Goal: Task Accomplishment & Management: Manage account settings

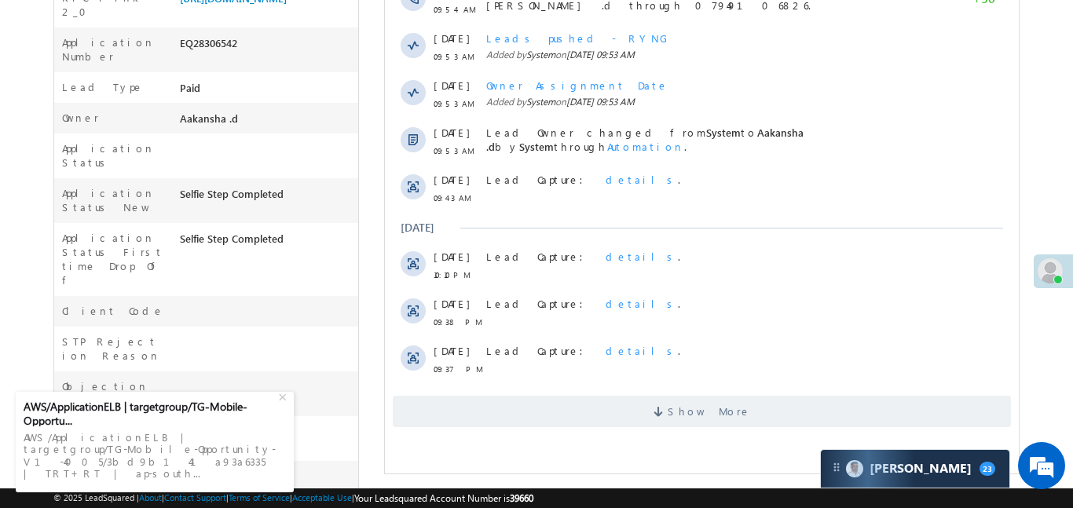
scroll to position [408, 0]
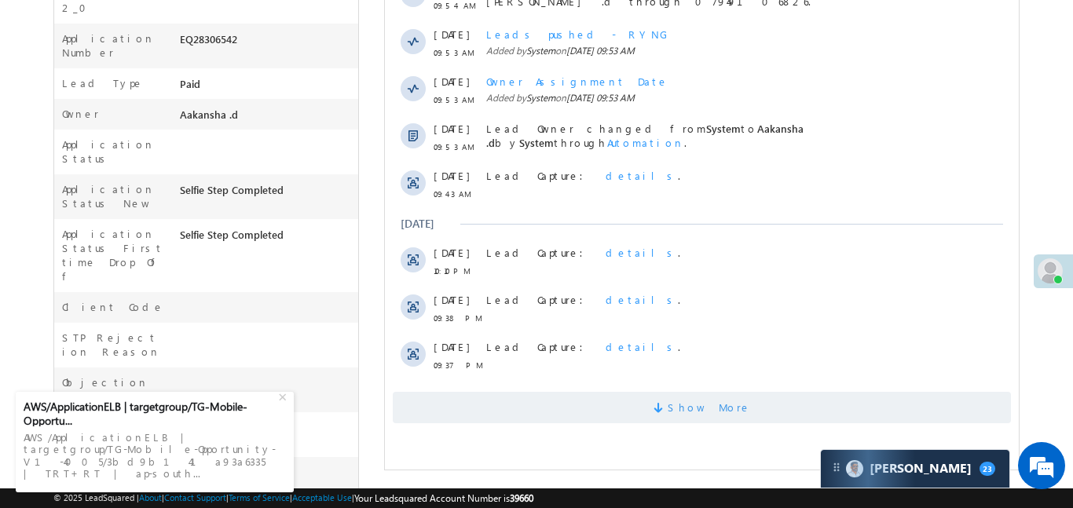
click at [634, 409] on span "Show More" at bounding box center [701, 407] width 618 height 31
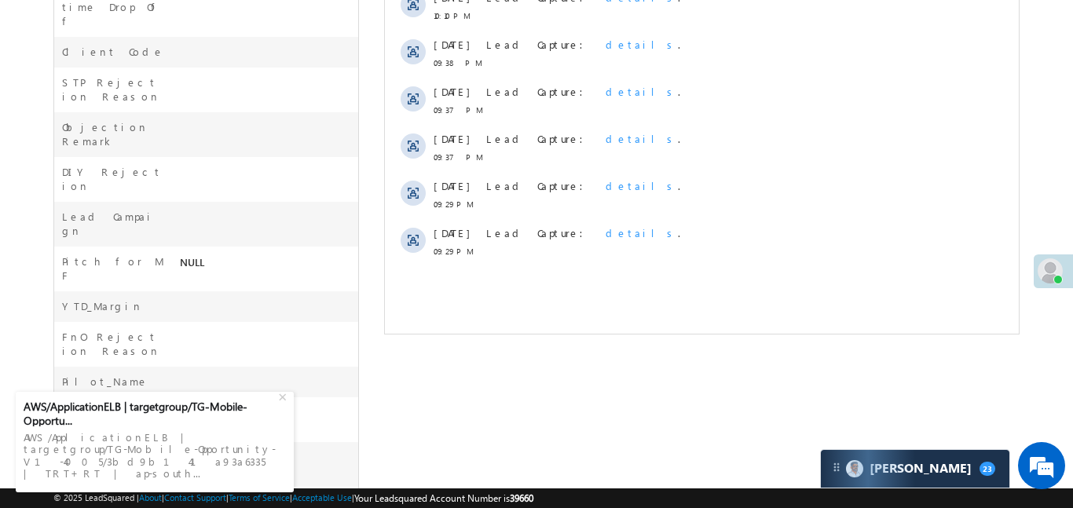
scroll to position [204, 0]
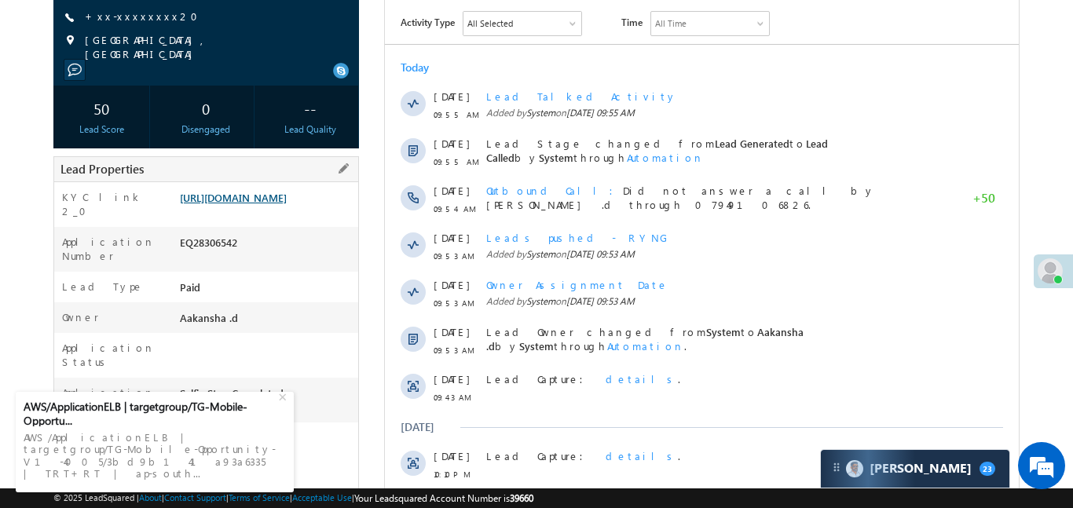
click at [267, 204] on link "https://angelbroking1-pk3em7sa.customui-test.leadsquared.com?leadId=90231b79-de…" at bounding box center [233, 197] width 107 height 13
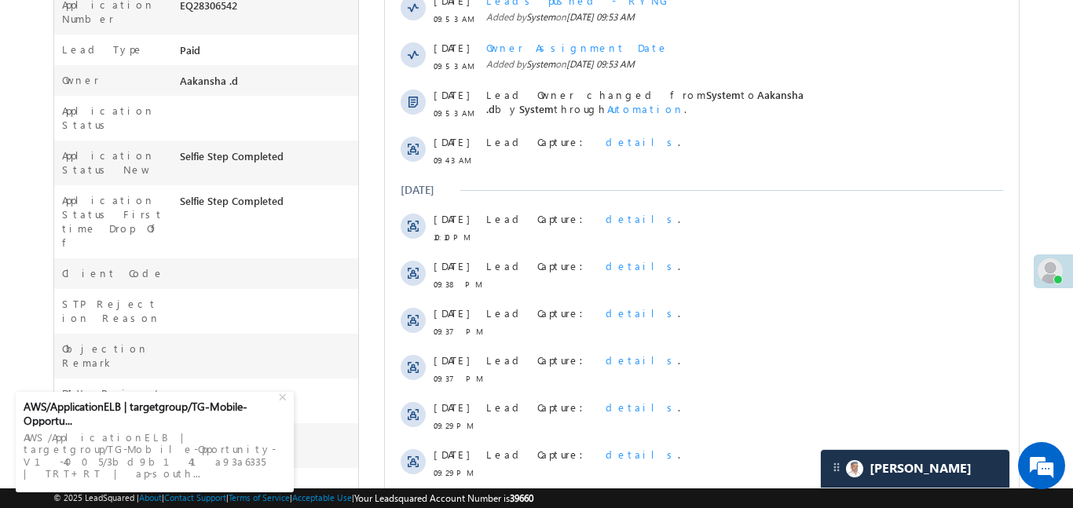
scroll to position [0, 0]
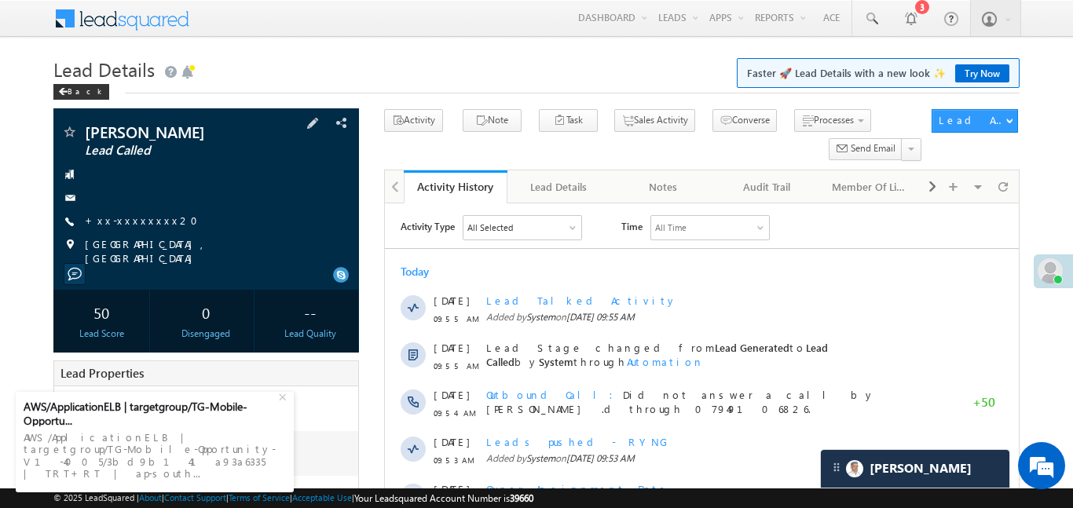
click at [131, 209] on div "Sanjay Soni Lead Called +xx-xxxxxxxx20" at bounding box center [206, 194] width 290 height 141
click at [138, 225] on link "+xx-xxxxxxxx20" at bounding box center [146, 220] width 123 height 13
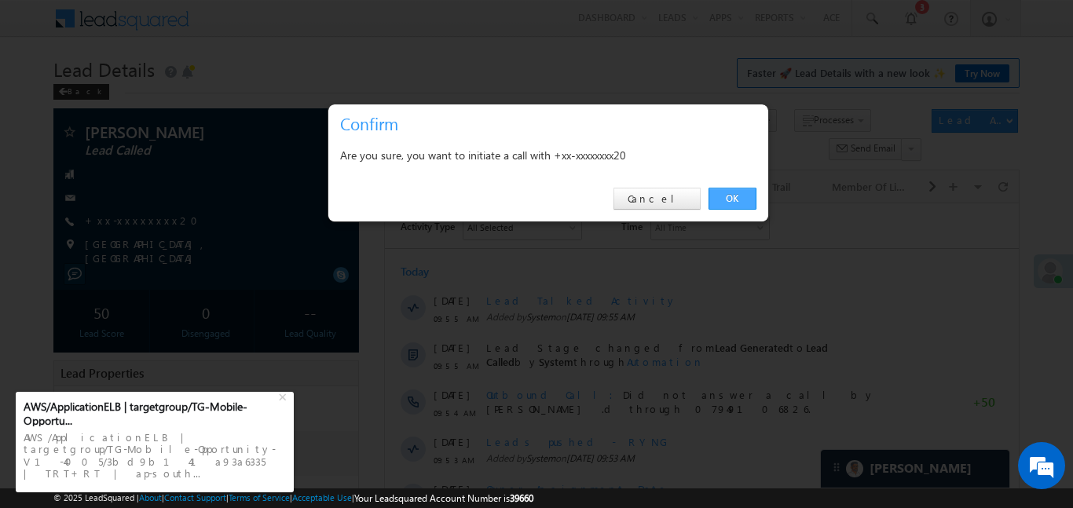
drag, startPoint x: 270, startPoint y: 27, endPoint x: 744, endPoint y: 199, distance: 504.6
click at [744, 199] on link "OK" at bounding box center [732, 199] width 48 height 22
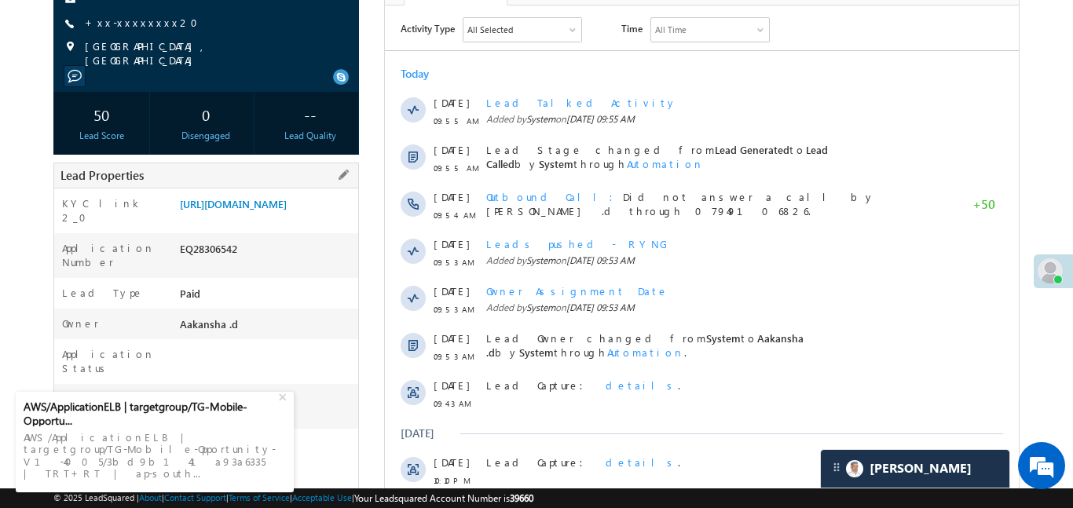
scroll to position [214, 0]
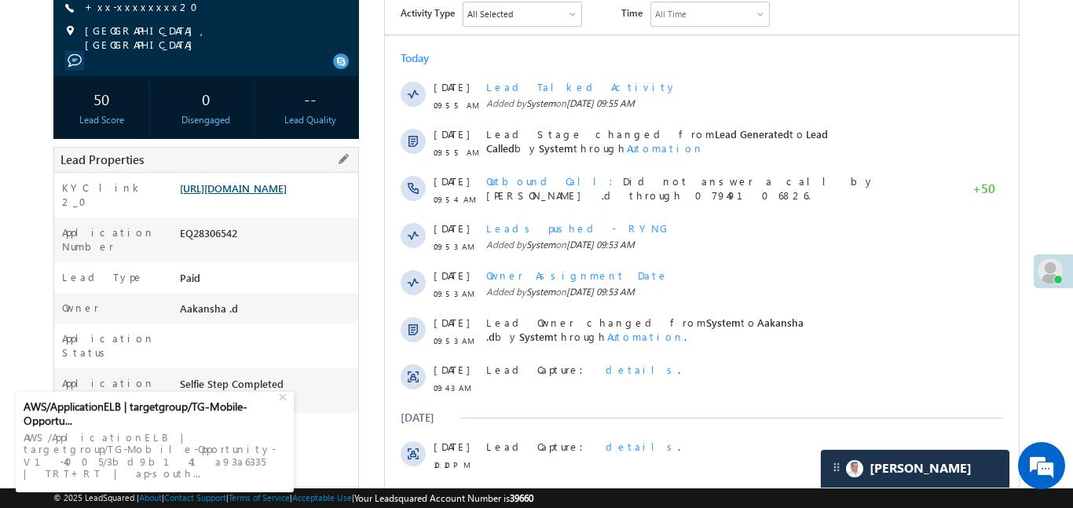
click at [287, 195] on link "https://angelbroking1-pk3em7sa.customui-test.leadsquared.com?leadId=90231b79-de…" at bounding box center [233, 187] width 107 height 13
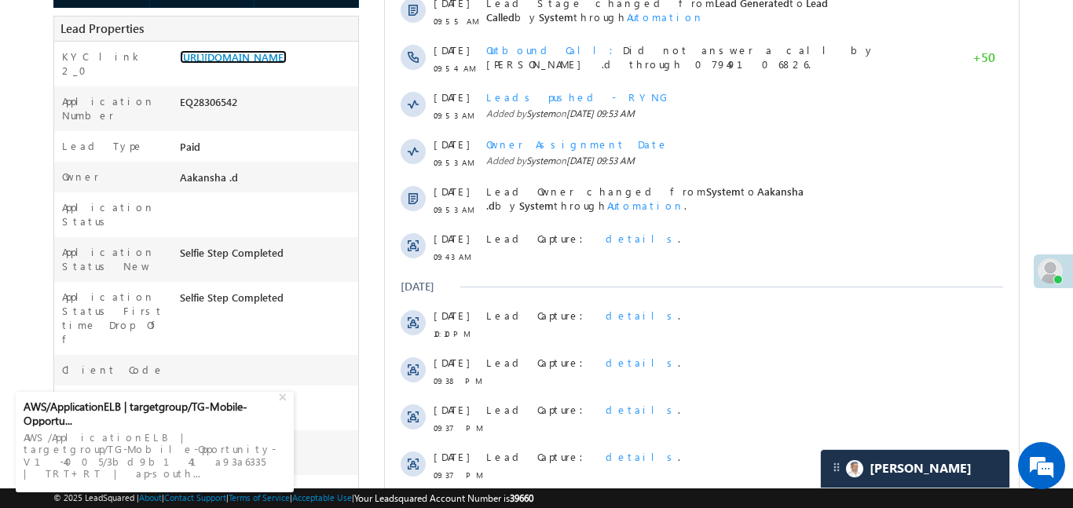
scroll to position [383, 0]
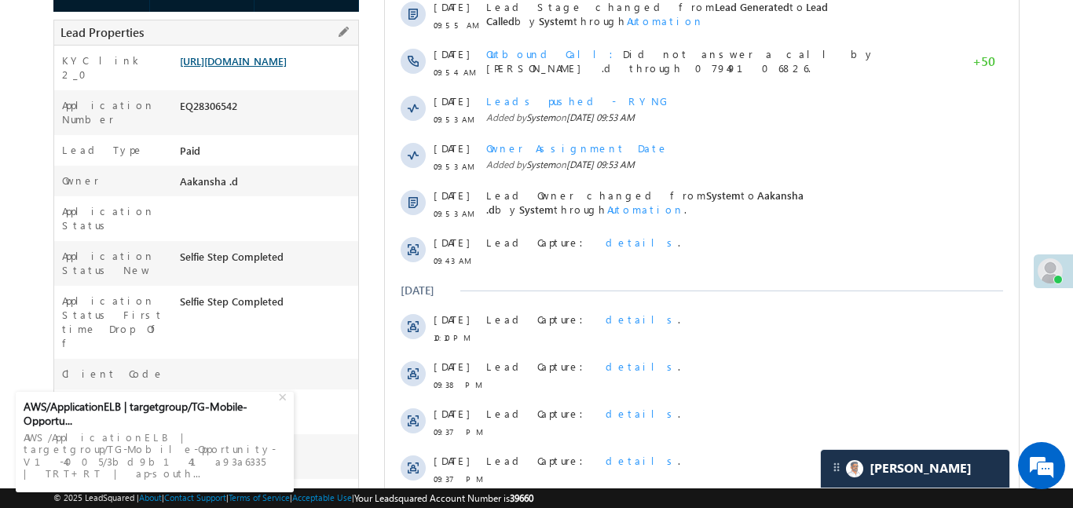
click at [287, 62] on link "https://angelbroking1-pk3em7sa.customui-test.leadsquared.com?leadId=90231b79-de…" at bounding box center [233, 60] width 107 height 13
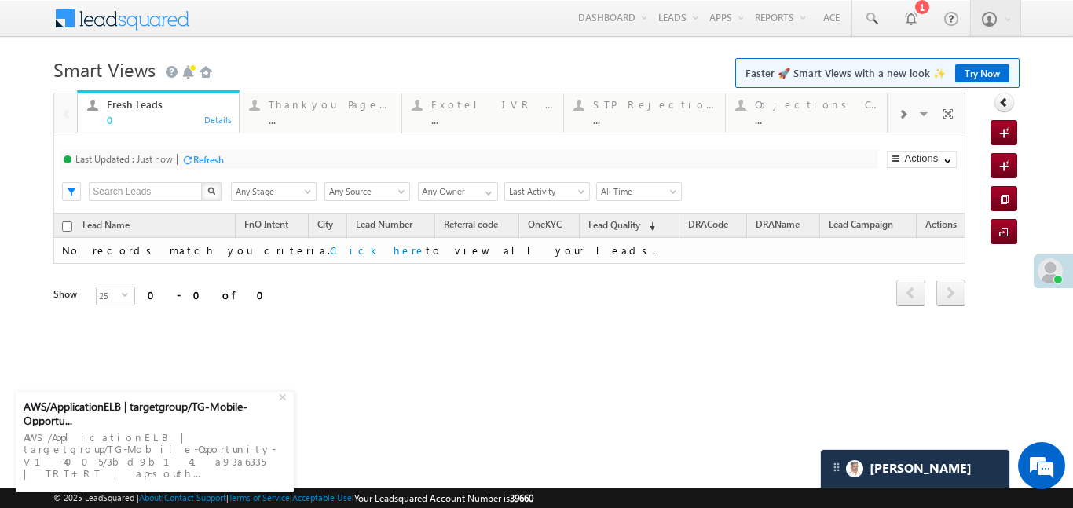
click at [905, 113] on span at bounding box center [902, 114] width 9 height 13
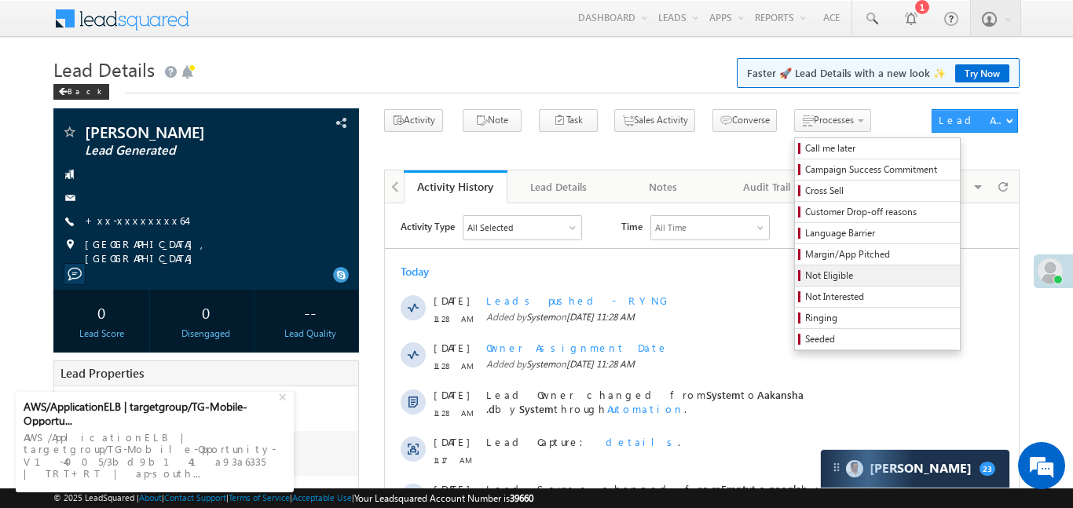
click at [805, 277] on span "Not Eligible" at bounding box center [879, 276] width 149 height 14
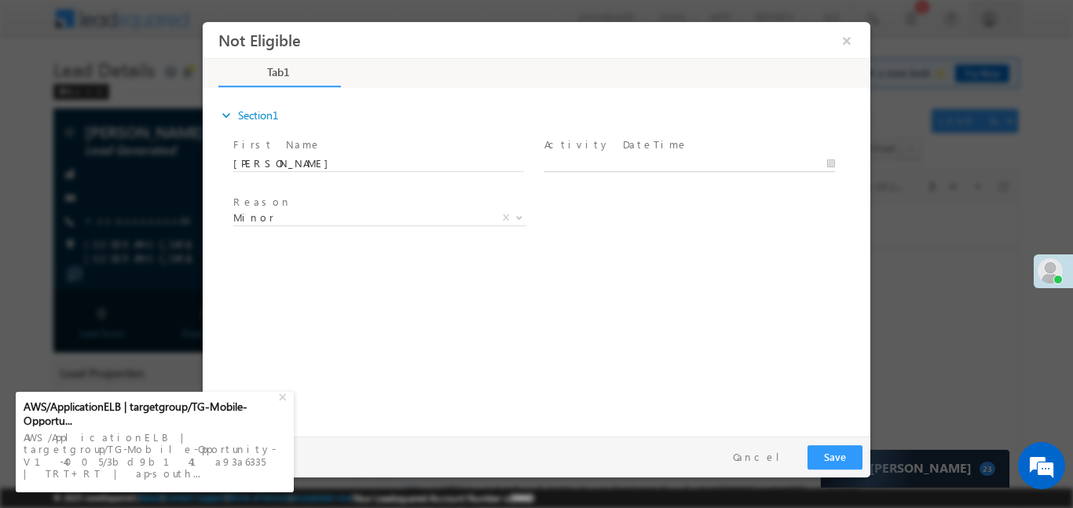
type input "04/09/25 11:52 AM"
click at [648, 159] on input "04/09/25 11:52 AM" at bounding box center [689, 163] width 291 height 16
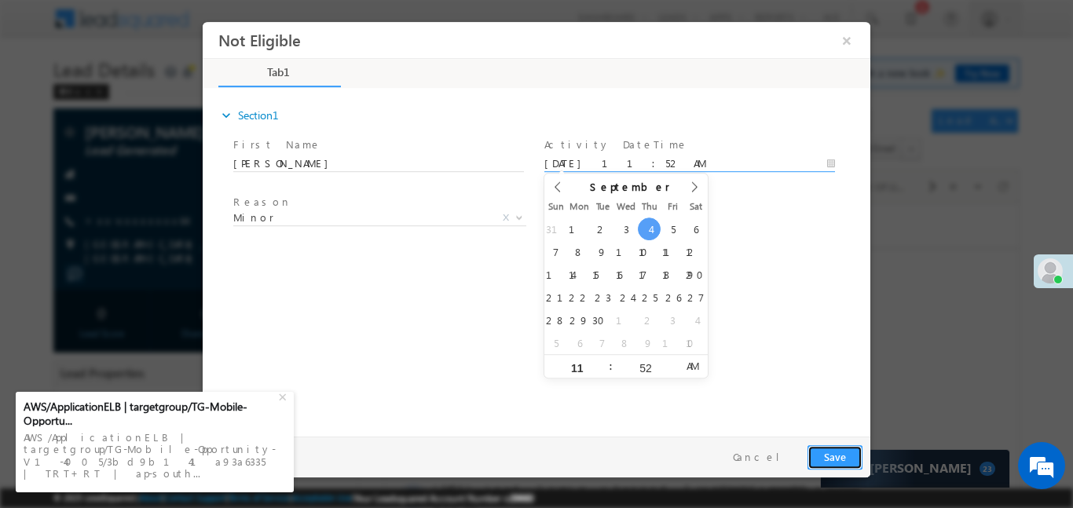
click at [847, 453] on button "Save" at bounding box center [834, 456] width 55 height 24
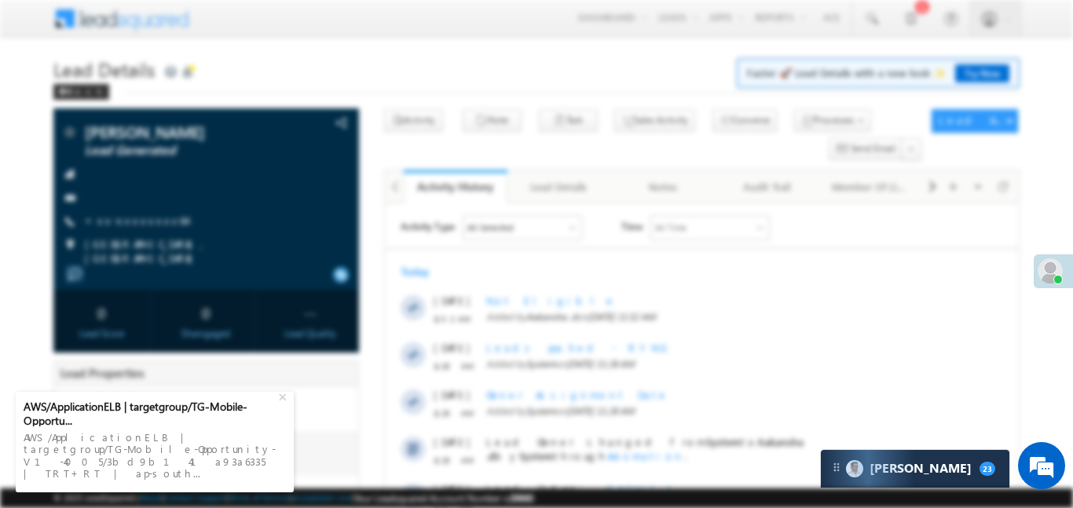
click at [846, 49] on div at bounding box center [537, 249] width 668 height 455
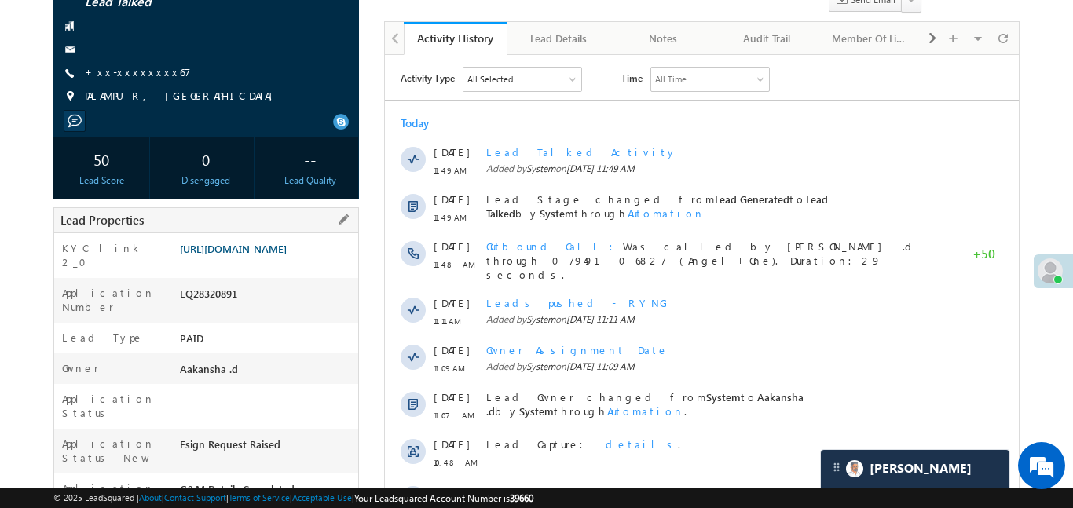
click at [287, 255] on link "[URL][DOMAIN_NAME]" at bounding box center [233, 248] width 107 height 13
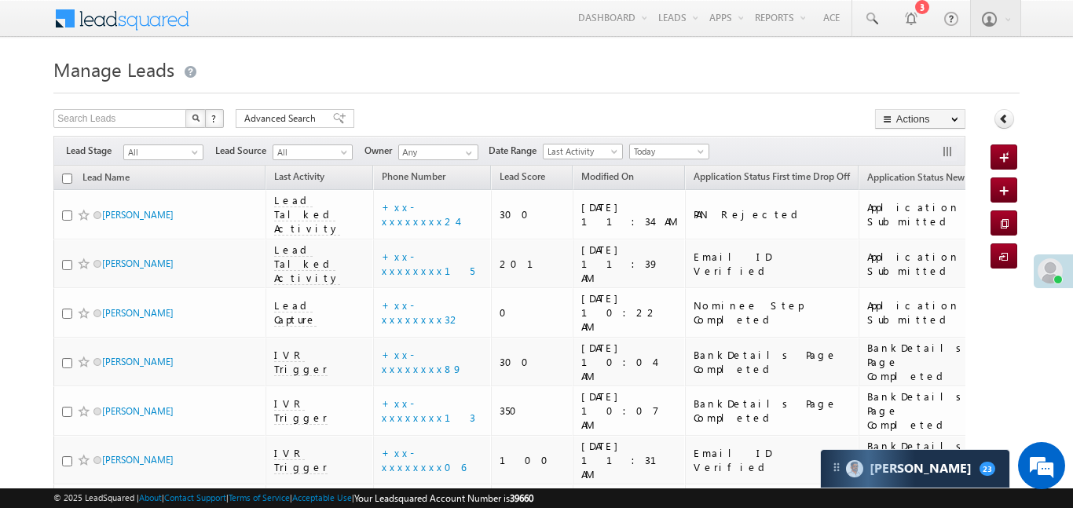
scroll to position [3527, 0]
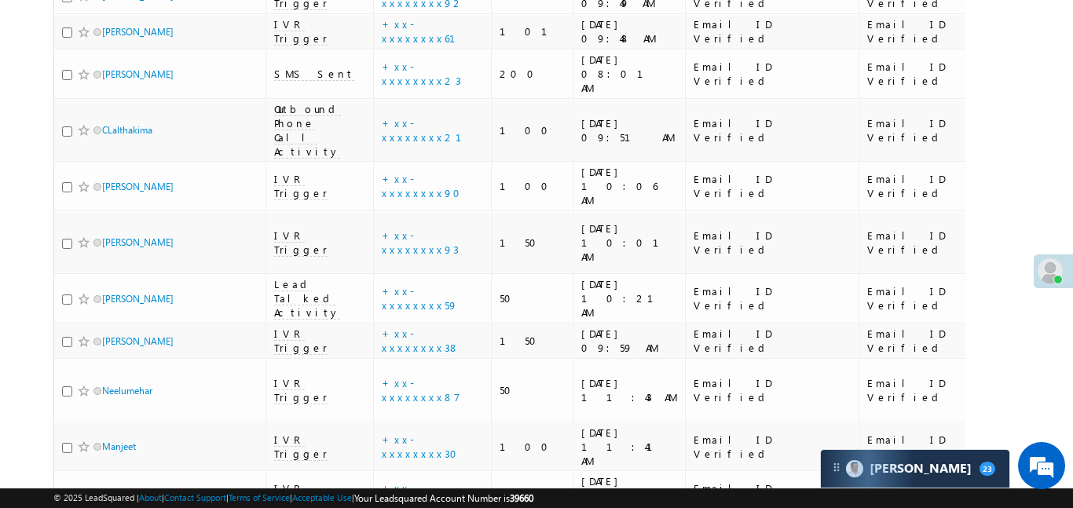
click at [441, 250] on link "details" at bounding box center [454, 251] width 27 height 12
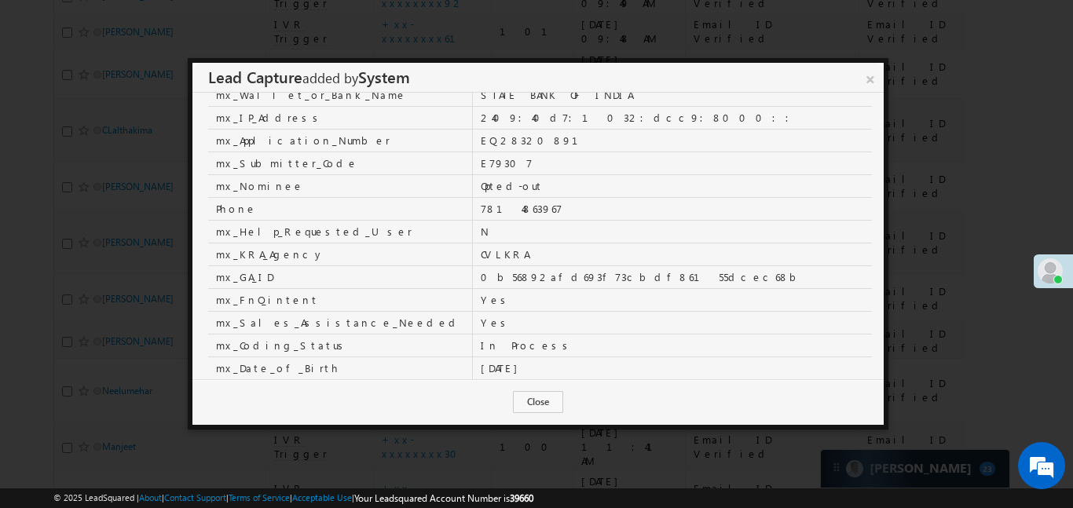
scroll to position [0, 0]
click at [876, 75] on link "×" at bounding box center [869, 76] width 27 height 27
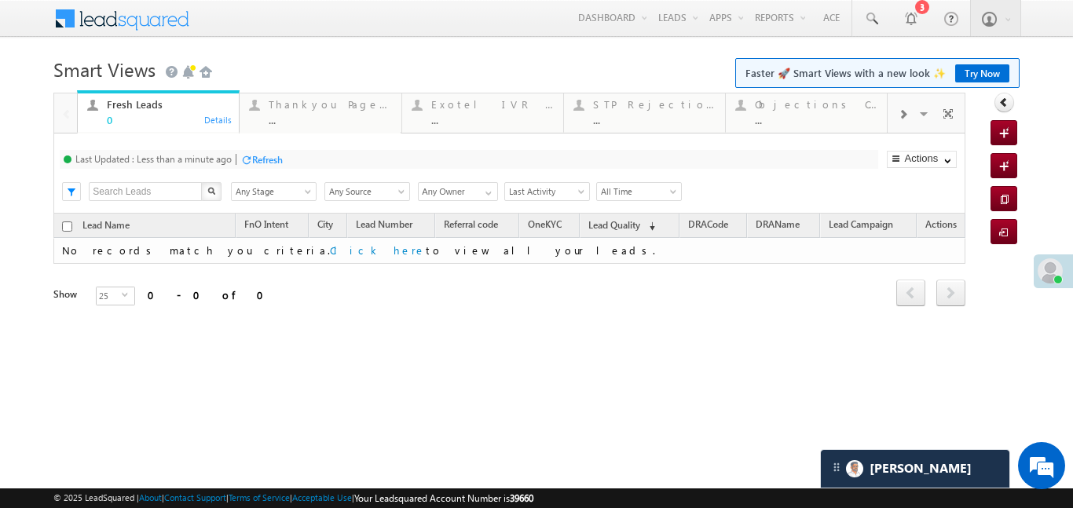
click at [900, 115] on span at bounding box center [902, 114] width 9 height 13
click at [831, 125] on div "..." at bounding box center [816, 120] width 123 height 12
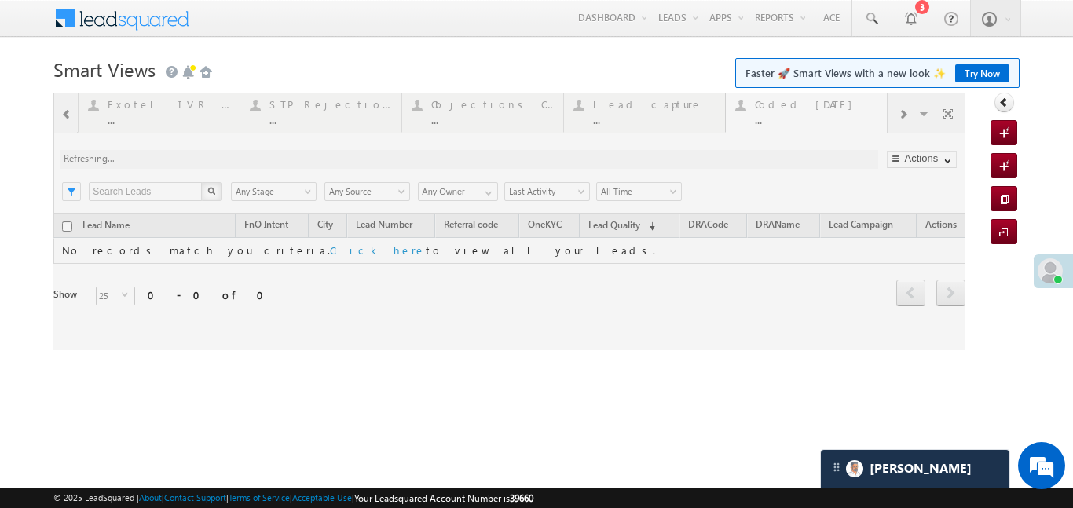
click at [831, 125] on div at bounding box center [509, 222] width 912 height 258
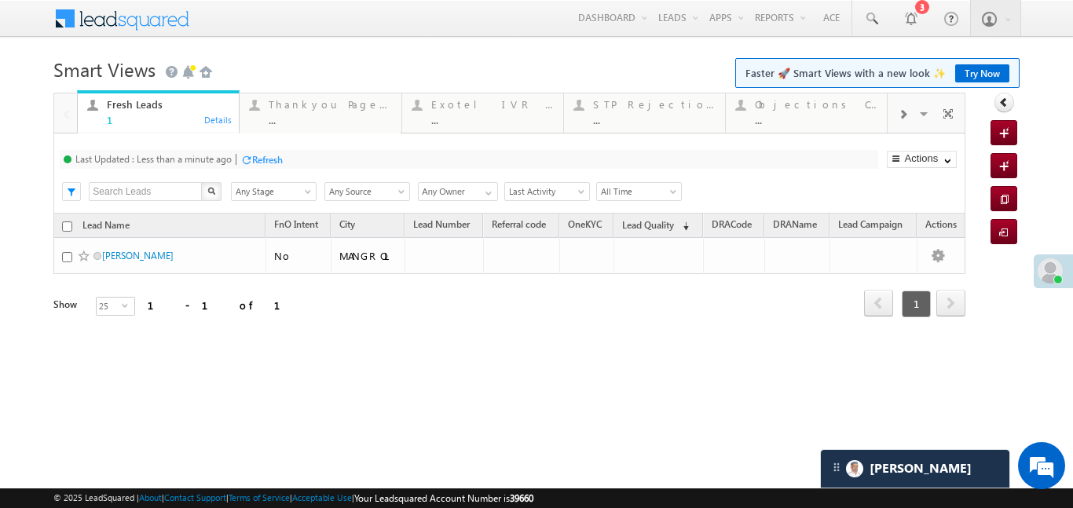
click at [902, 119] on span at bounding box center [902, 114] width 9 height 13
click at [790, 121] on div "..." at bounding box center [816, 120] width 123 height 12
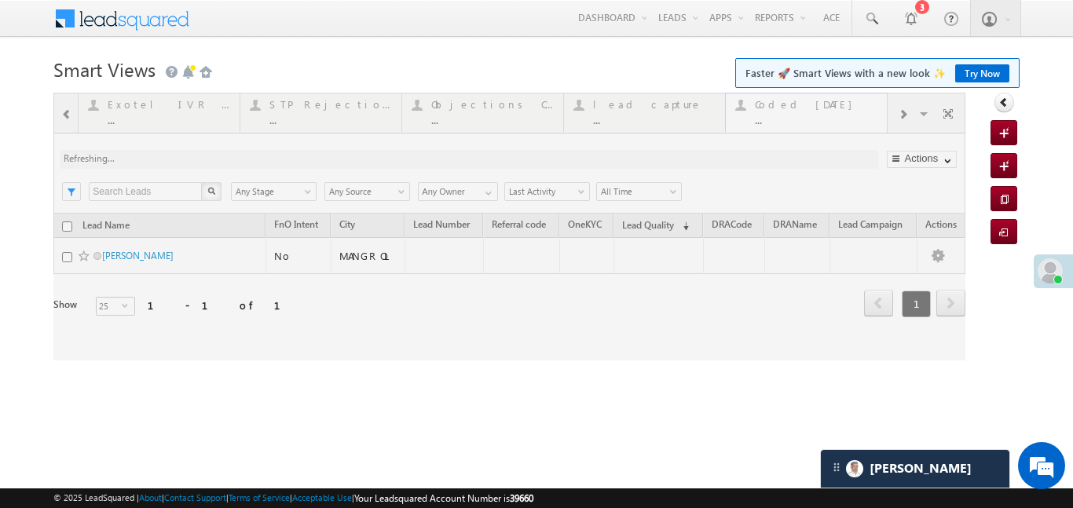
click at [790, 121] on div at bounding box center [509, 227] width 912 height 268
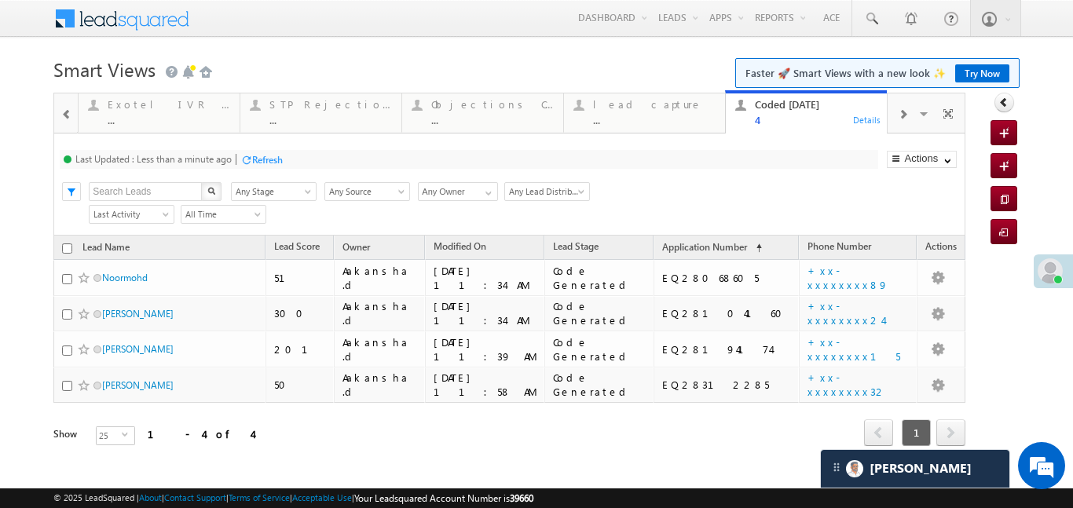
click at [68, 115] on span at bounding box center [66, 114] width 11 height 13
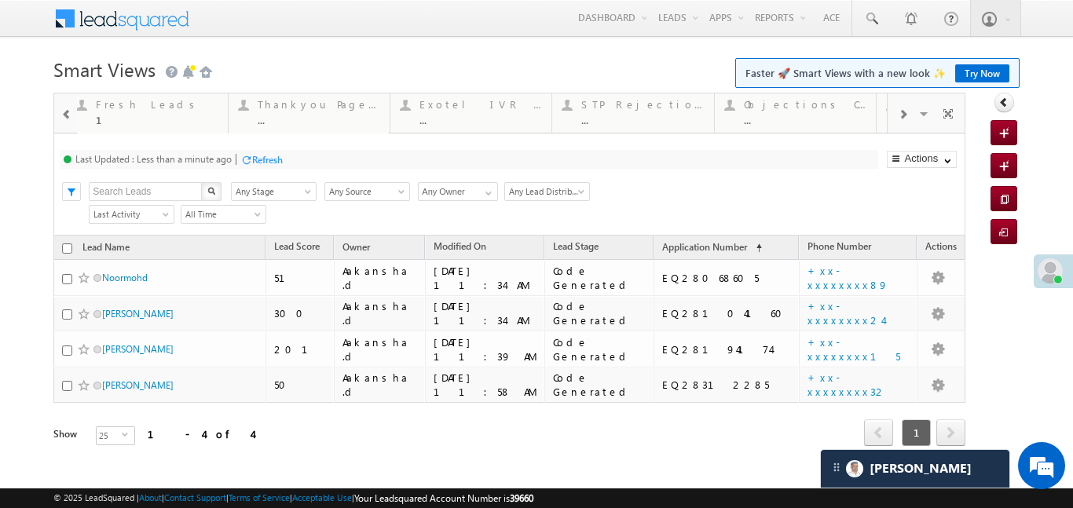
click at [68, 115] on span at bounding box center [66, 114] width 11 height 13
click at [122, 118] on div "1" at bounding box center [168, 120] width 123 height 12
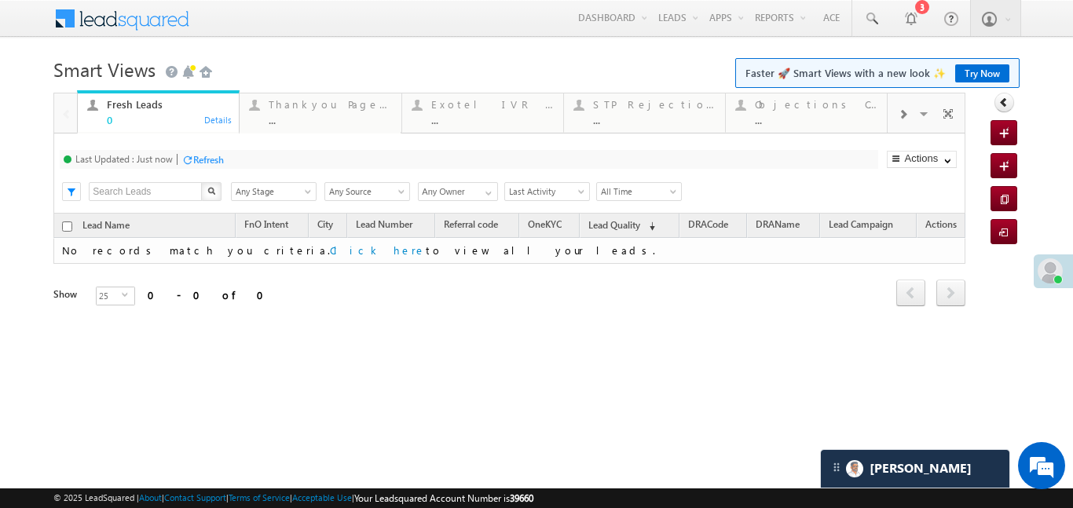
click at [905, 123] on div at bounding box center [902, 113] width 30 height 35
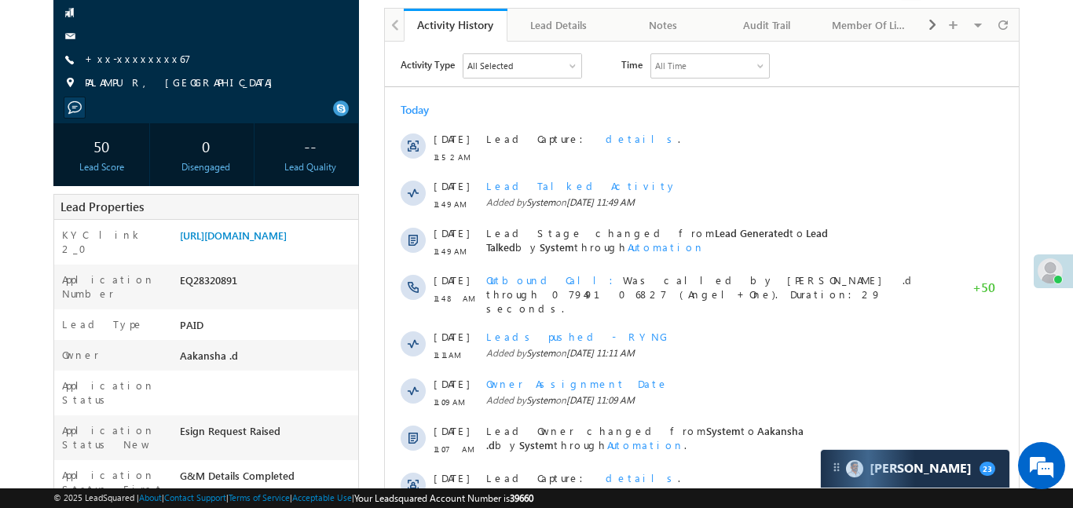
scroll to position [138, 0]
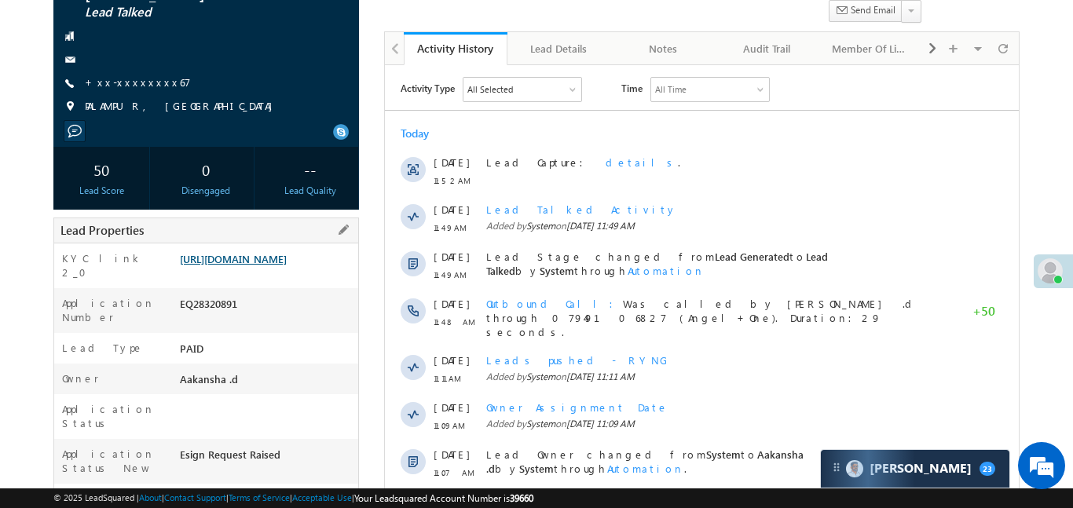
click at [273, 265] on link "https://angelbroking1-pk3em7sa.customui-test.leadsquared.com?leadId=a51bbb78-00…" at bounding box center [233, 258] width 107 height 13
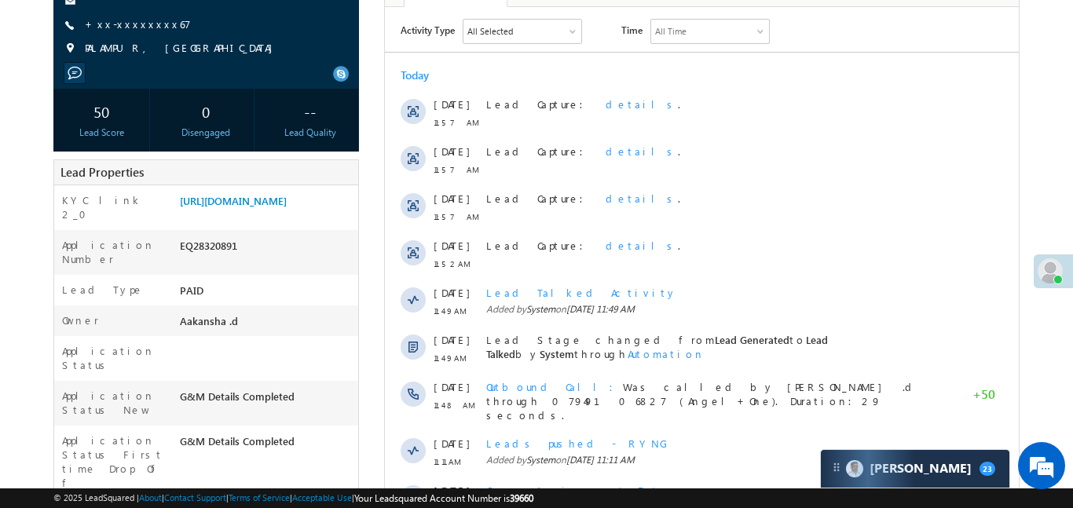
scroll to position [217, 0]
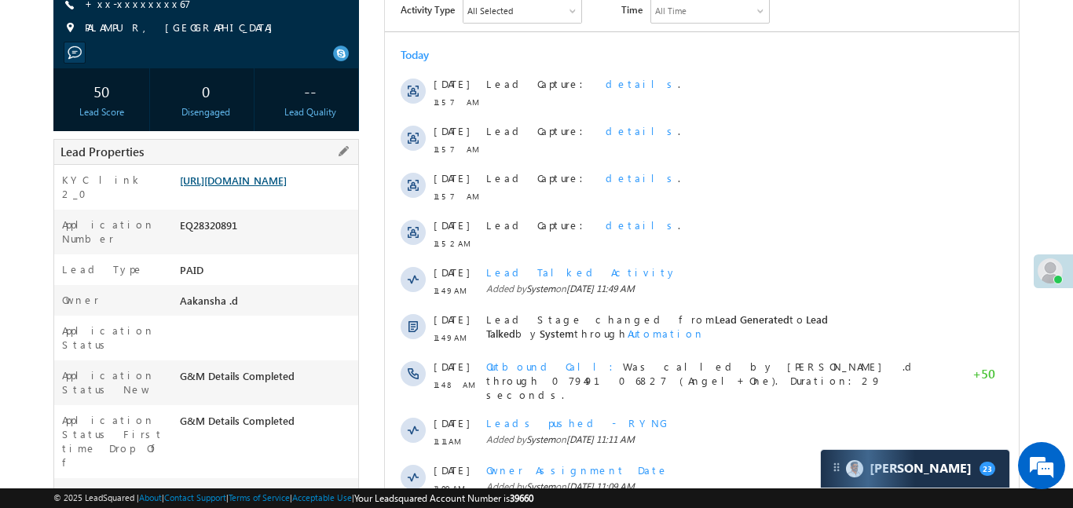
click at [283, 187] on link "[URL][DOMAIN_NAME]" at bounding box center [233, 180] width 107 height 13
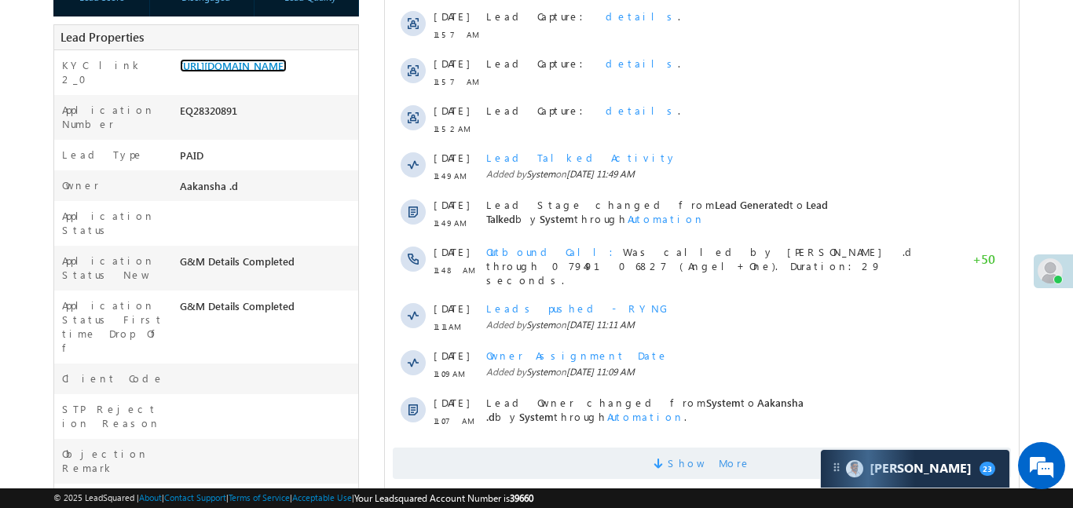
scroll to position [510, 0]
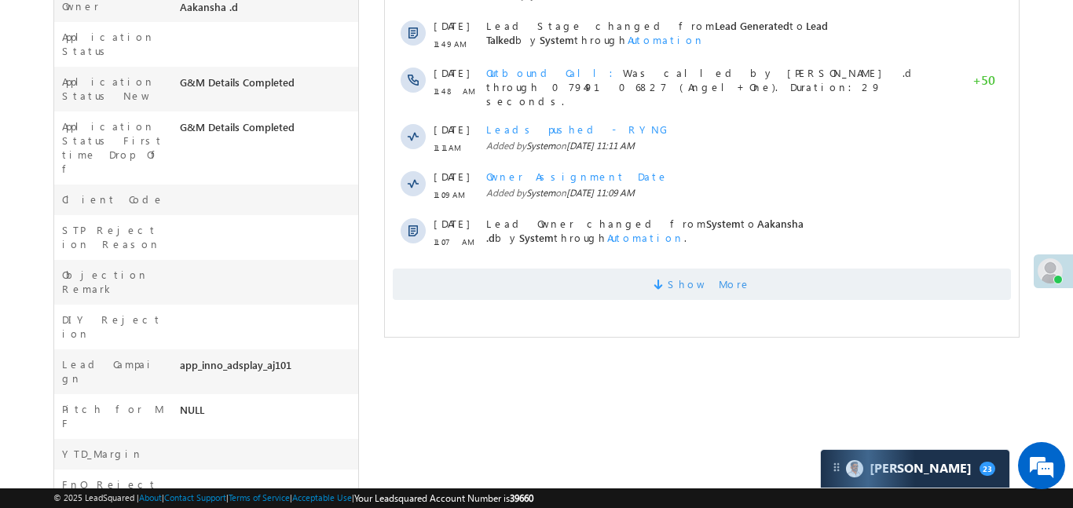
click at [654, 270] on span "Show More" at bounding box center [701, 284] width 618 height 31
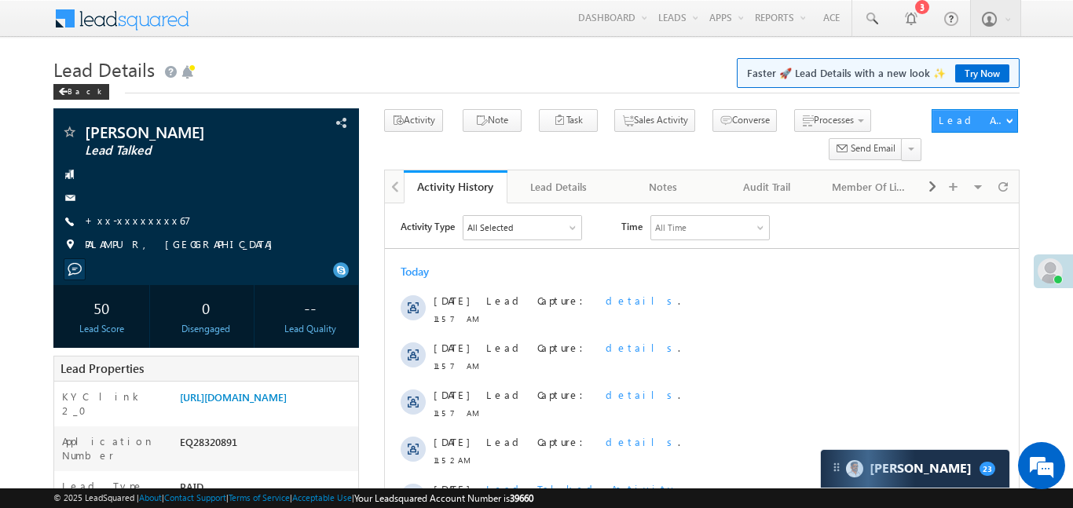
scroll to position [6, 0]
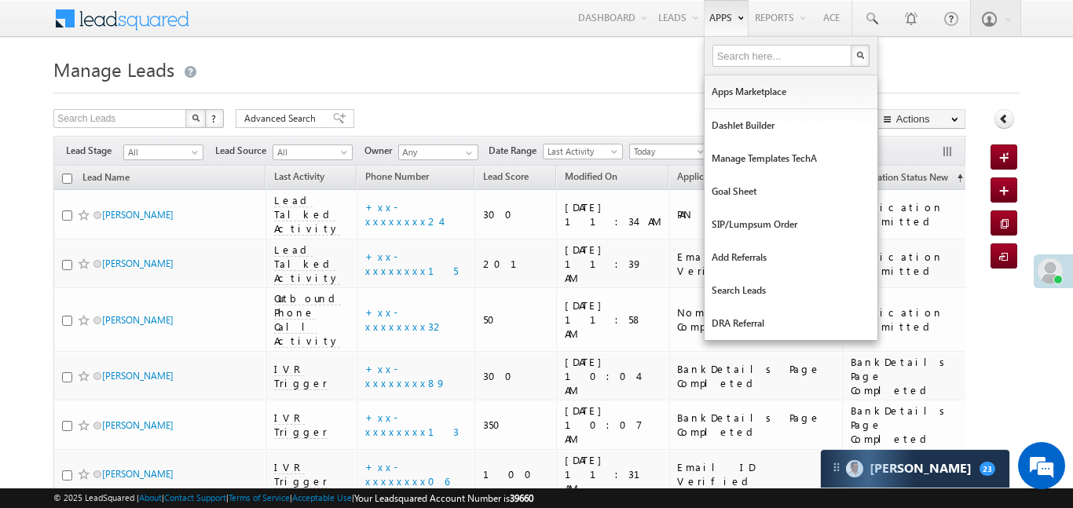
scroll to position [3865, 0]
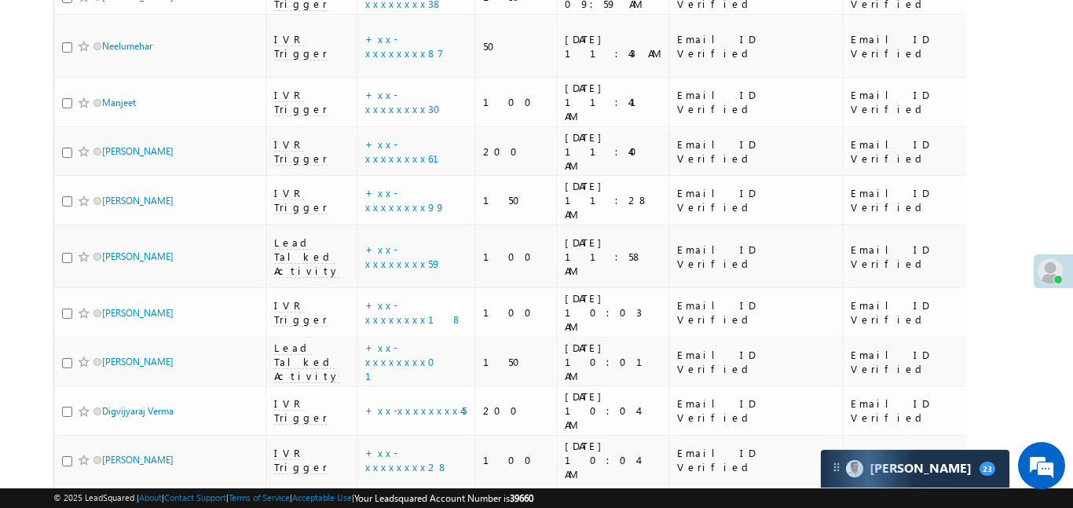
click at [441, 291] on link "details" at bounding box center [454, 293] width 27 height 12
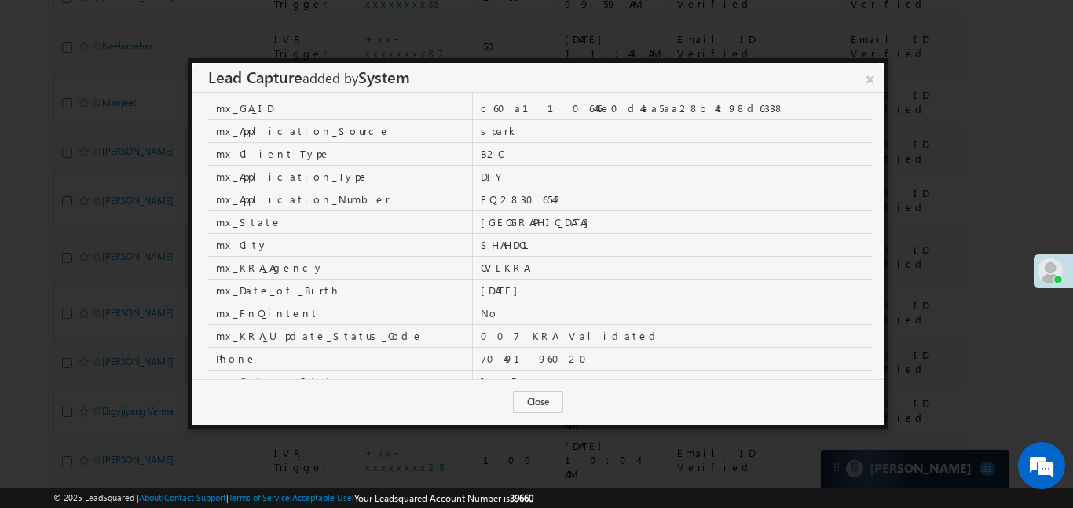
scroll to position [522, 0]
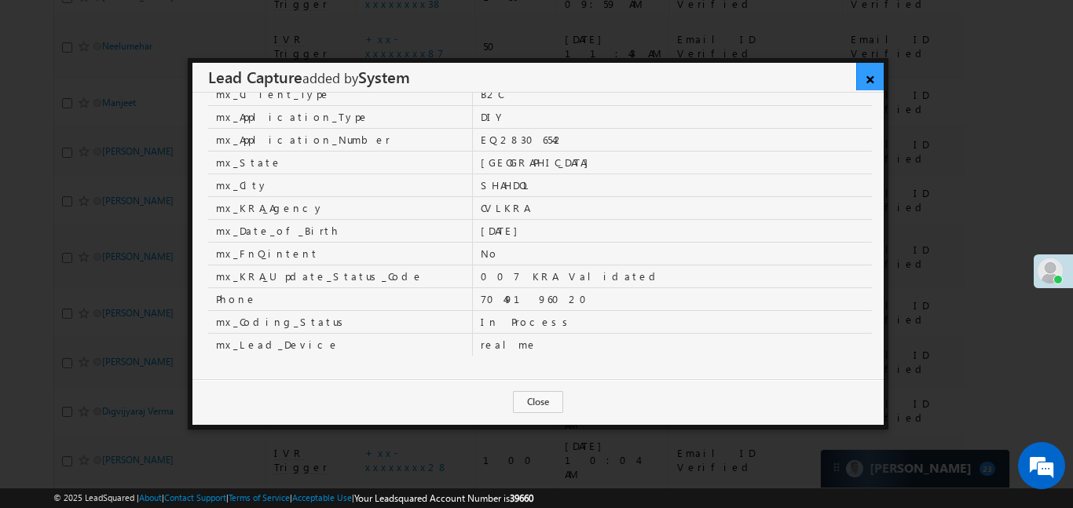
click at [865, 77] on link "×" at bounding box center [869, 76] width 27 height 27
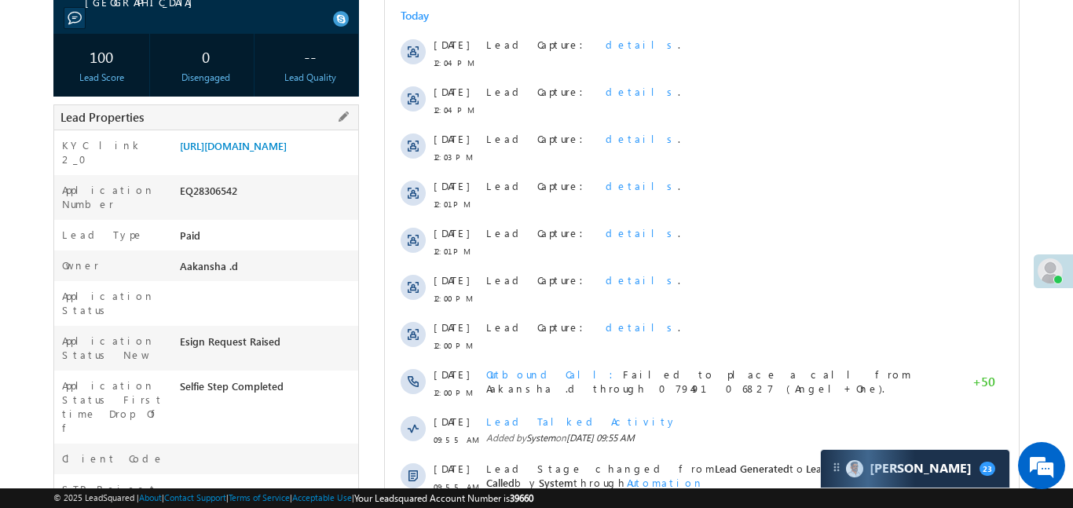
scroll to position [270, 0]
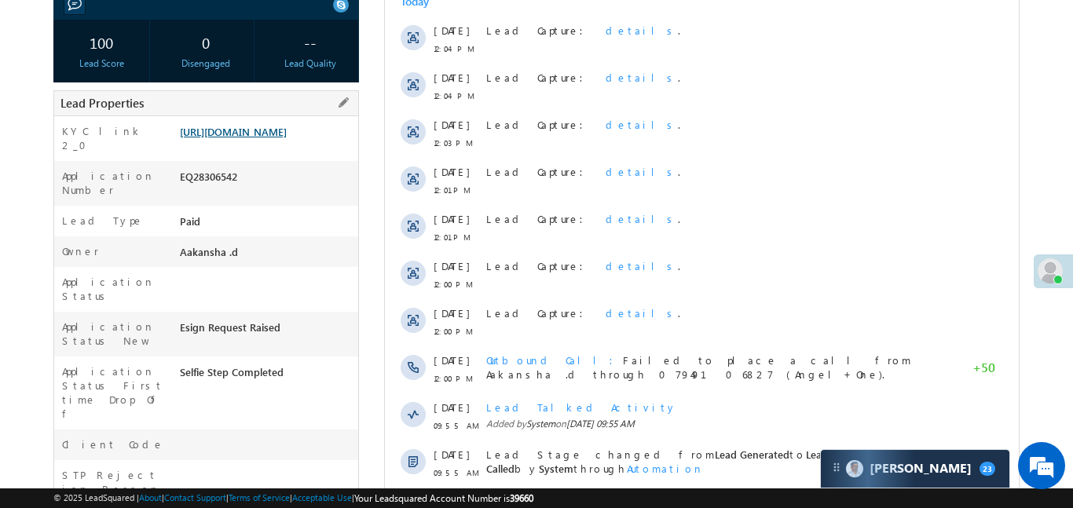
click at [287, 138] on link "[URL][DOMAIN_NAME]" at bounding box center [233, 131] width 107 height 13
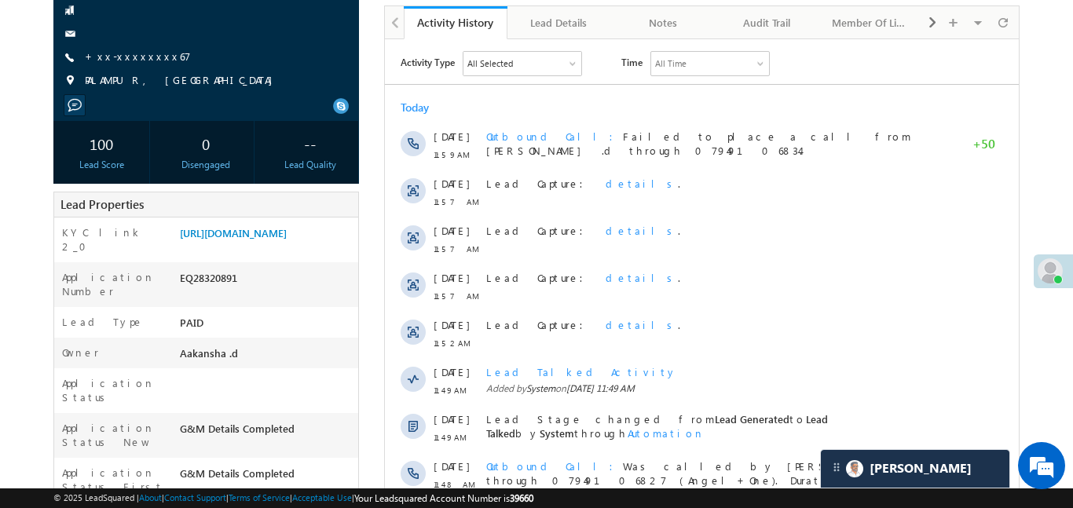
scroll to position [130, 0]
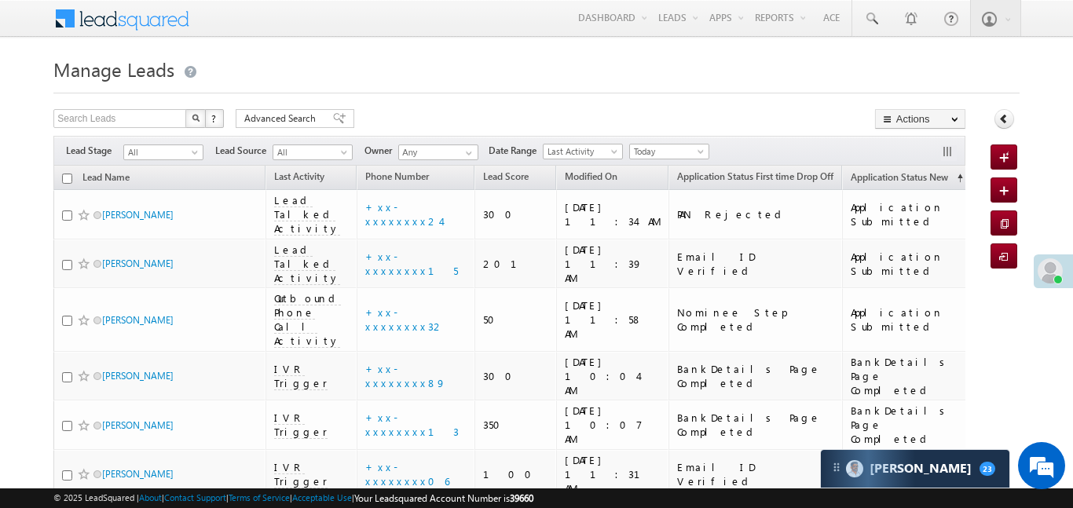
scroll to position [4006, 0]
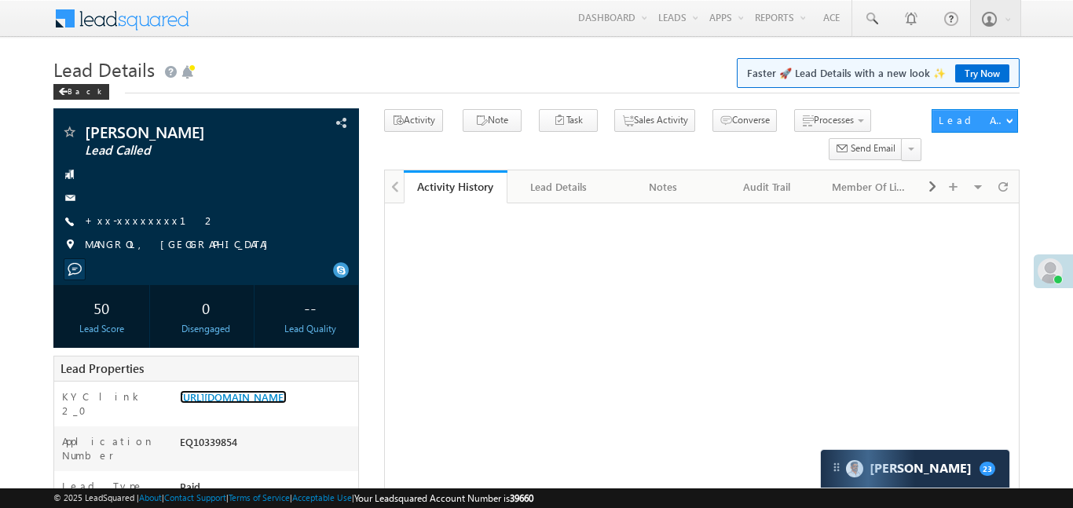
click at [251, 390] on link "[URL][DOMAIN_NAME]" at bounding box center [233, 396] width 107 height 13
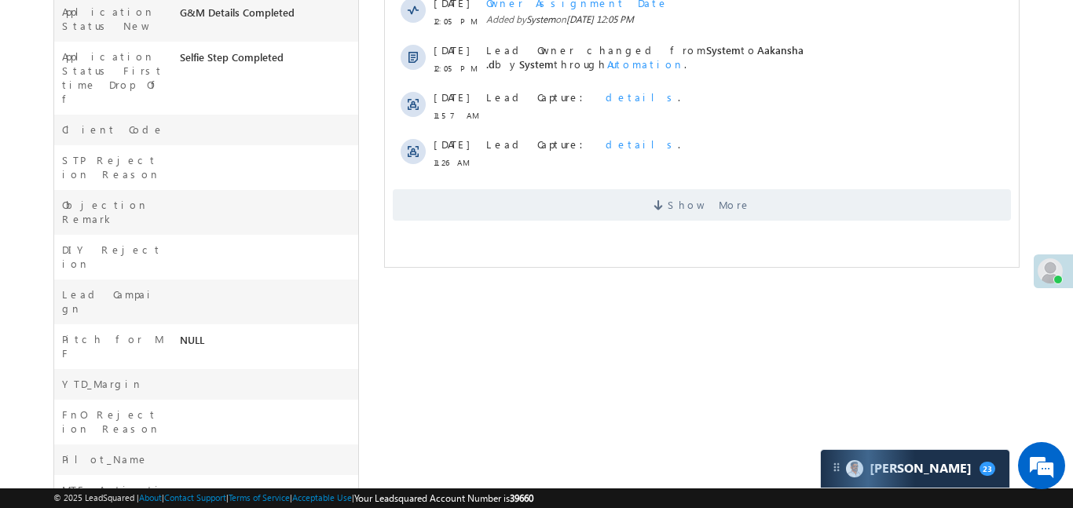
scroll to position [605, 0]
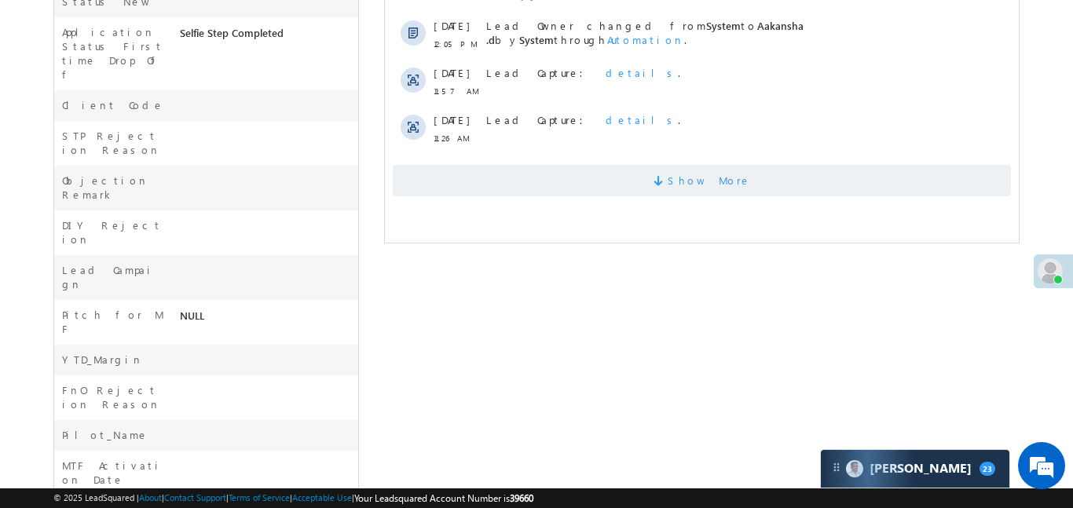
click at [569, 192] on span "Show More" at bounding box center [701, 180] width 618 height 31
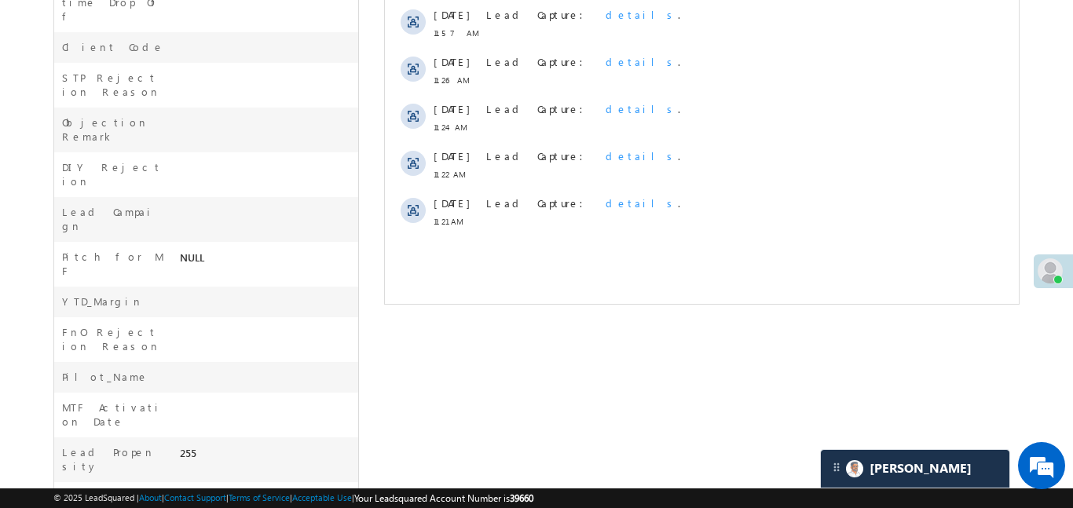
scroll to position [187, 0]
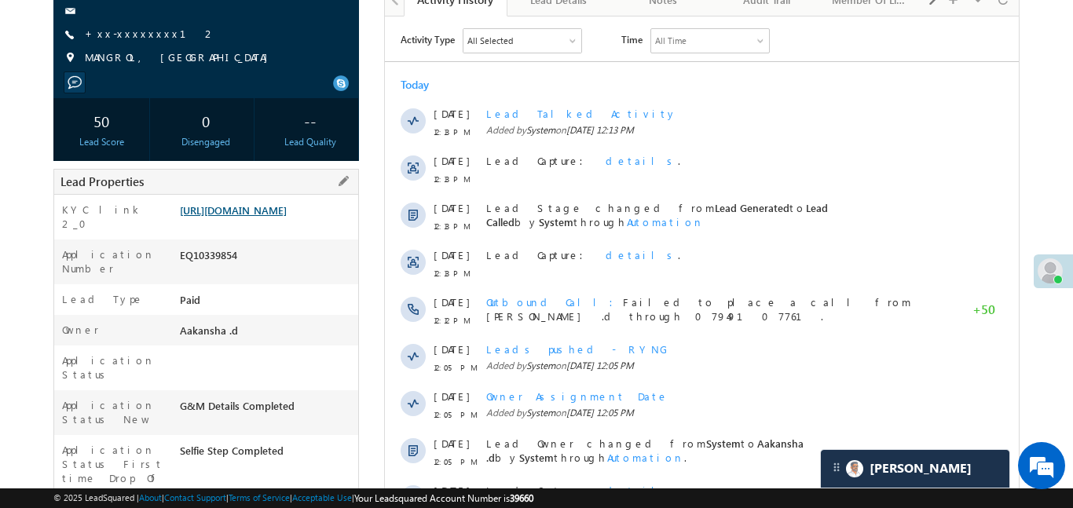
click at [287, 217] on link "[URL][DOMAIN_NAME]" at bounding box center [233, 209] width 107 height 13
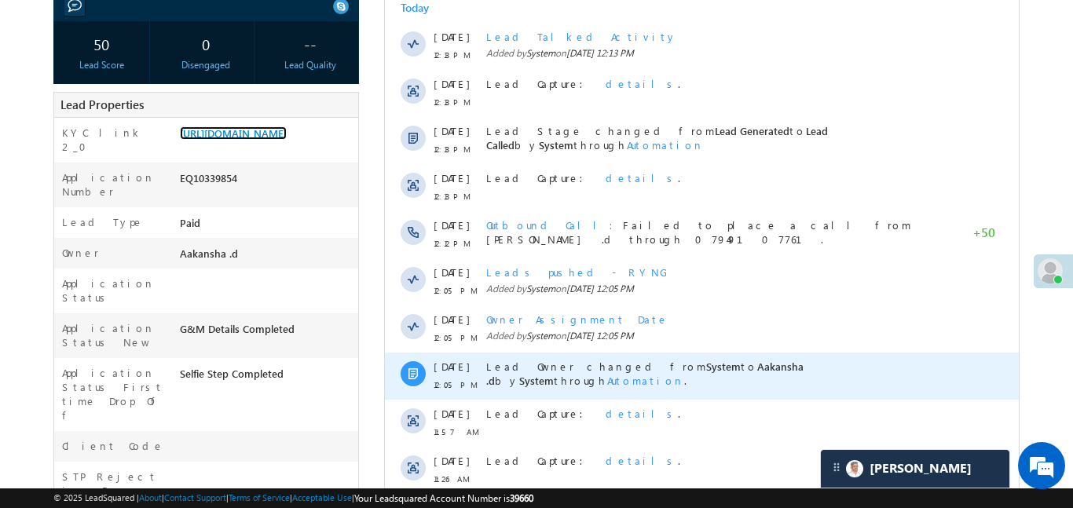
scroll to position [537, 0]
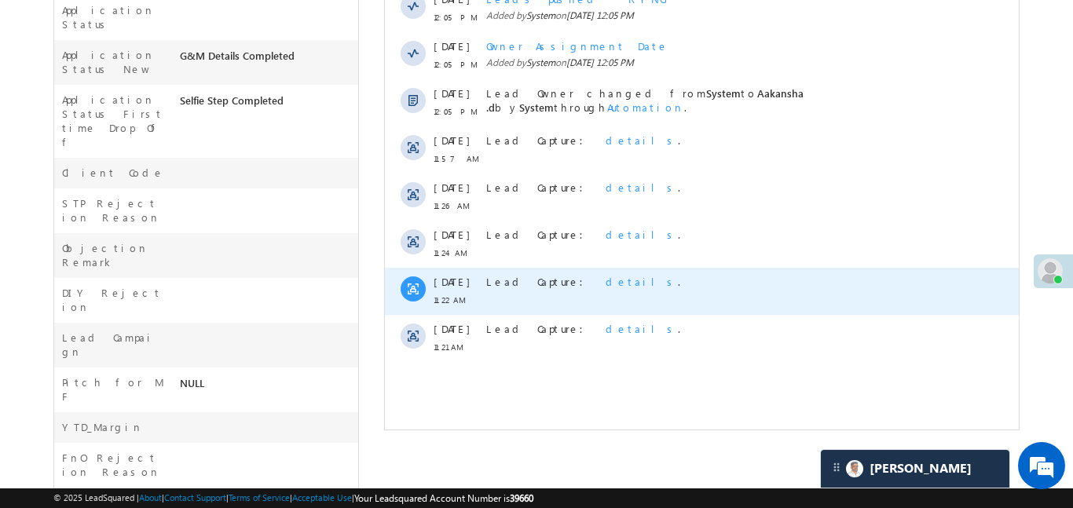
click at [559, 273] on div "Lead Capture: details ." at bounding box center [716, 291] width 463 height 47
click at [605, 276] on span "details" at bounding box center [641, 281] width 72 height 13
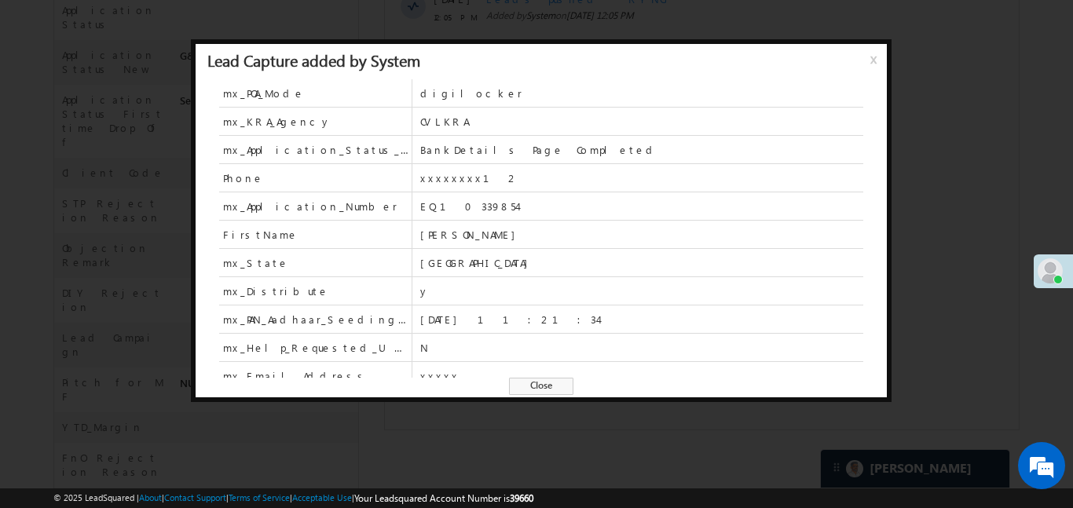
drag, startPoint x: 872, startPoint y: 50, endPoint x: 391, endPoint y: 337, distance: 559.6
click at [872, 51] on span "x" at bounding box center [876, 65] width 13 height 28
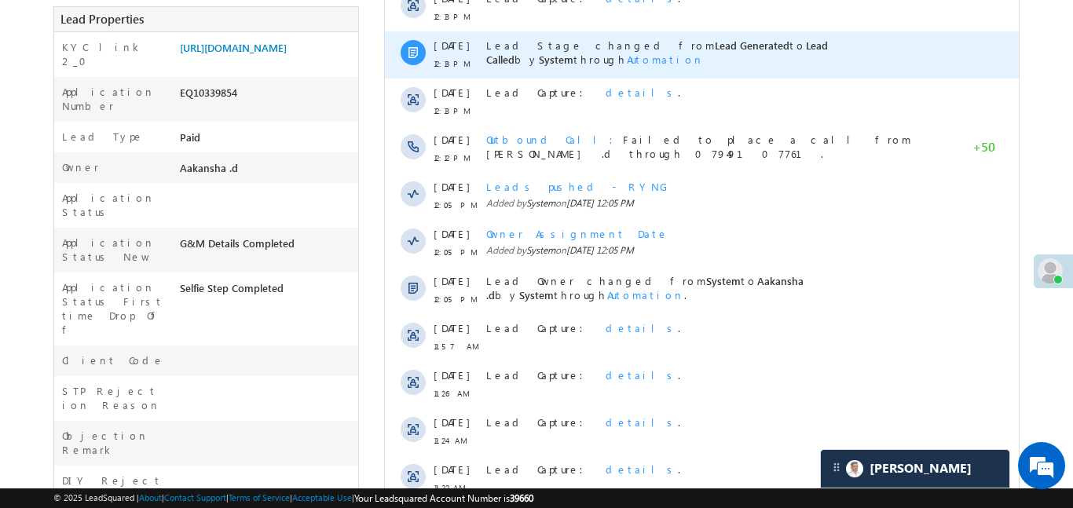
scroll to position [322, 0]
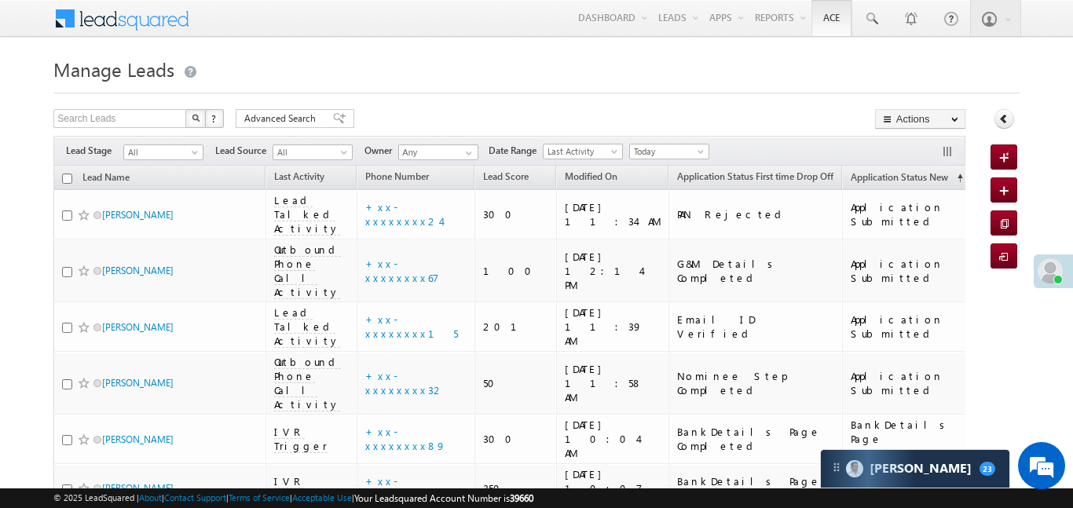
scroll to position [4019, 0]
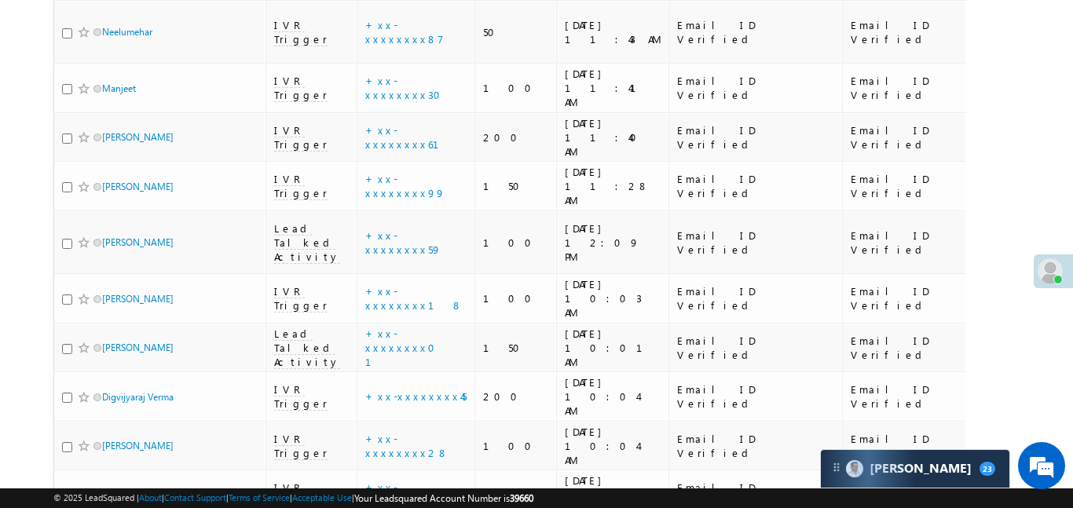
click at [441, 251] on link "details" at bounding box center [454, 251] width 27 height 12
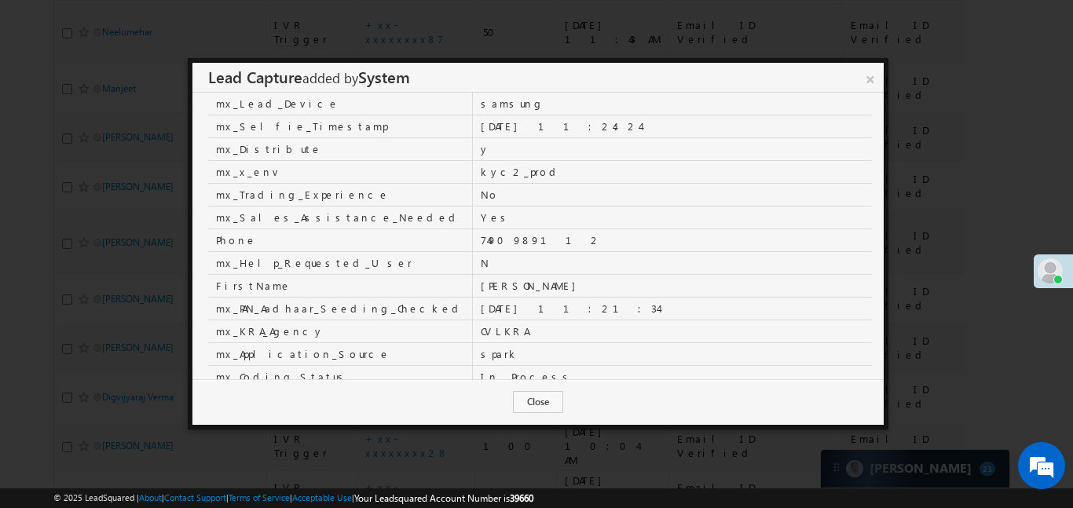
scroll to position [409, 0]
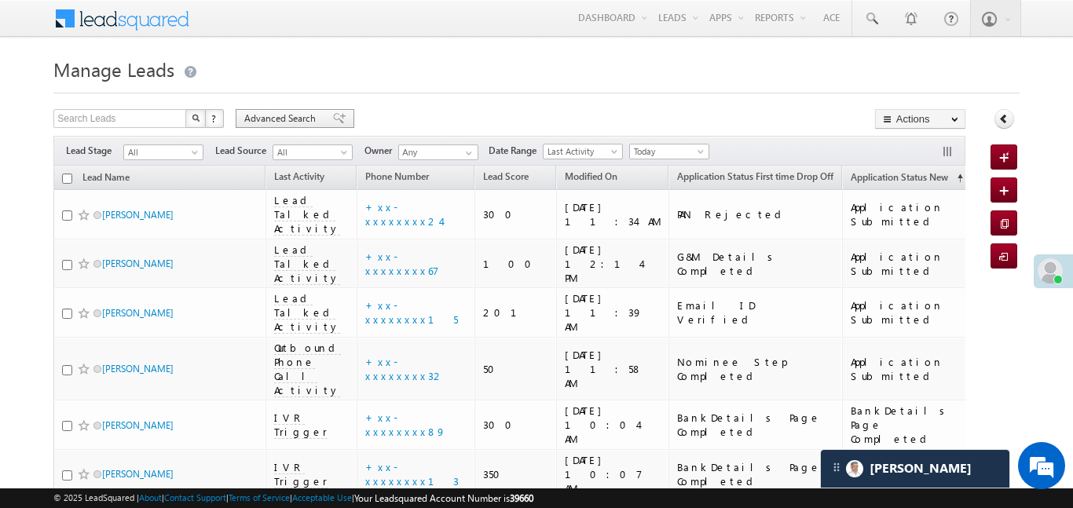
click at [296, 112] on span "Advanced Search" at bounding box center [282, 119] width 76 height 14
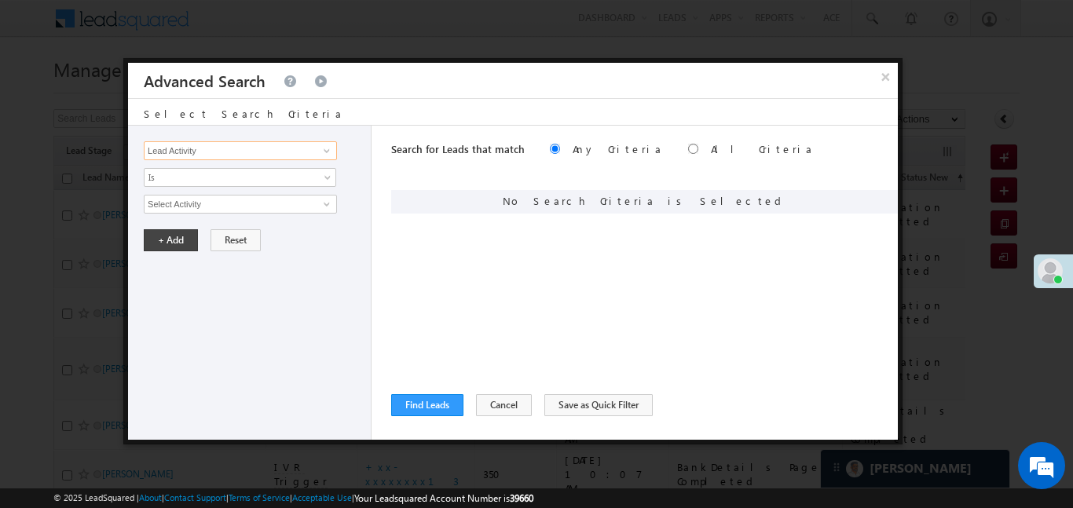
click at [287, 155] on input "Lead Activity" at bounding box center [240, 150] width 193 height 19
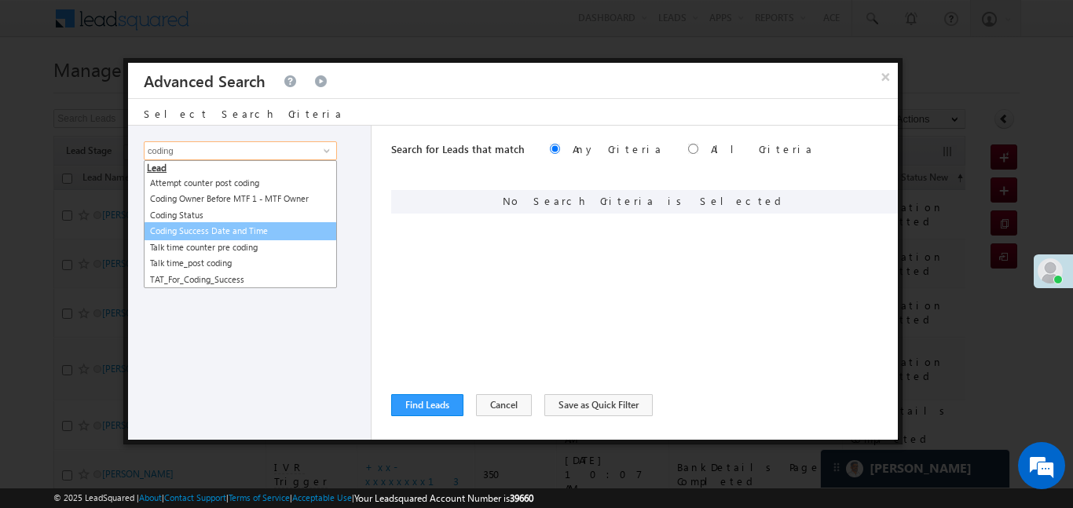
click at [210, 233] on link "Coding Success Date and Time" at bounding box center [240, 231] width 193 height 18
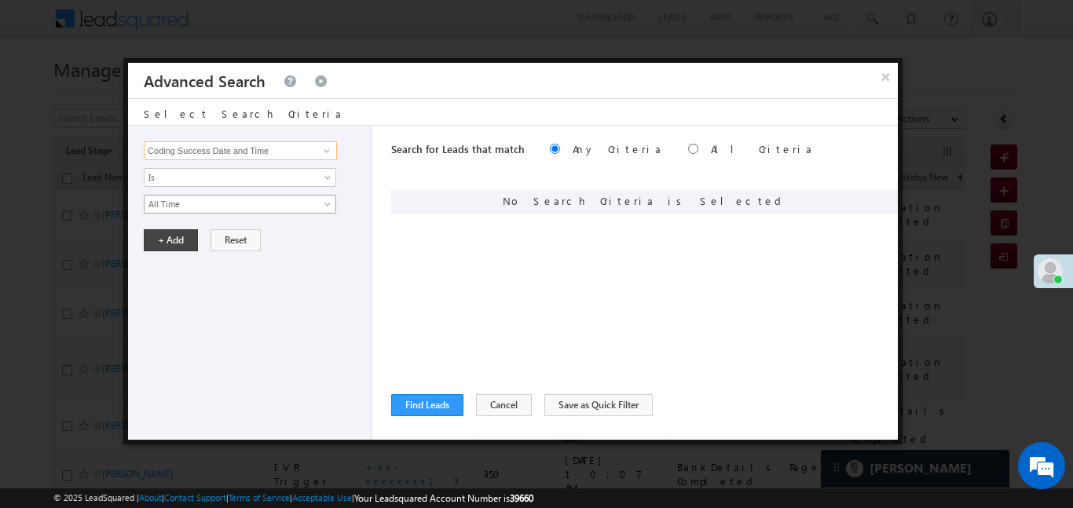
type input "Coding Success Date and Time"
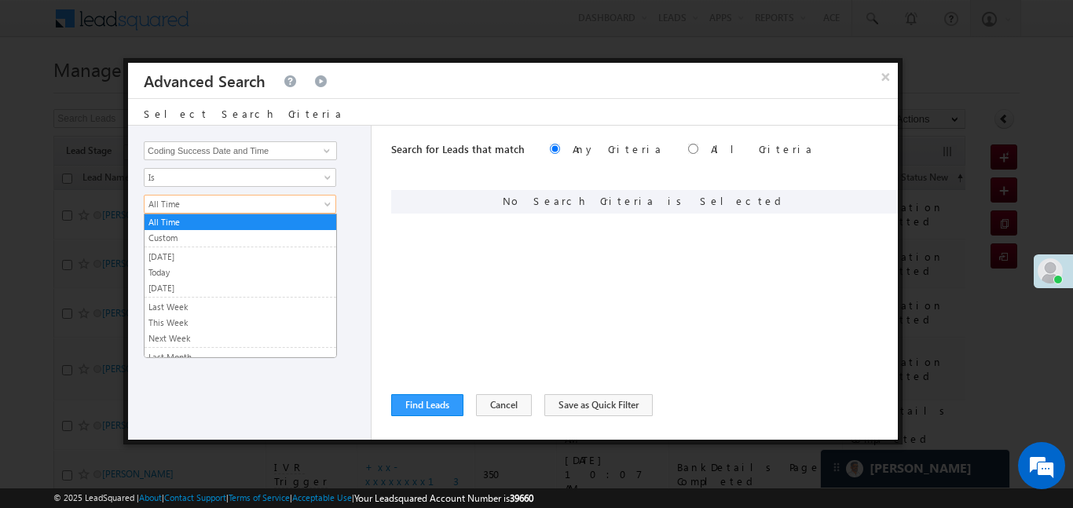
click at [214, 200] on span "All Time" at bounding box center [230, 204] width 170 height 14
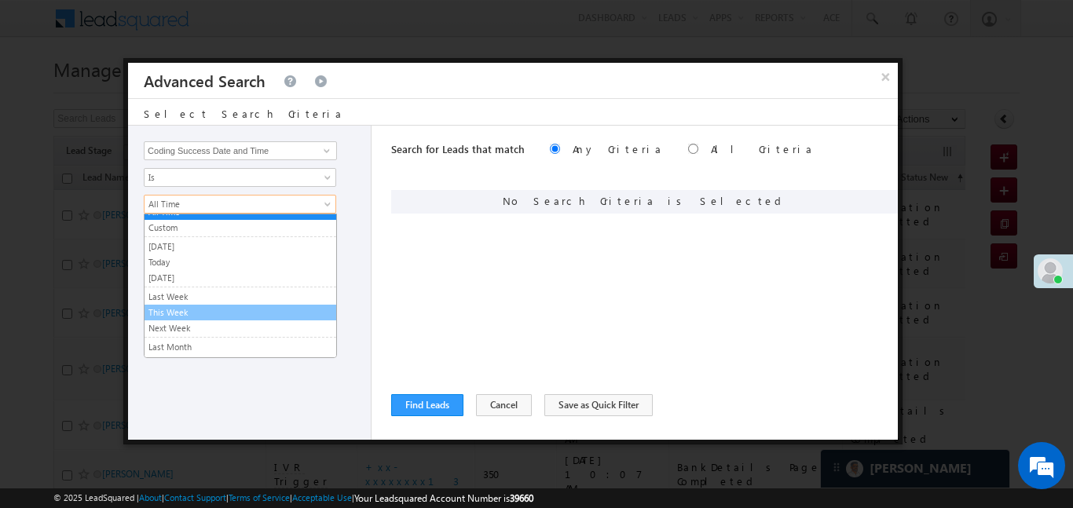
scroll to position [52, 0]
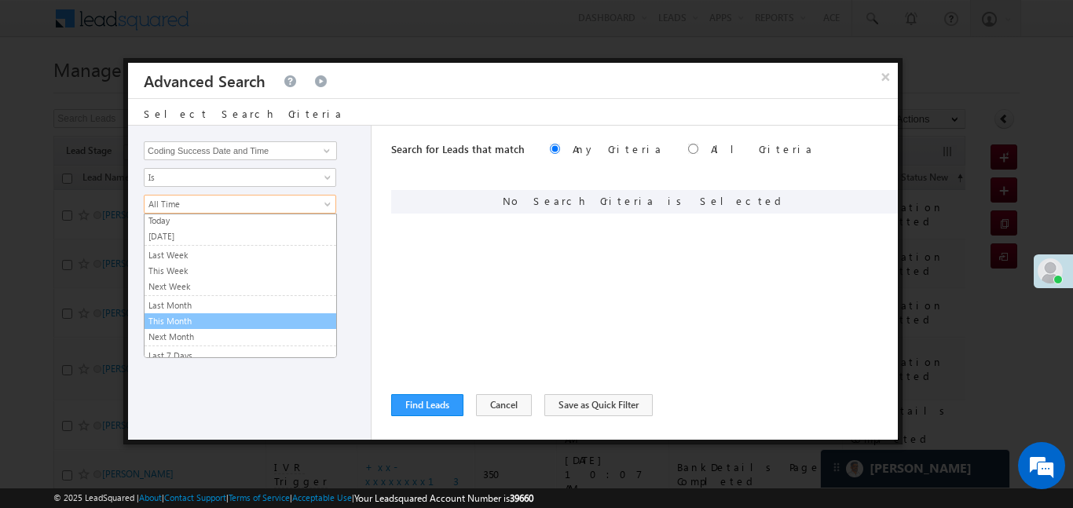
click at [196, 327] on link "This Month" at bounding box center [241, 321] width 192 height 14
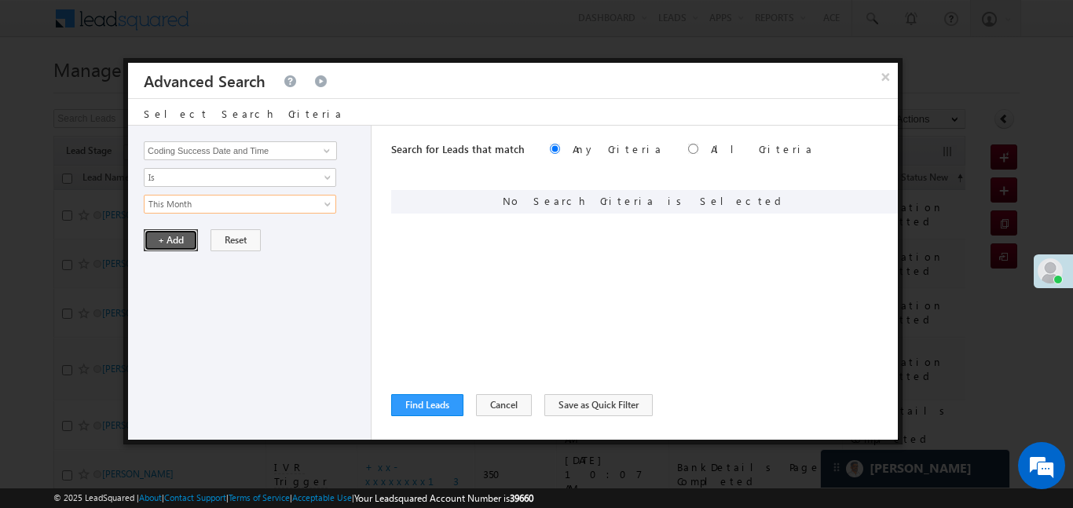
click at [170, 238] on button "+ Add" at bounding box center [171, 240] width 54 height 22
click at [688, 149] on input "radio" at bounding box center [693, 149] width 10 height 10
radio input "true"
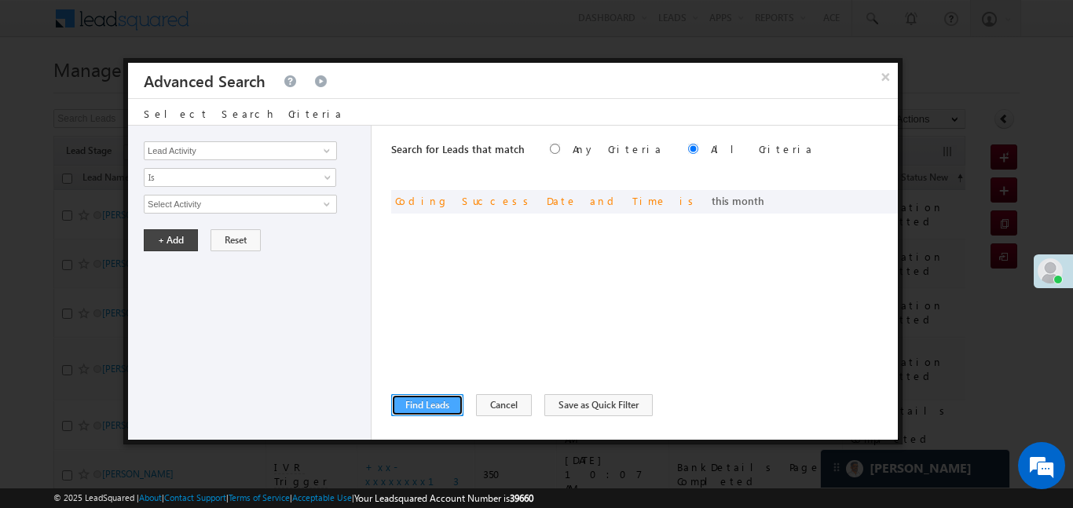
click at [423, 408] on button "Find Leads" at bounding box center [427, 405] width 72 height 22
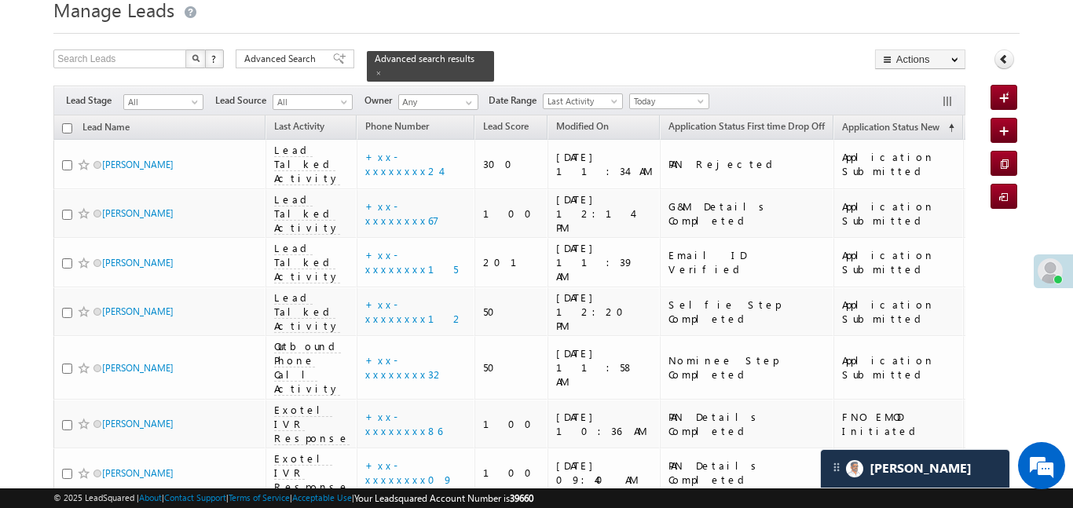
scroll to position [0, 0]
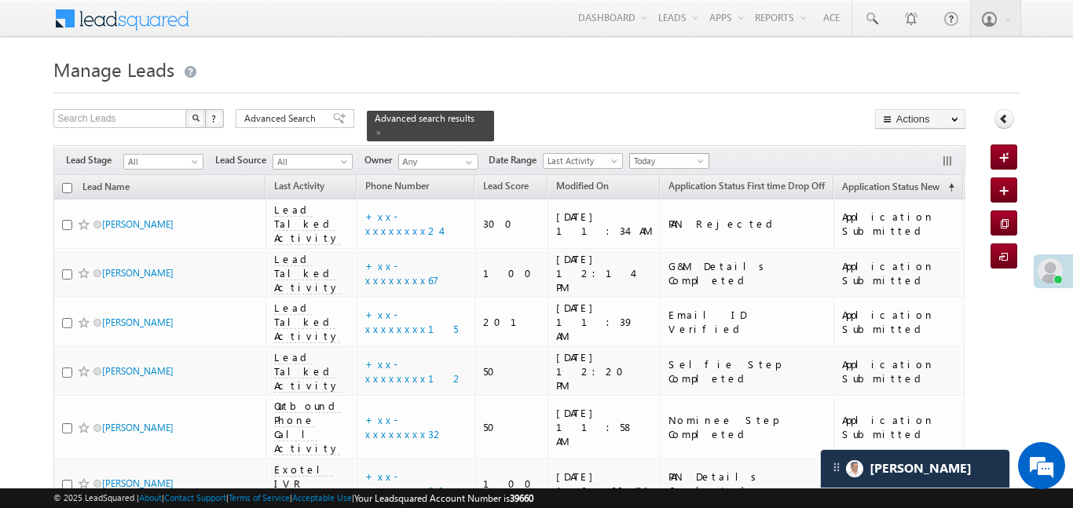
click at [709, 153] on link "Today" at bounding box center [669, 161] width 80 height 16
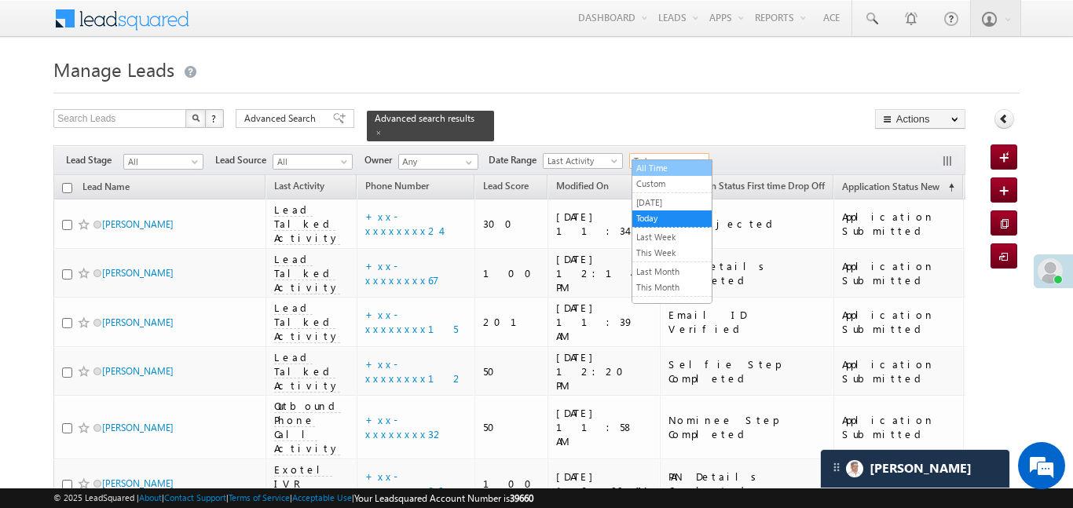
click at [670, 167] on link "All Time" at bounding box center [671, 168] width 79 height 14
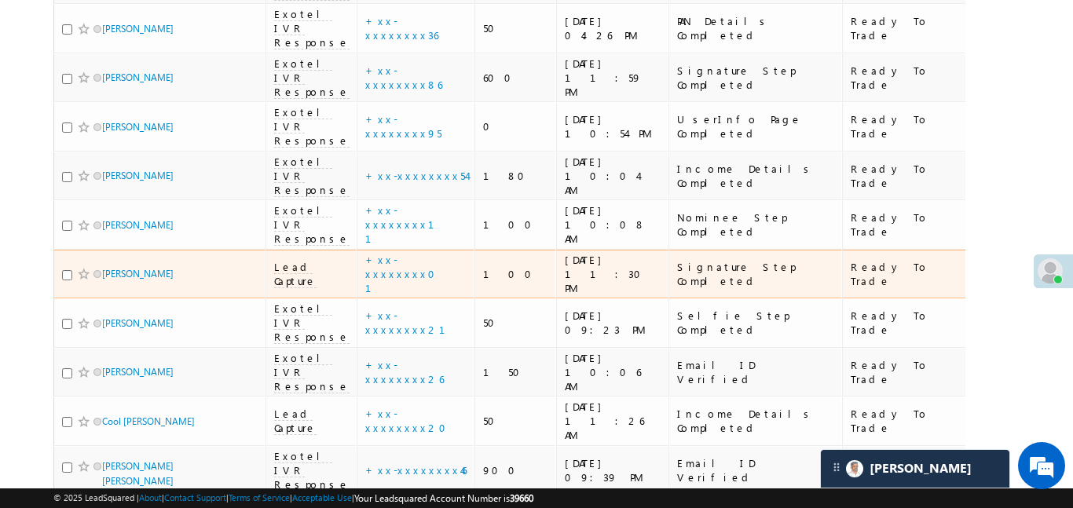
scroll to position [1710, 0]
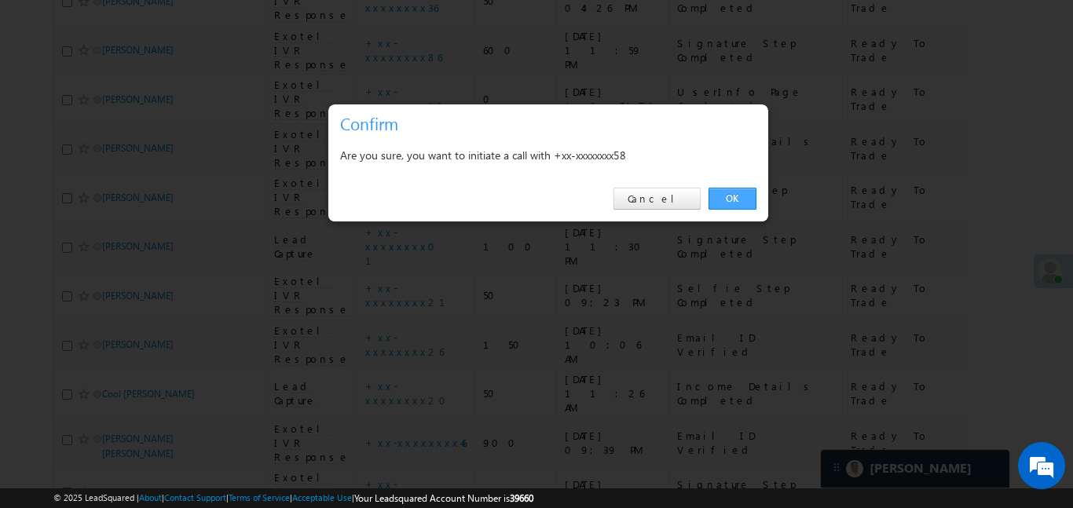
click at [723, 202] on link "OK" at bounding box center [732, 199] width 48 height 22
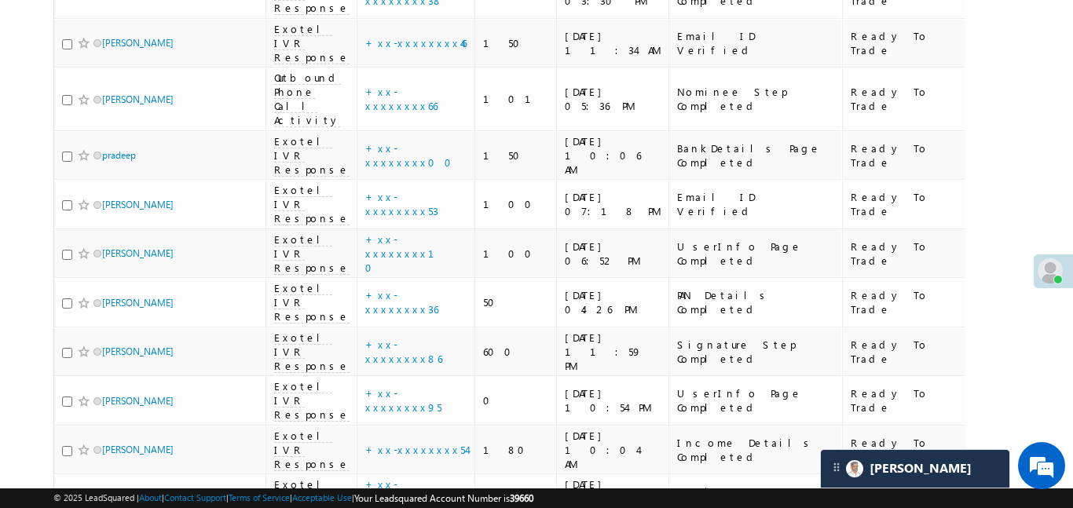
scroll to position [1443, 0]
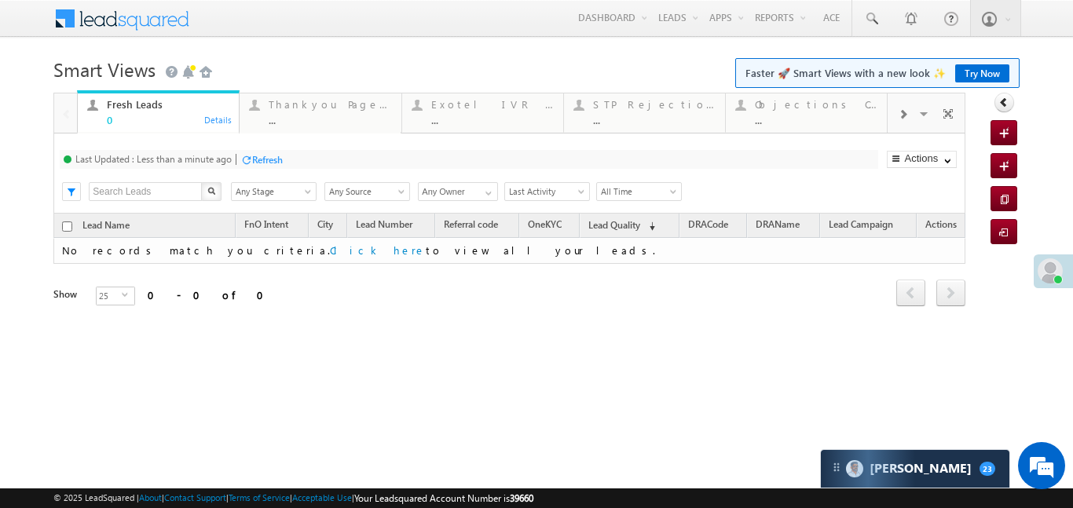
click at [901, 108] on span at bounding box center [902, 114] width 9 height 13
click at [825, 108] on div "Coded [DATE]" at bounding box center [816, 104] width 123 height 13
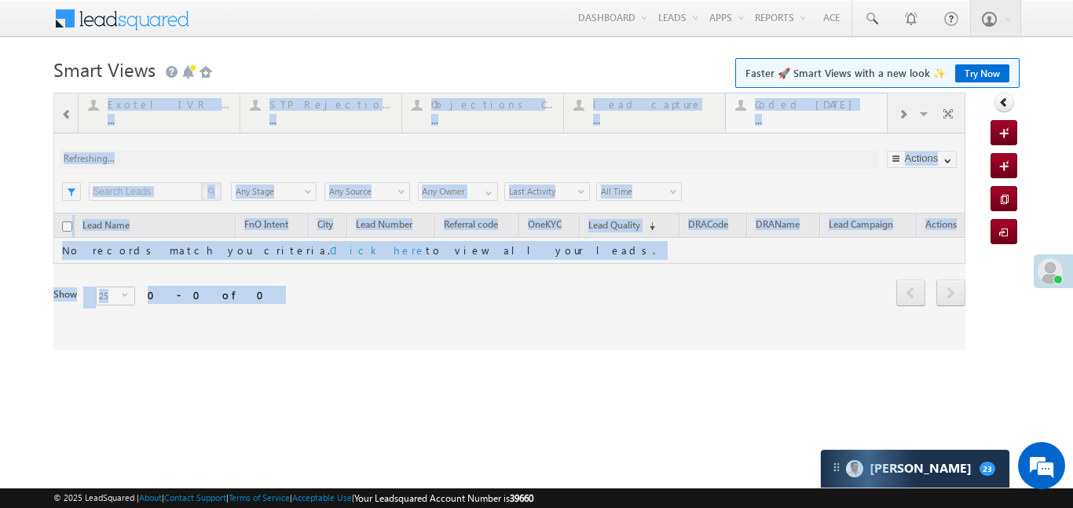
click at [825, 108] on div at bounding box center [509, 222] width 912 height 258
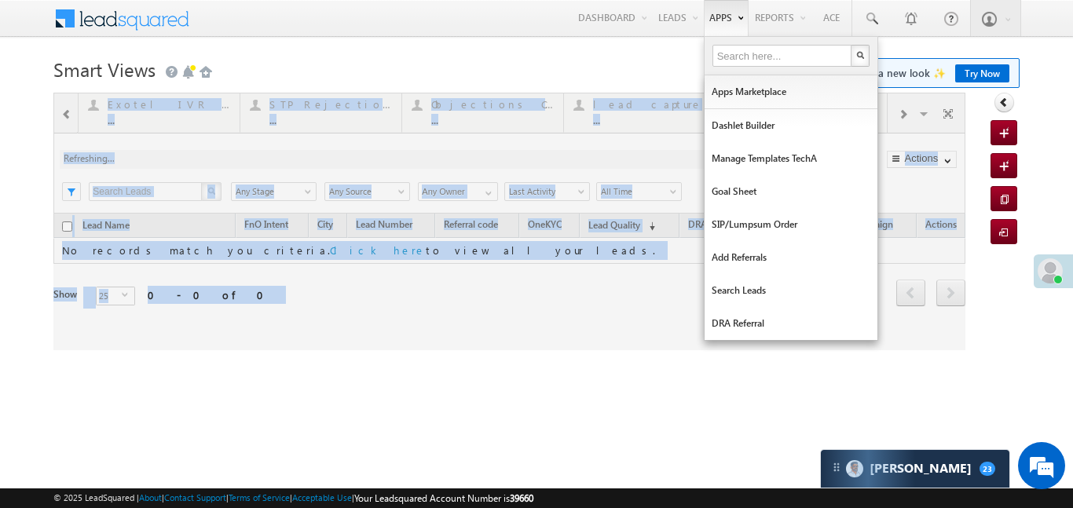
drag, startPoint x: 825, startPoint y: 108, endPoint x: 715, endPoint y: 33, distance: 132.7
click at [819, 106] on div at bounding box center [509, 222] width 912 height 258
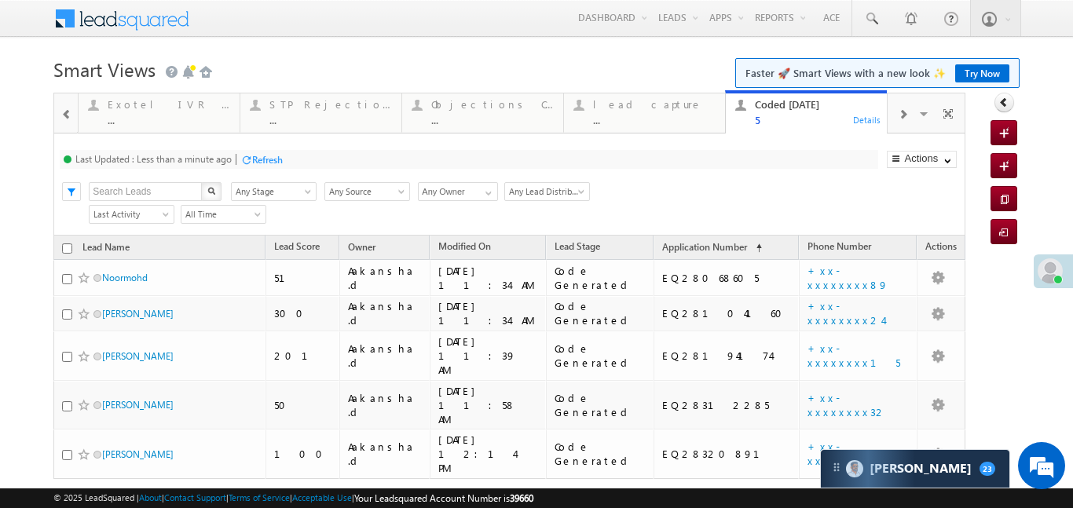
click at [61, 117] on span at bounding box center [66, 114] width 11 height 13
click at [60, 117] on div at bounding box center [65, 112] width 23 height 38
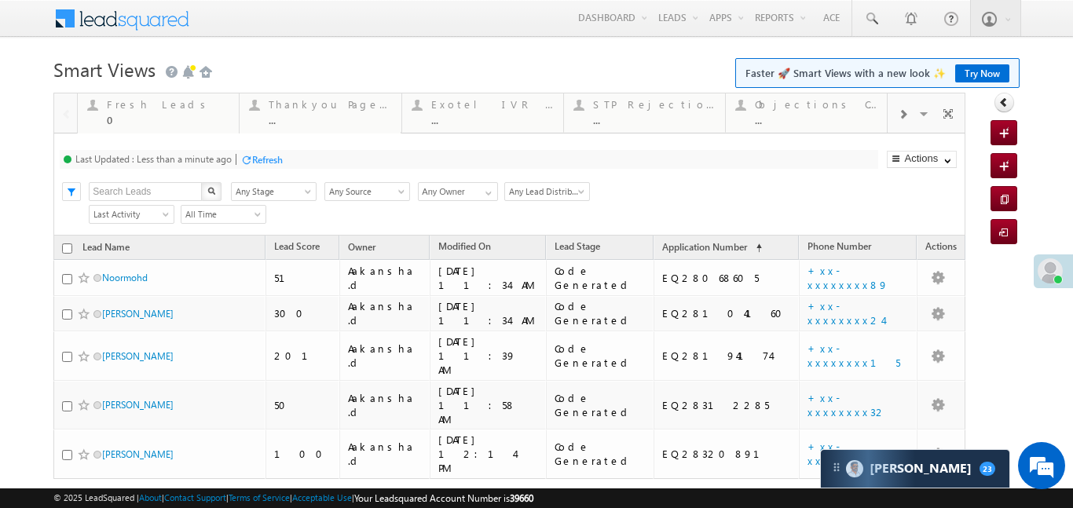
click at [908, 112] on div at bounding box center [902, 113] width 30 height 35
click at [821, 117] on div "..." at bounding box center [816, 120] width 123 height 12
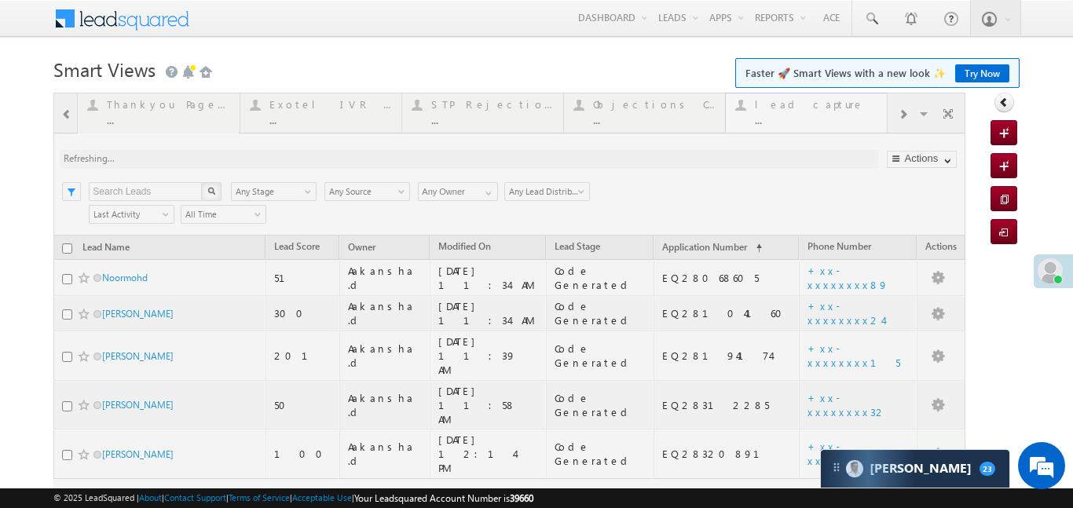
click at [821, 117] on div at bounding box center [509, 329] width 912 height 473
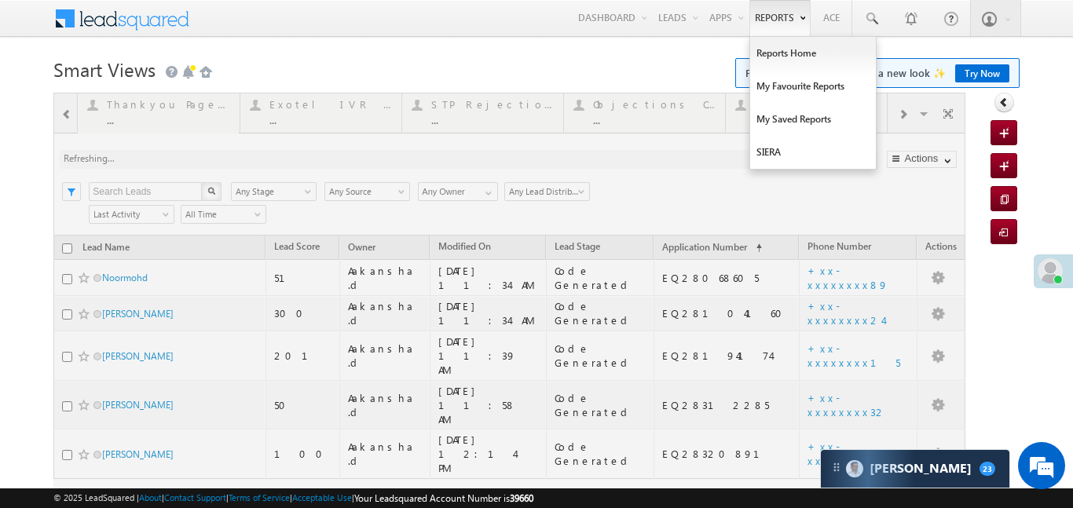
drag, startPoint x: 821, startPoint y: 117, endPoint x: 789, endPoint y: 8, distance: 113.6
click at [821, 116] on div at bounding box center [509, 329] width 912 height 473
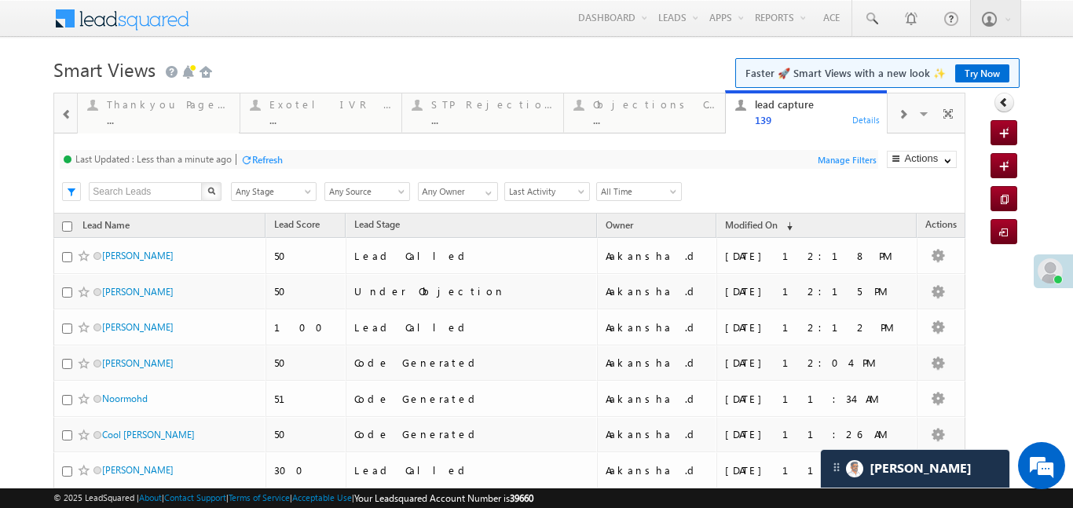
click at [900, 121] on div at bounding box center [902, 113] width 30 height 35
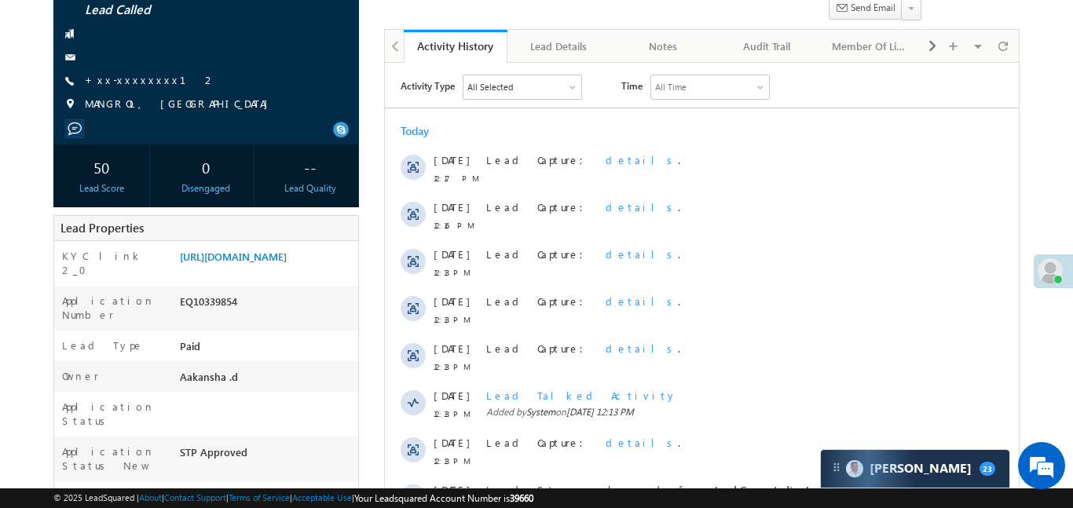
scroll to position [61, 0]
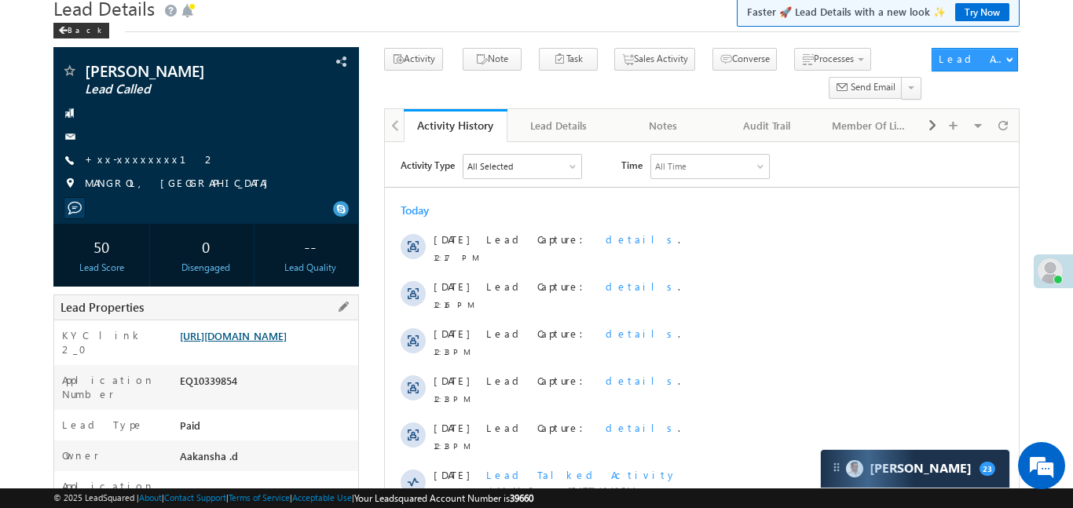
click at [287, 338] on link "[URL][DOMAIN_NAME]" at bounding box center [233, 335] width 107 height 13
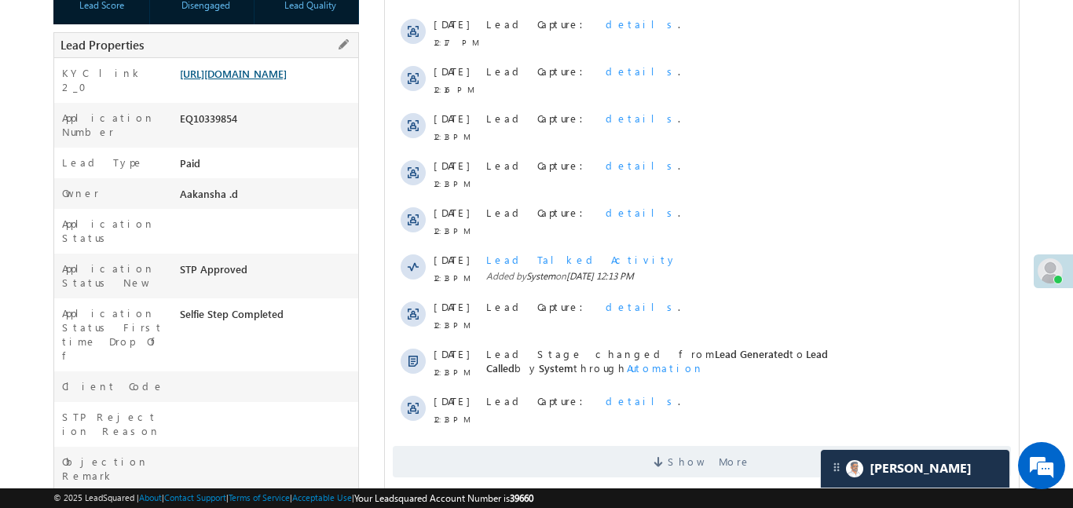
scroll to position [291, 0]
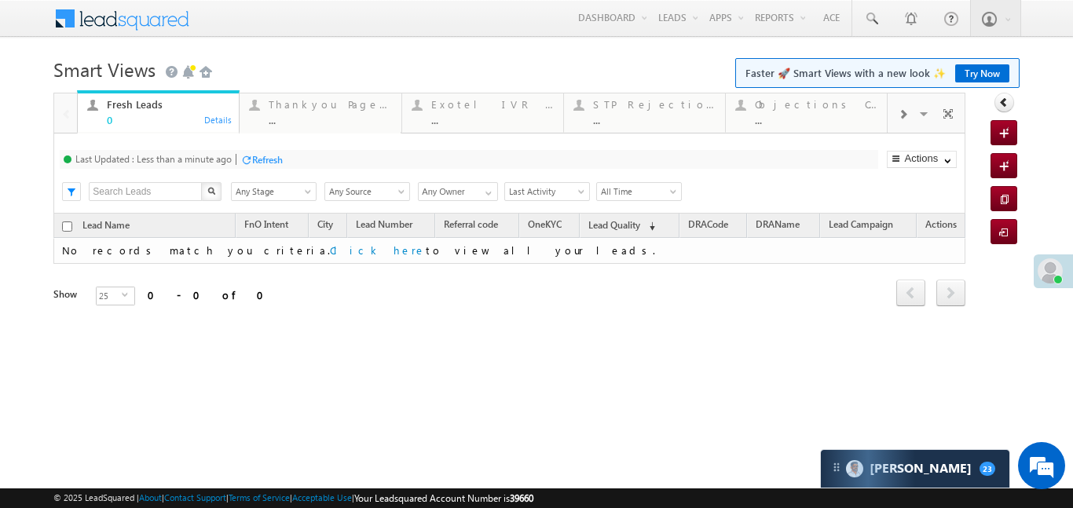
click at [906, 110] on span at bounding box center [902, 114] width 9 height 13
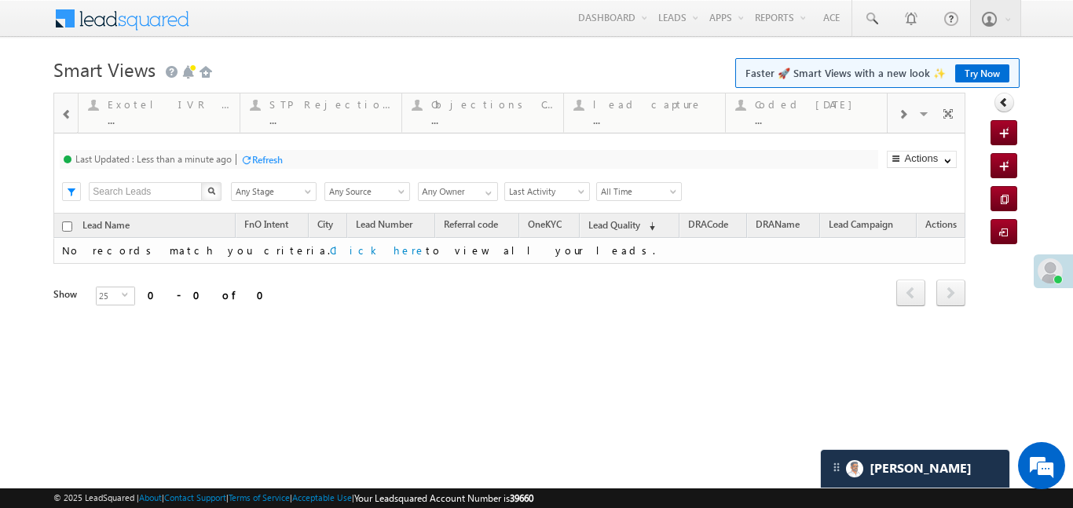
click at [893, 110] on div at bounding box center [902, 113] width 30 height 35
click at [675, 109] on div "Coded Today" at bounding box center [654, 104] width 123 height 13
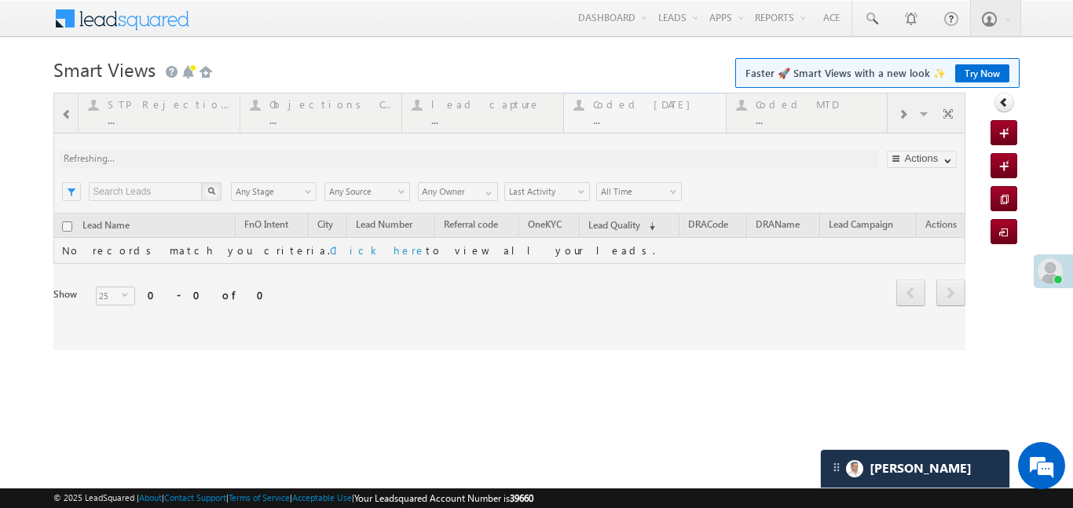
click at [675, 109] on div at bounding box center [509, 222] width 912 height 258
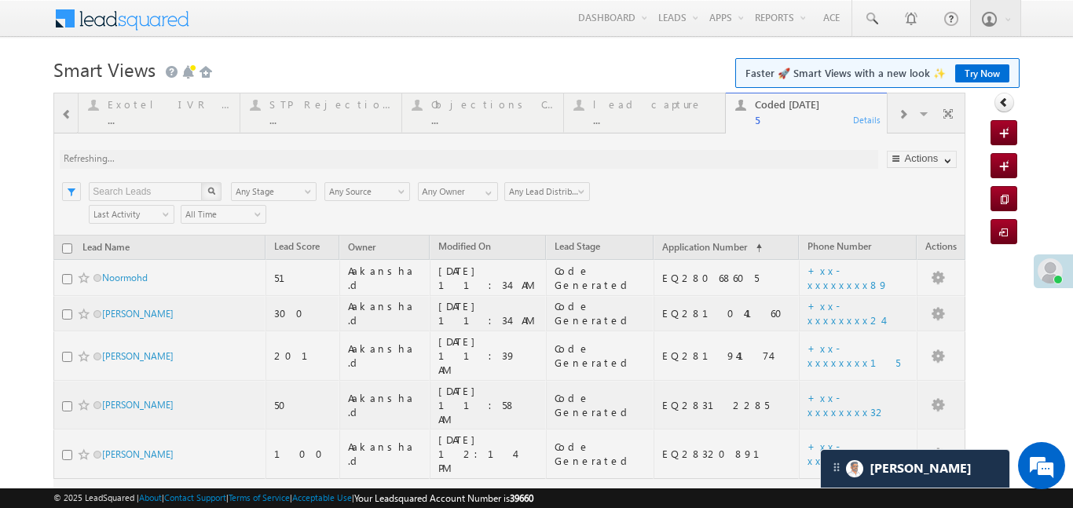
click at [908, 115] on div at bounding box center [902, 113] width 30 height 35
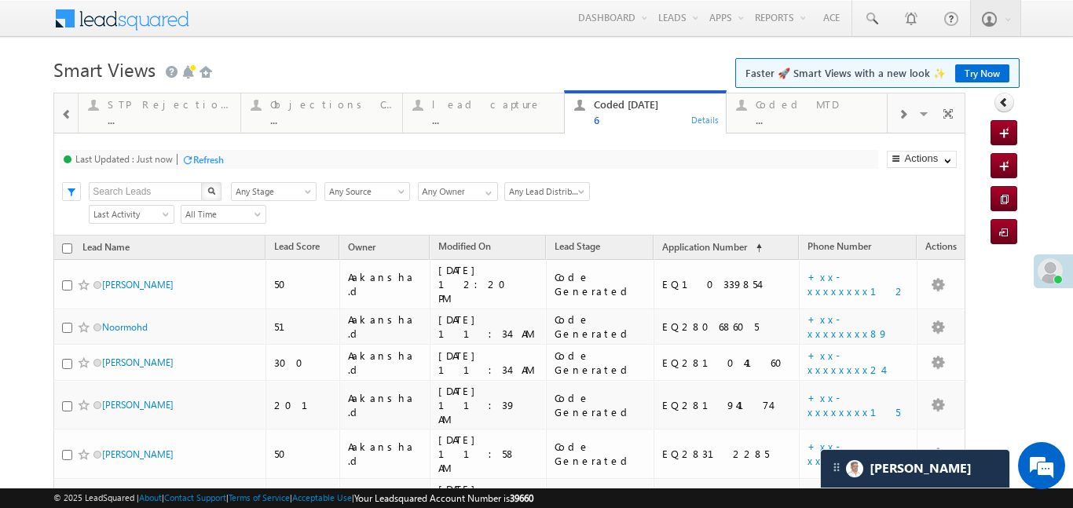
click at [904, 116] on span at bounding box center [902, 114] width 9 height 13
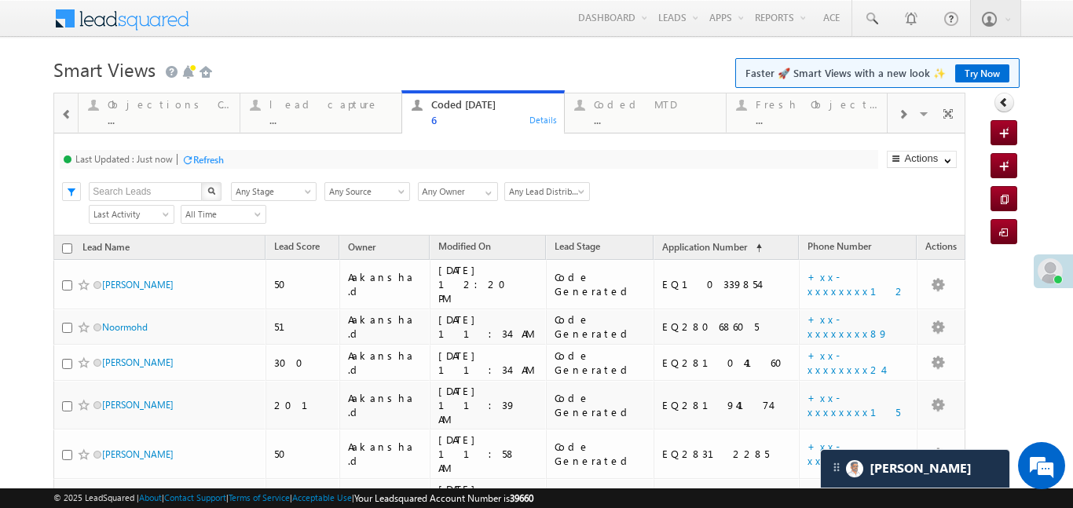
click at [904, 116] on span at bounding box center [902, 114] width 9 height 13
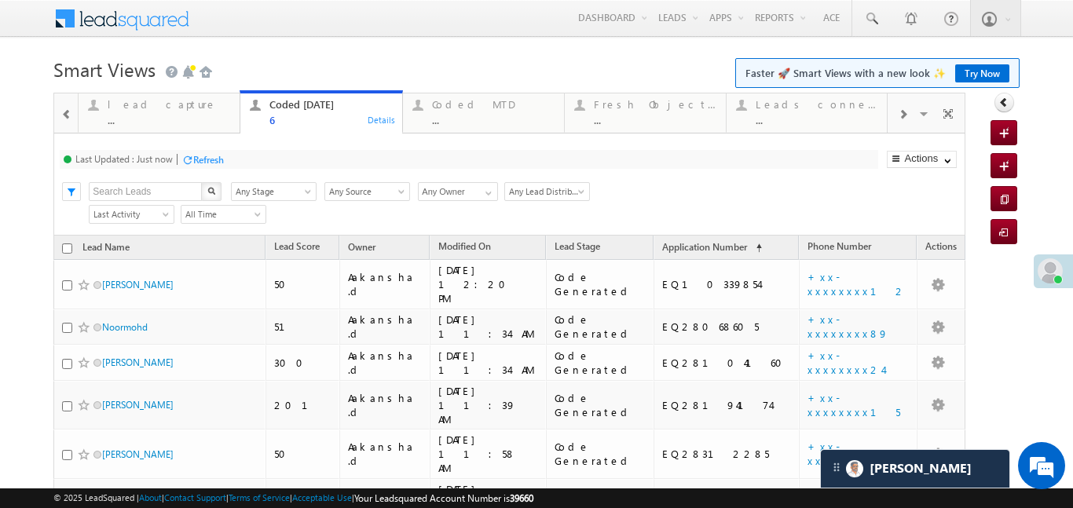
click at [904, 116] on span at bounding box center [902, 114] width 9 height 13
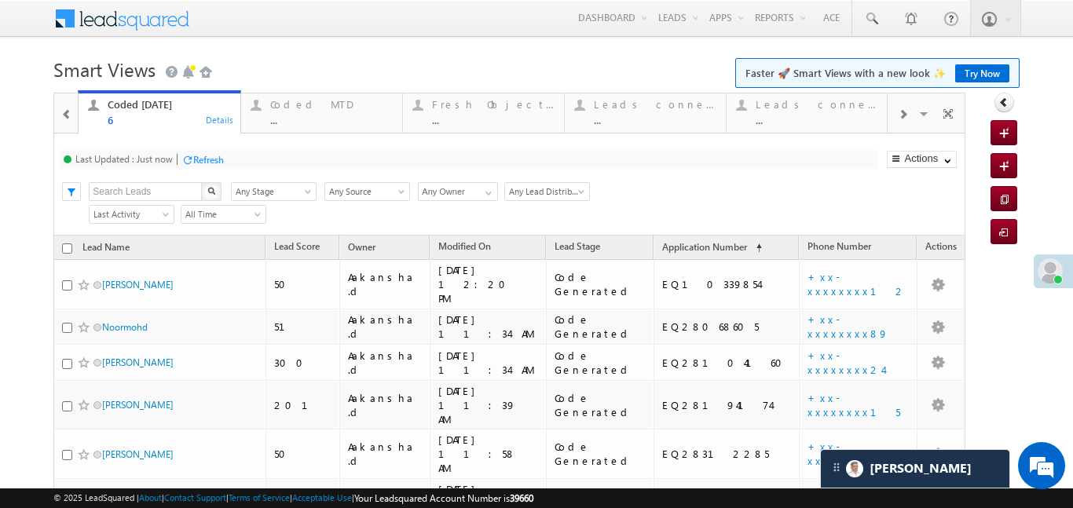
click at [904, 116] on span at bounding box center [902, 114] width 9 height 13
click at [636, 108] on div "Coded but no Recording" at bounding box center [655, 104] width 123 height 13
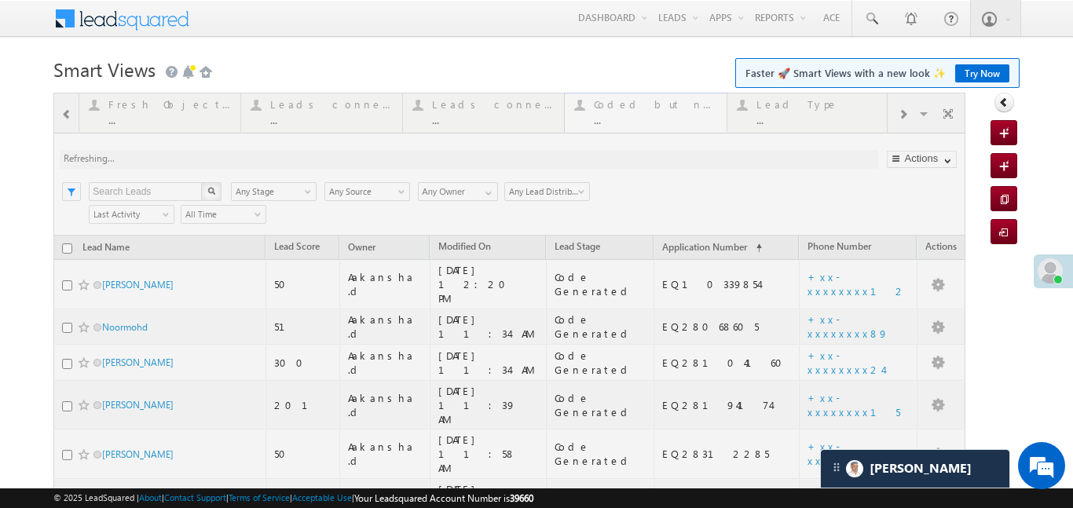
click at [636, 108] on div at bounding box center [509, 354] width 912 height 522
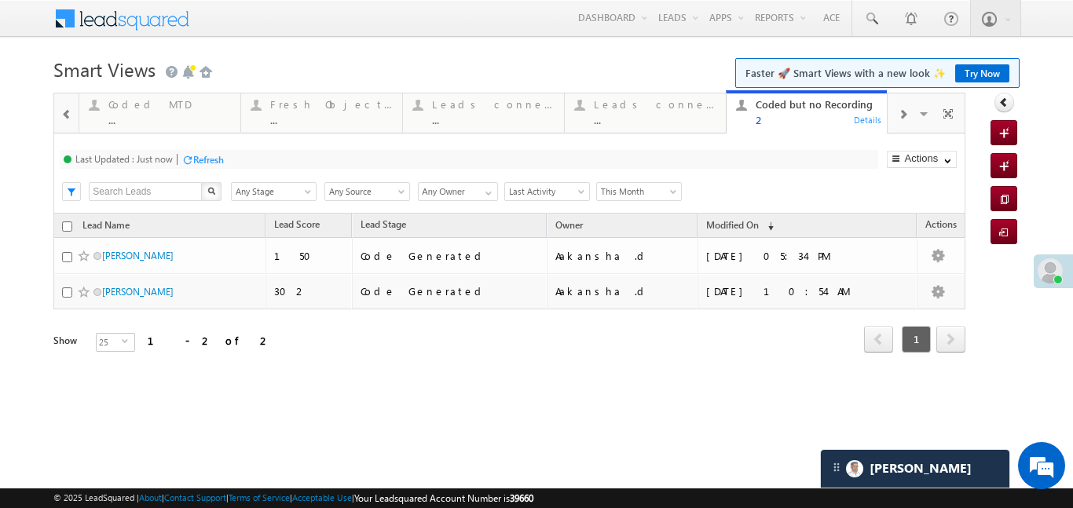
click at [634, 194] on span "This Month" at bounding box center [636, 192] width 79 height 14
click at [642, 326] on link "This Month" at bounding box center [636, 329] width 79 height 14
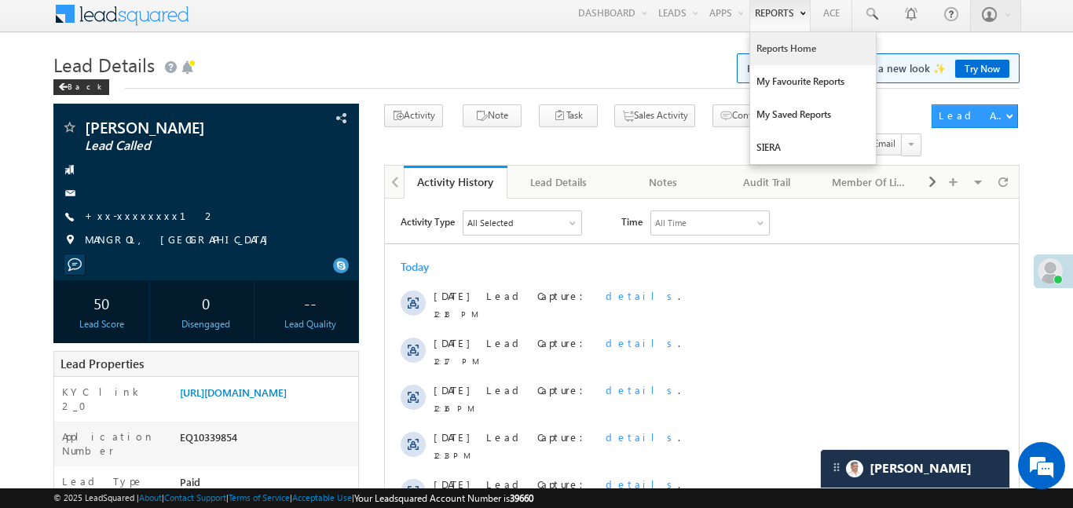
click at [785, 55] on link "Reports Home" at bounding box center [813, 48] width 126 height 33
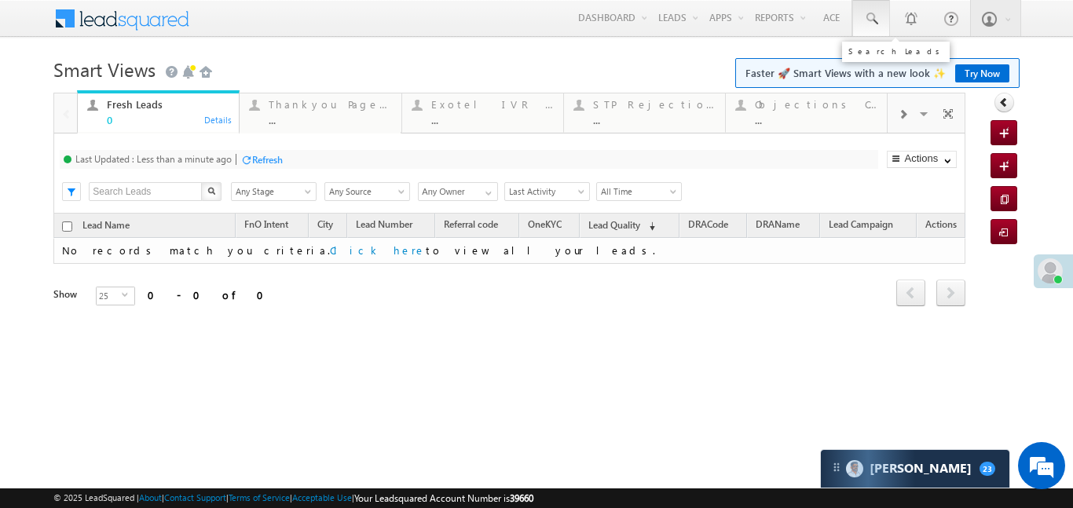
click at [871, 24] on span at bounding box center [871, 19] width 16 height 16
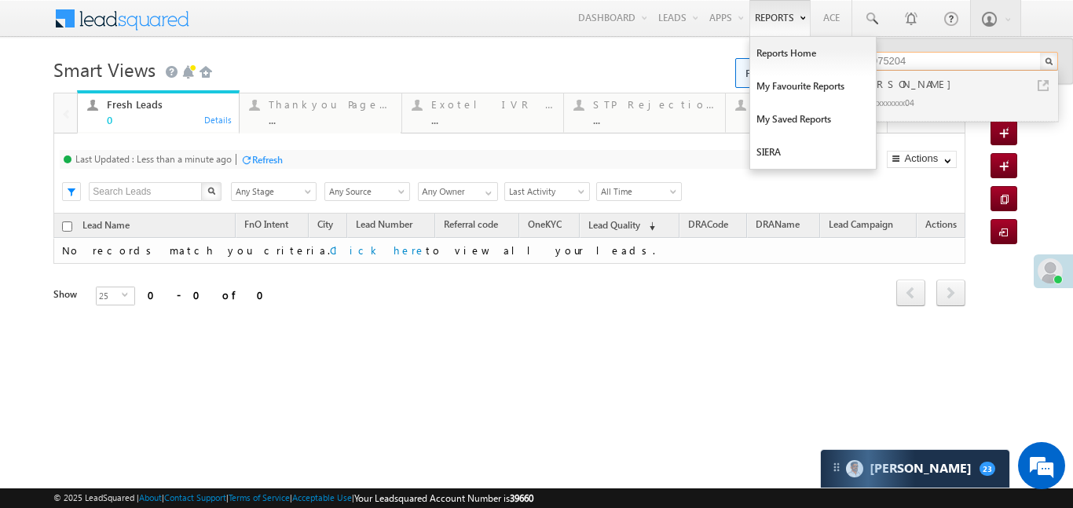
type input "7889975204"
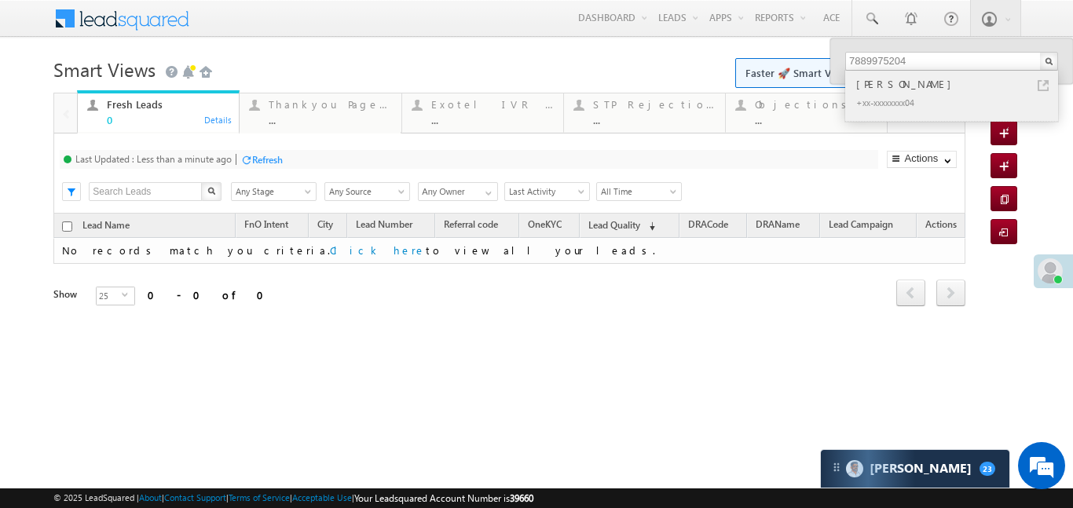
click at [880, 82] on div "Qayoom Malik" at bounding box center [958, 83] width 210 height 17
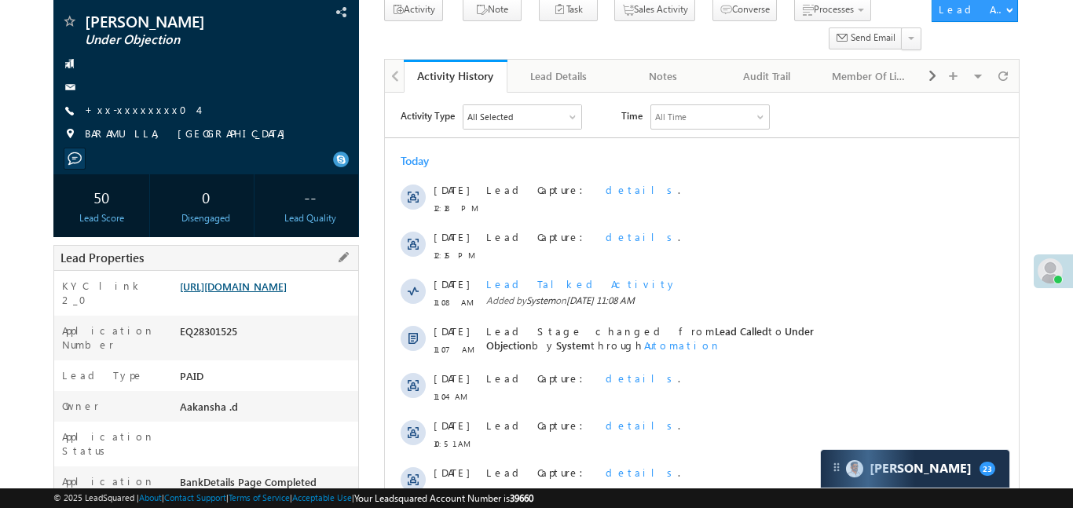
click at [258, 293] on link "https://angelbroking1-pk3em7sa.customui-test.leadsquared.com?leadId=65dc8714-18…" at bounding box center [233, 286] width 107 height 13
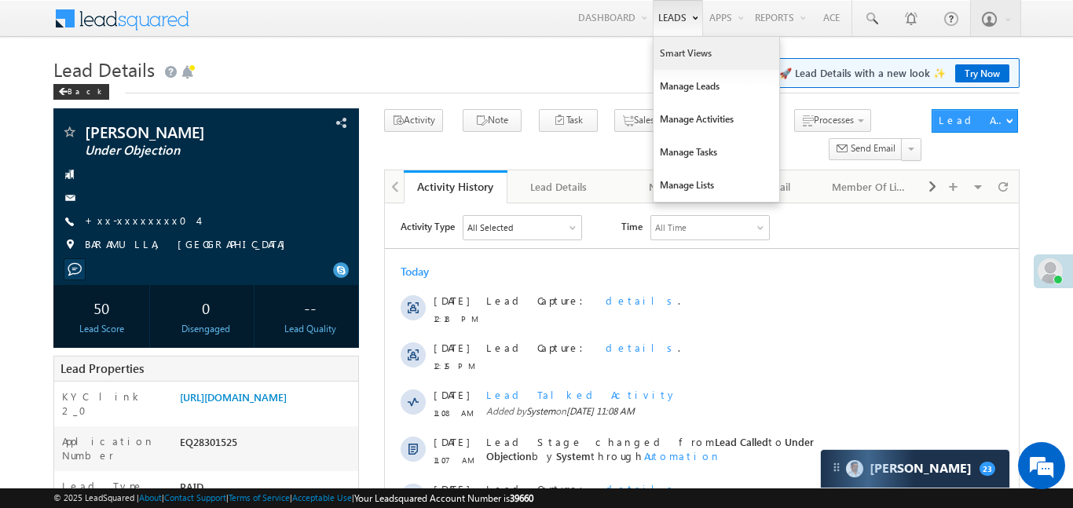
click at [679, 59] on link "Smart Views" at bounding box center [716, 53] width 126 height 33
drag, startPoint x: 679, startPoint y: 59, endPoint x: 693, endPoint y: 7, distance: 53.7
click at [680, 58] on link "Smart Views" at bounding box center [716, 53] width 126 height 33
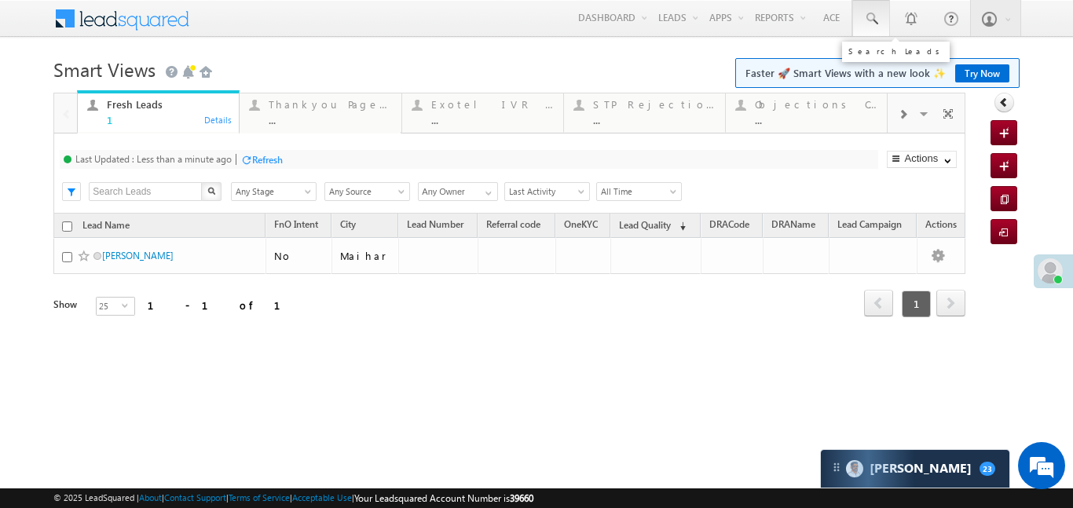
click at [858, 5] on link at bounding box center [871, 18] width 38 height 36
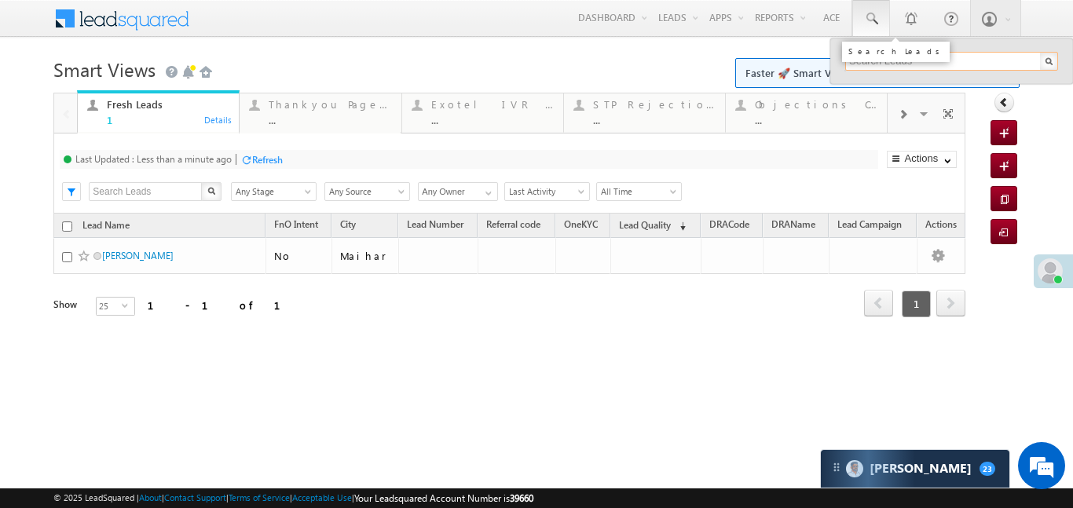
paste input "EQ28056909"
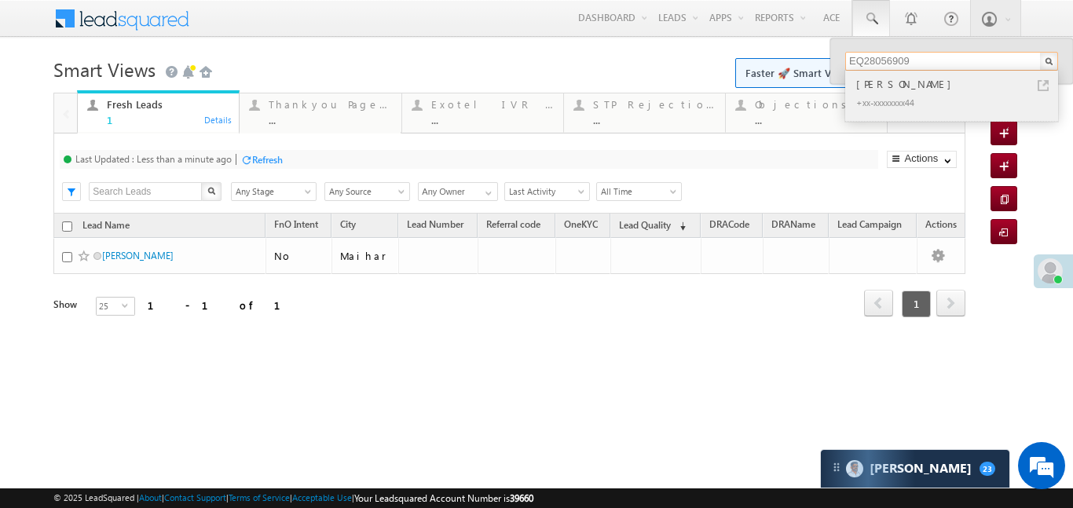
type input "EQ28056909"
click at [880, 86] on div "Chandrappa na" at bounding box center [958, 83] width 210 height 17
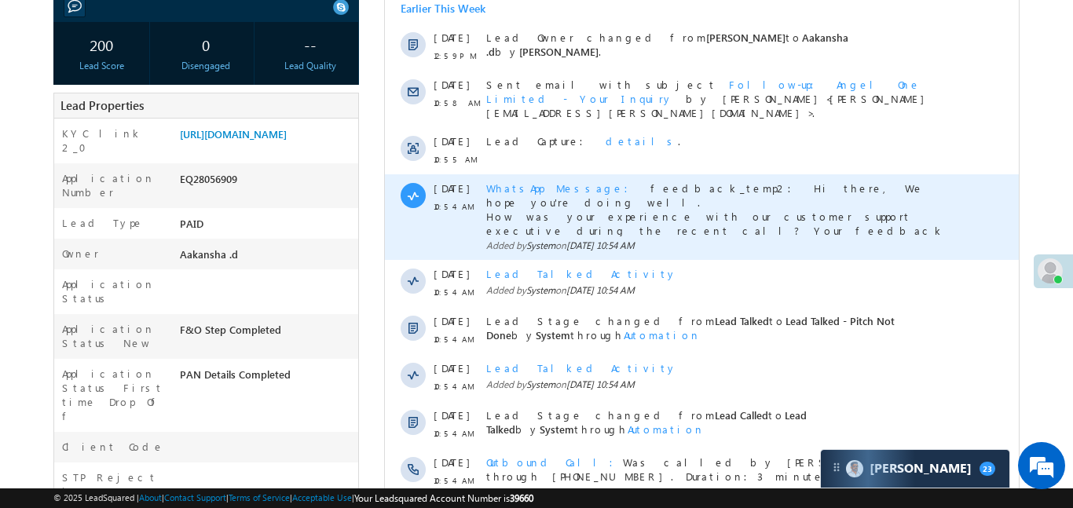
scroll to position [492, 0]
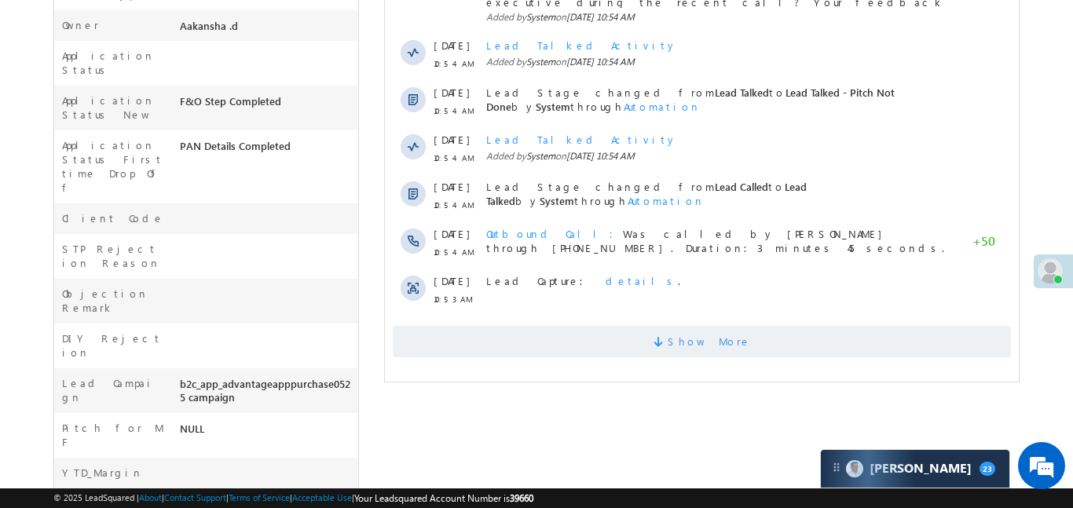
click at [598, 334] on span "Show More" at bounding box center [701, 341] width 618 height 31
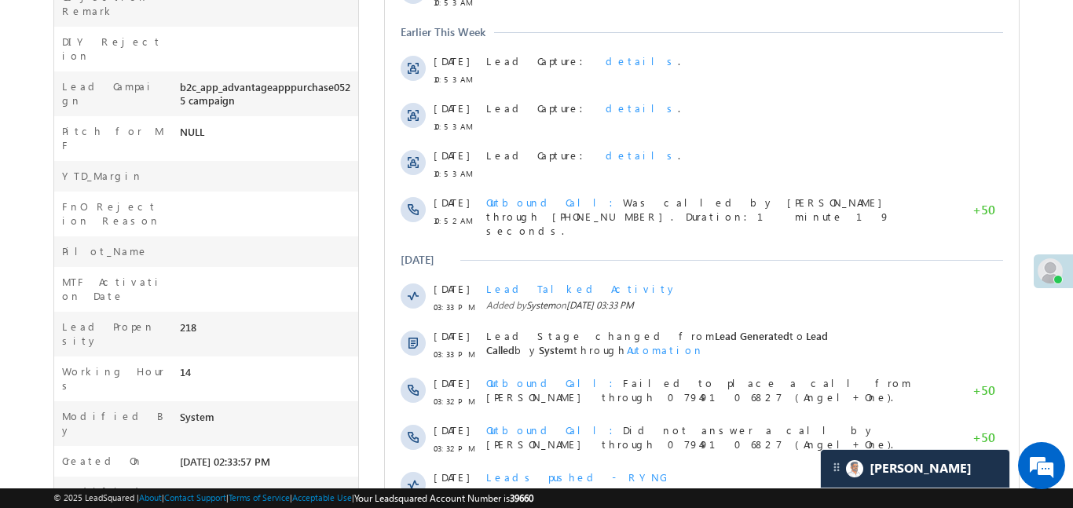
scroll to position [916, 0]
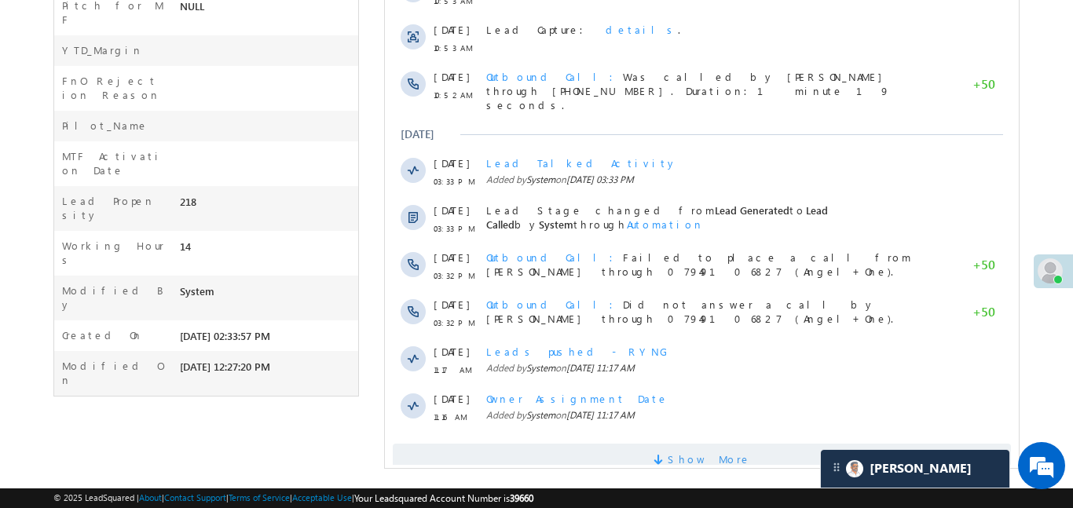
drag, startPoint x: 537, startPoint y: 401, endPoint x: 540, endPoint y: 423, distance: 21.3
click at [538, 432] on div "Show More" at bounding box center [701, 453] width 634 height 43
click at [540, 444] on span "Show More" at bounding box center [701, 459] width 618 height 31
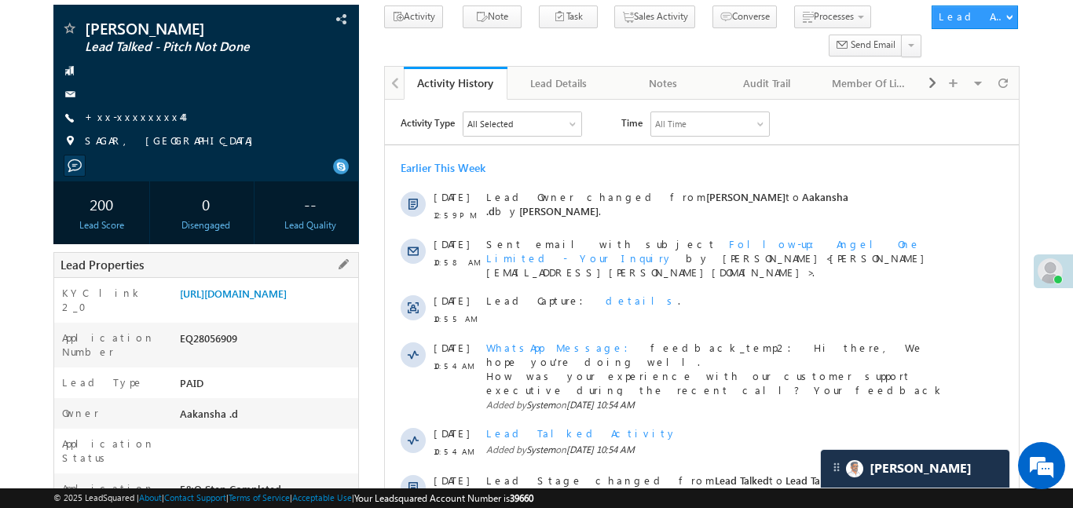
scroll to position [0, 0]
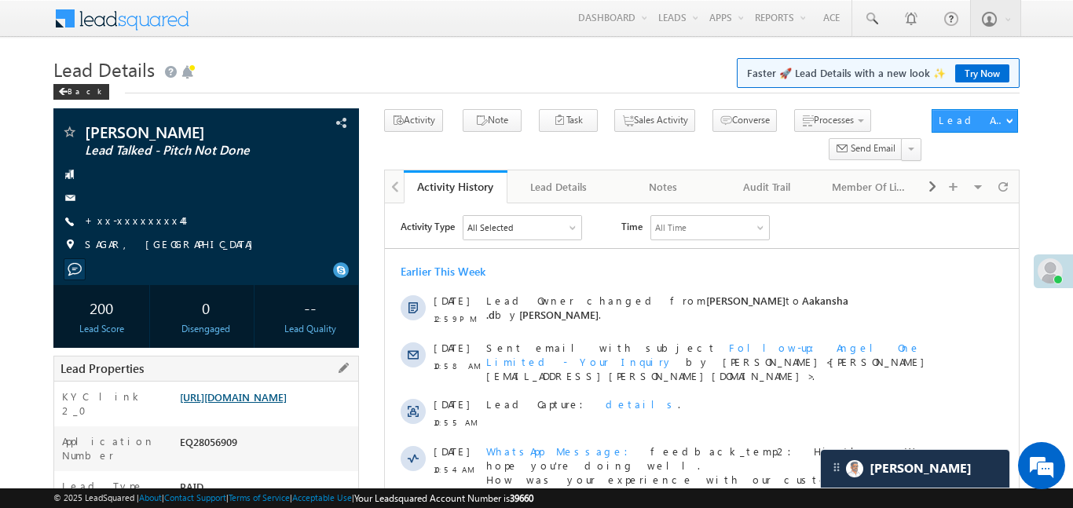
click at [266, 404] on link "https://angelbroking1-pk3em7sa.customui-test.leadsquared.com?leadId=a35bbcdd-20…" at bounding box center [233, 396] width 107 height 13
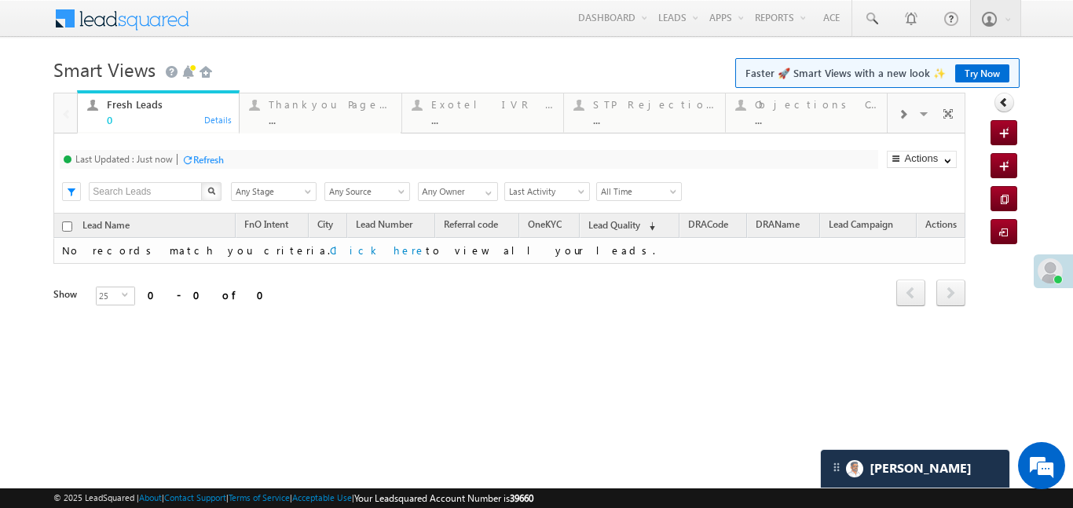
click at [901, 108] on span at bounding box center [902, 114] width 9 height 13
click at [820, 111] on div "Coded Today ..." at bounding box center [816, 110] width 123 height 31
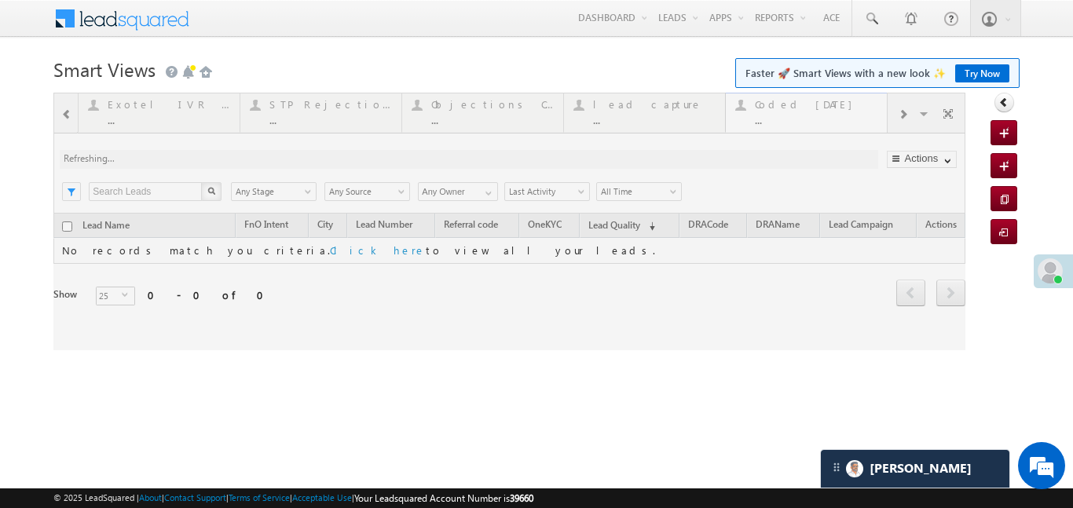
click at [820, 111] on div at bounding box center [509, 222] width 912 height 258
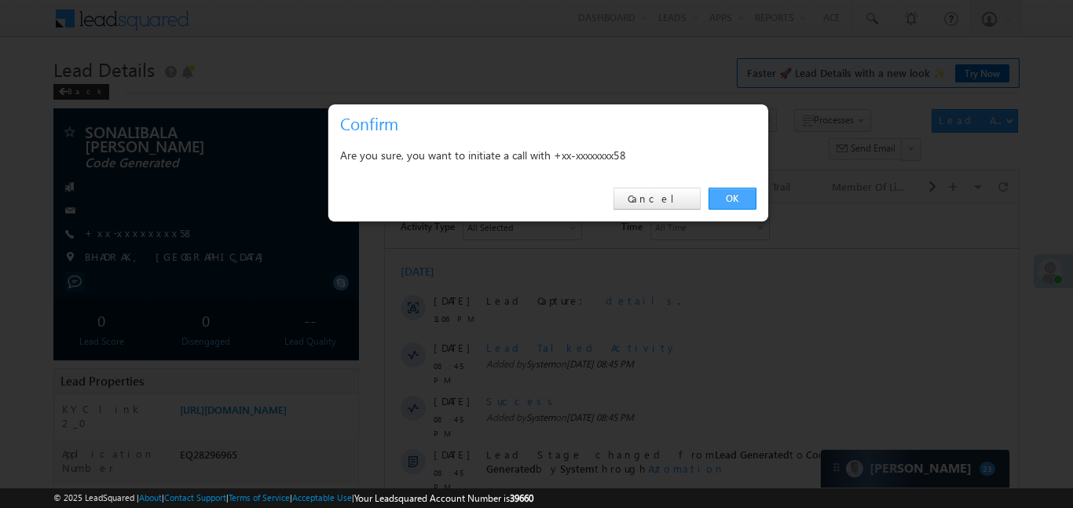
click at [730, 204] on link "OK" at bounding box center [732, 199] width 48 height 22
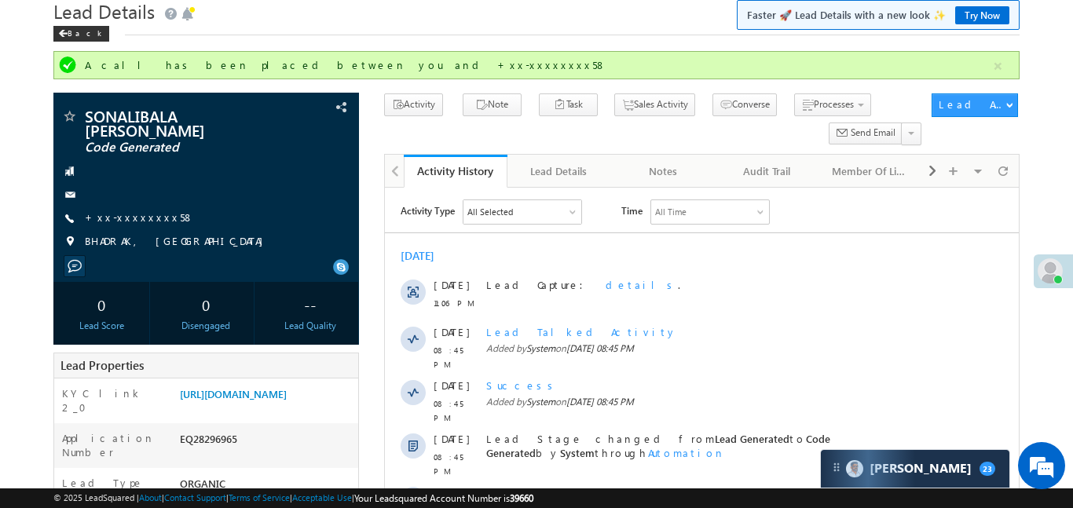
scroll to position [64, 0]
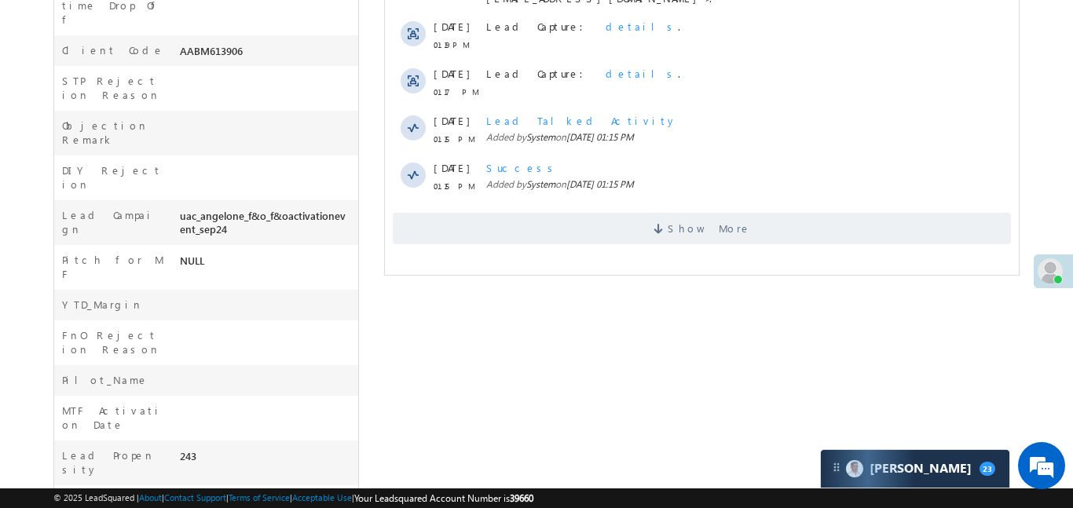
scroll to position [675, 0]
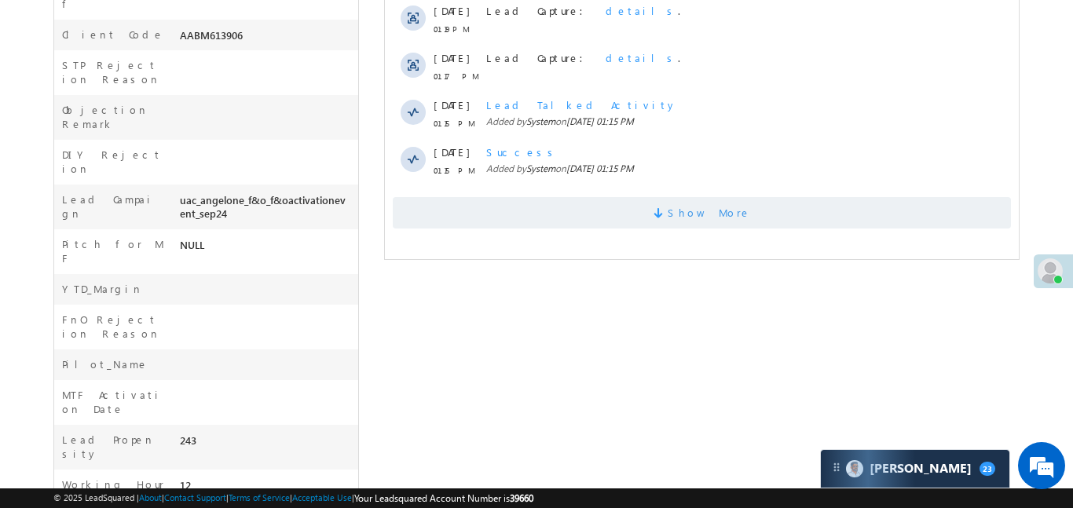
click at [594, 203] on span "Show More" at bounding box center [701, 212] width 618 height 31
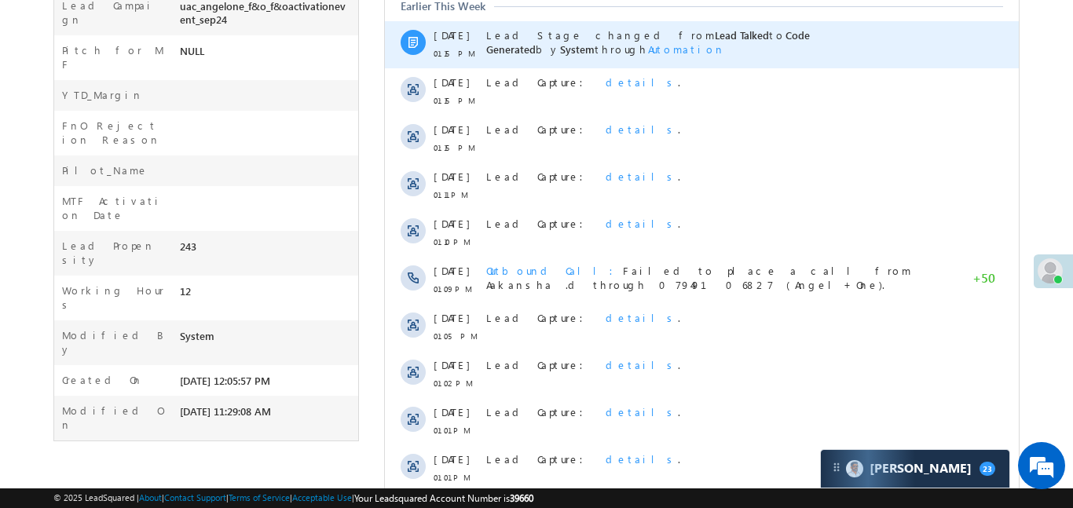
scroll to position [947, 0]
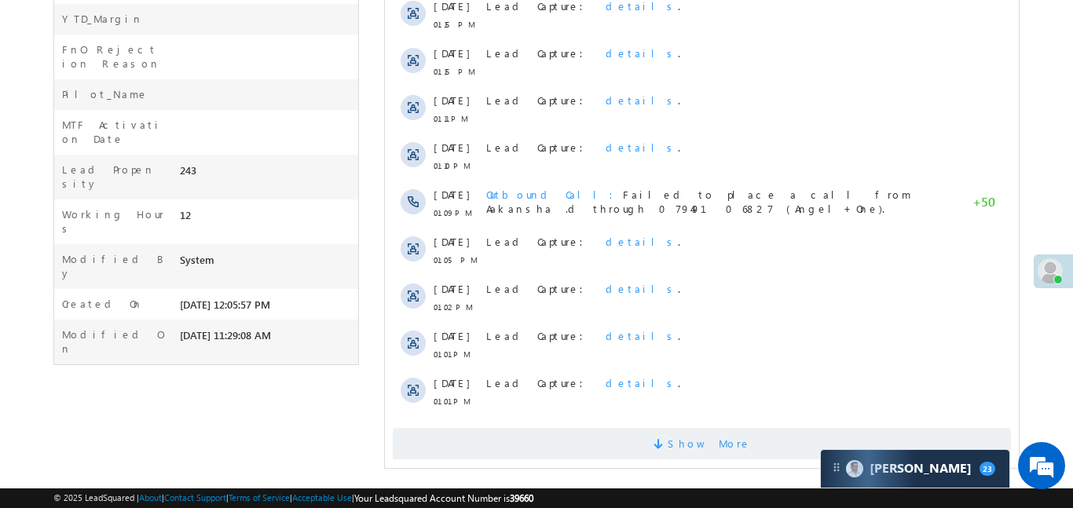
click at [657, 428] on span "Show More" at bounding box center [701, 443] width 618 height 31
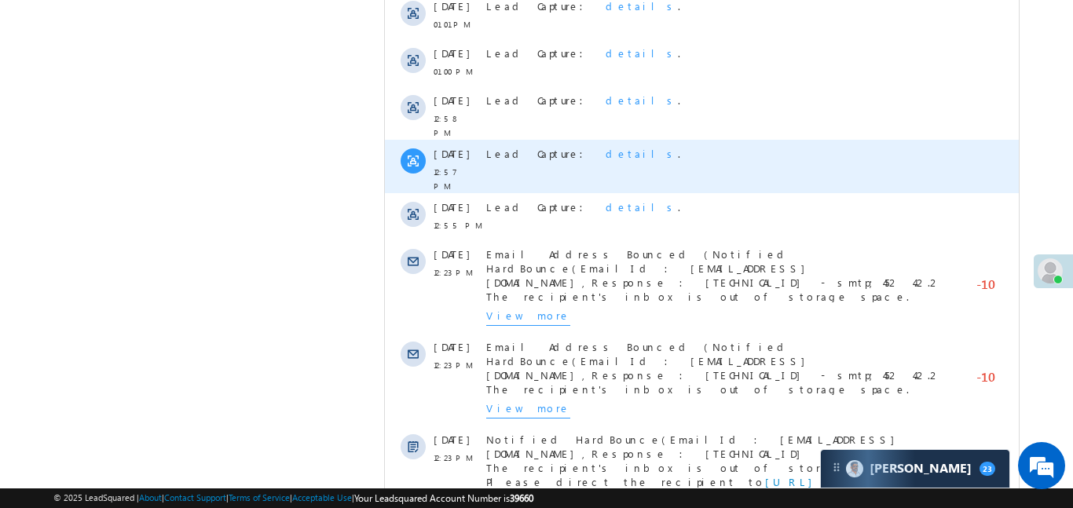
scroll to position [1593, 0]
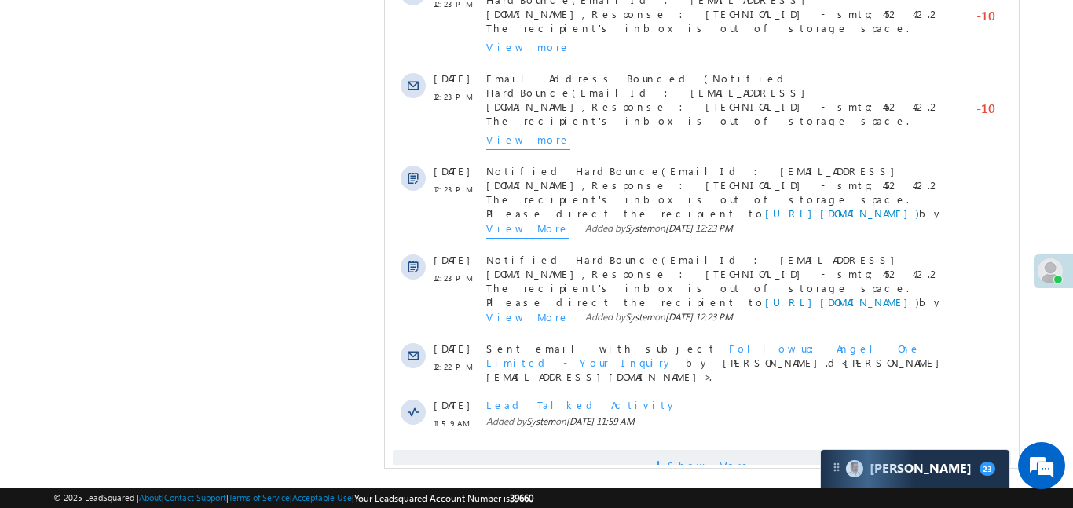
click at [752, 450] on span "Show More" at bounding box center [701, 465] width 618 height 31
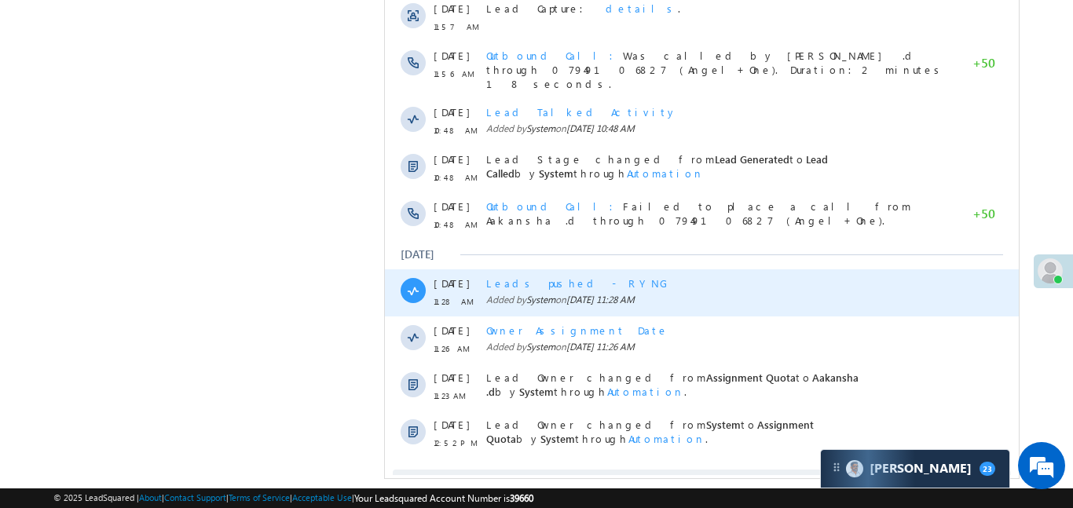
scroll to position [2094, 0]
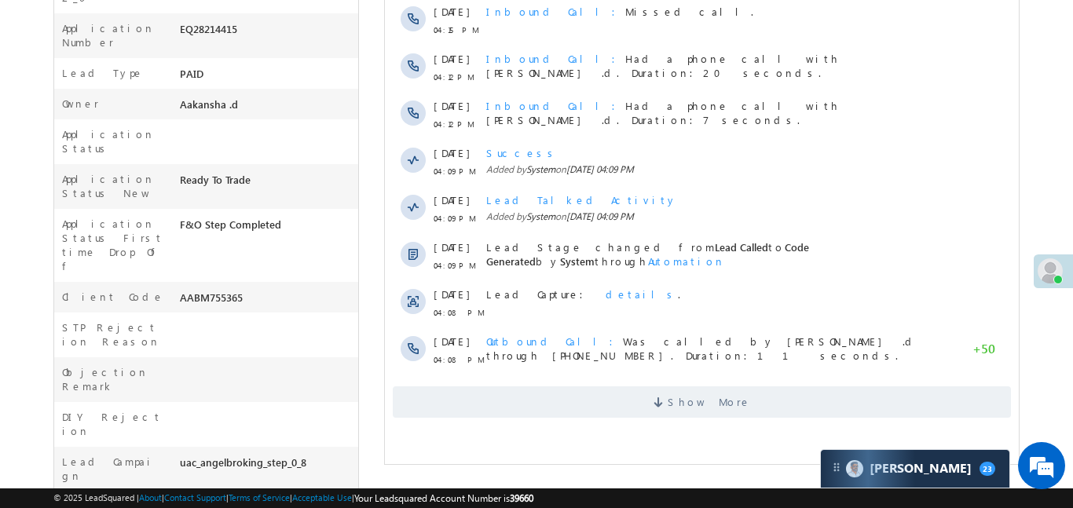
scroll to position [415, 0]
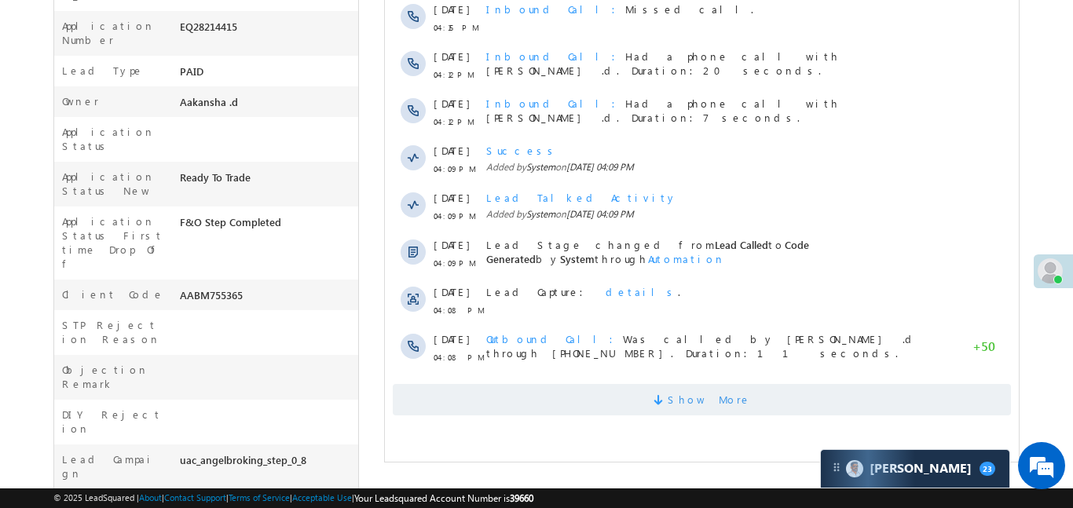
click at [763, 404] on span "Show More" at bounding box center [701, 399] width 618 height 31
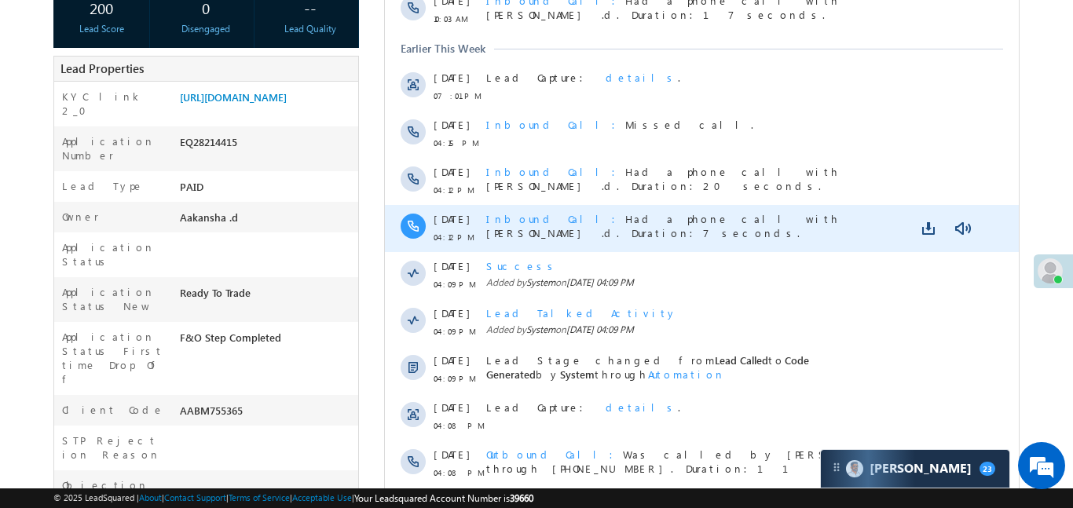
scroll to position [292, 0]
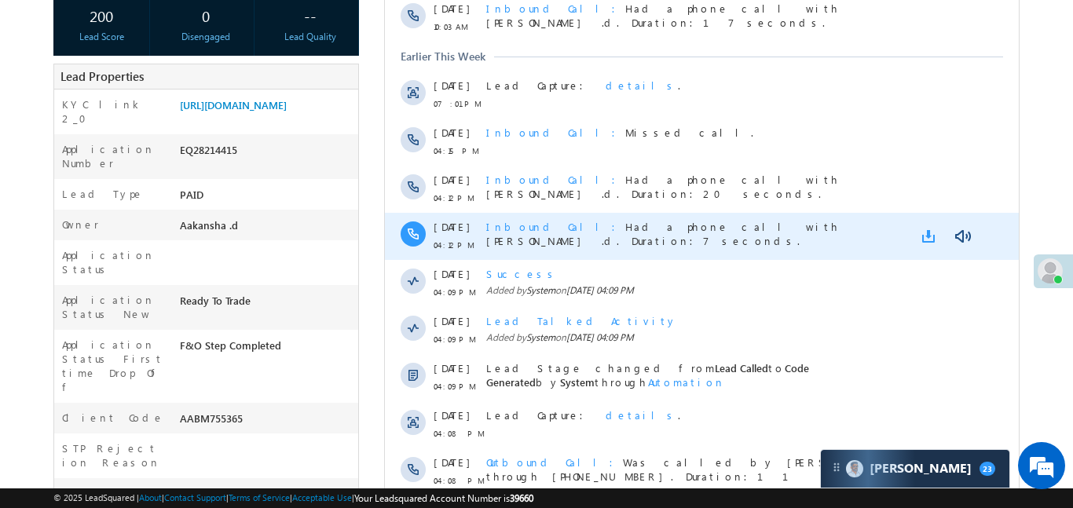
click at [926, 235] on link at bounding box center [930, 237] width 19 height 16
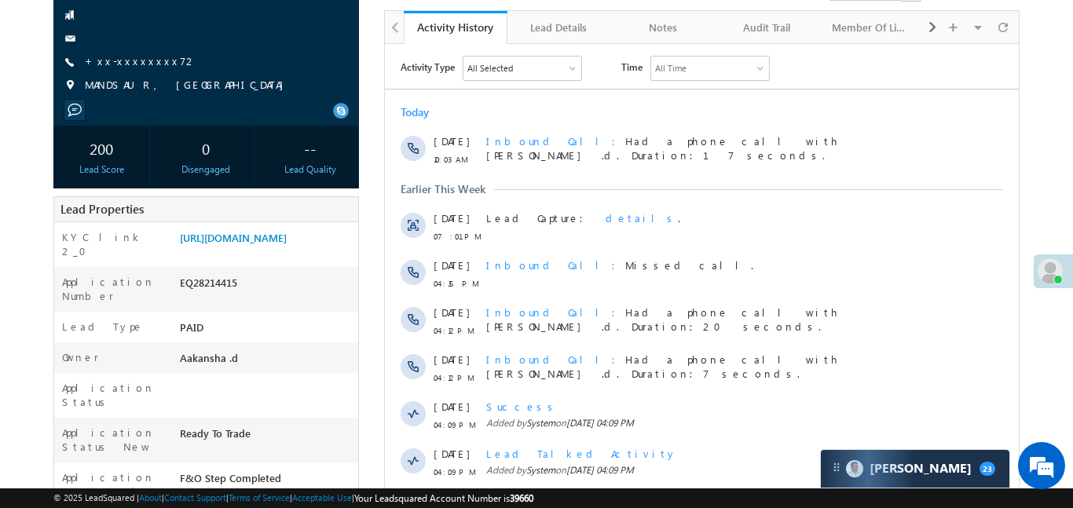
scroll to position [145, 0]
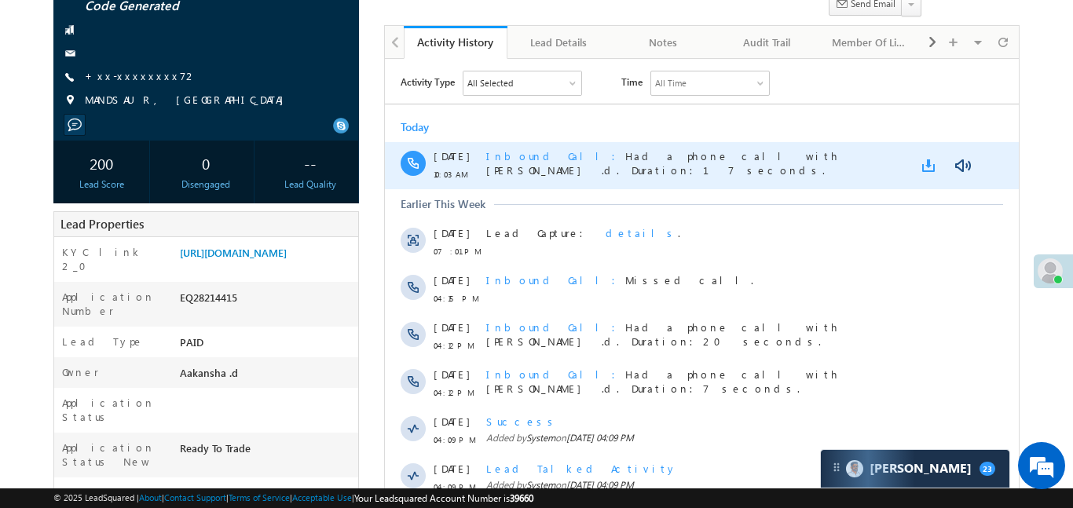
click at [925, 166] on link at bounding box center [930, 166] width 19 height 16
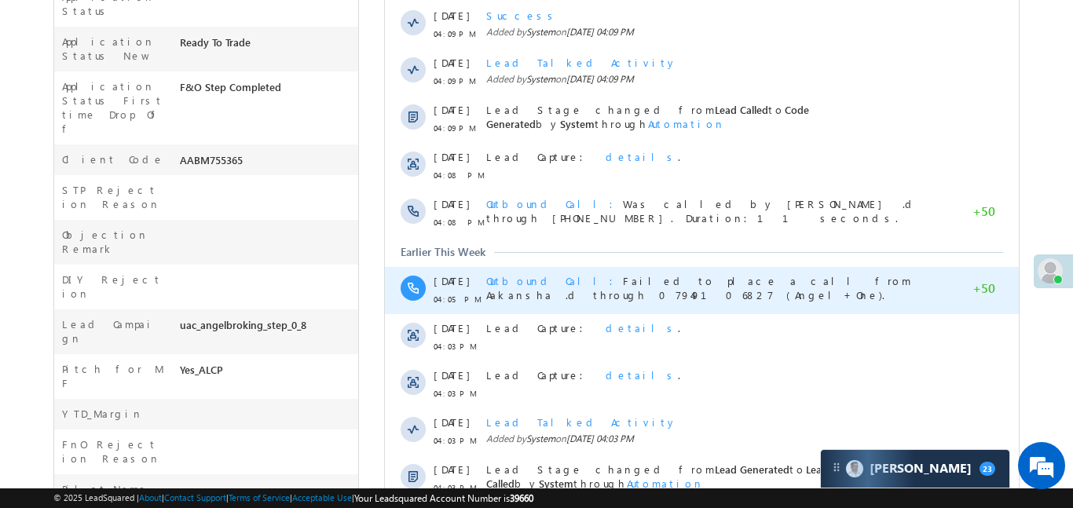
scroll to position [890, 0]
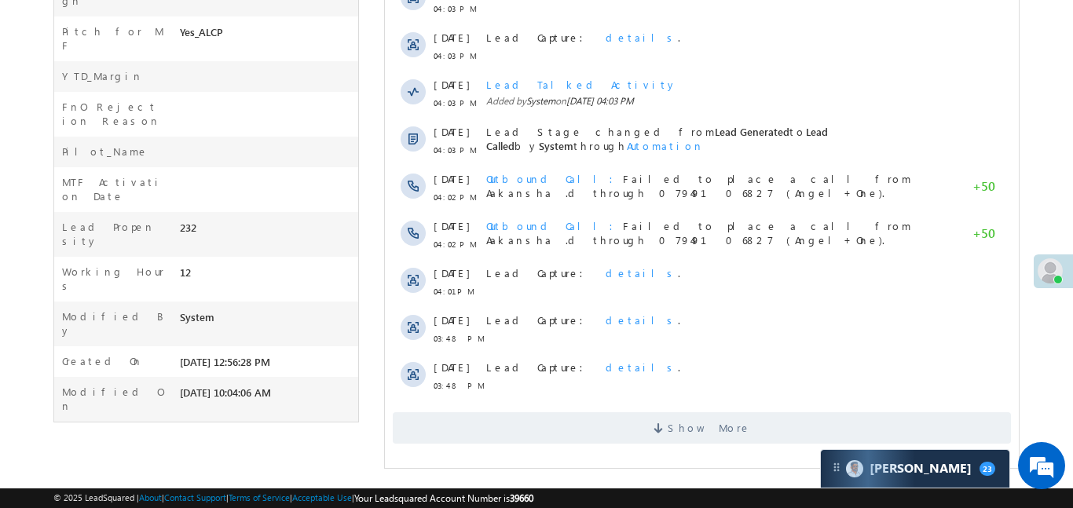
click at [742, 430] on span "Show More" at bounding box center [701, 427] width 618 height 31
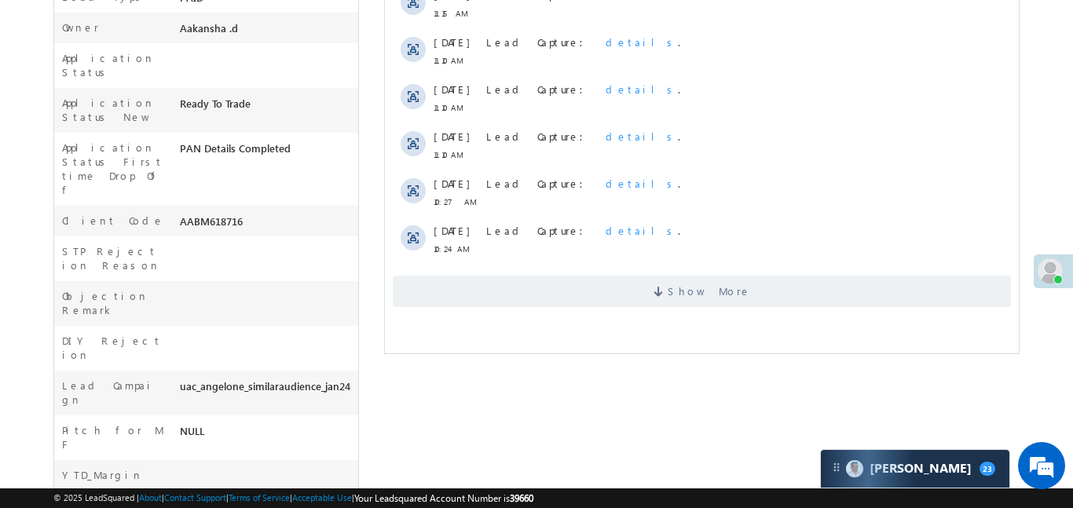
scroll to position [503, 0]
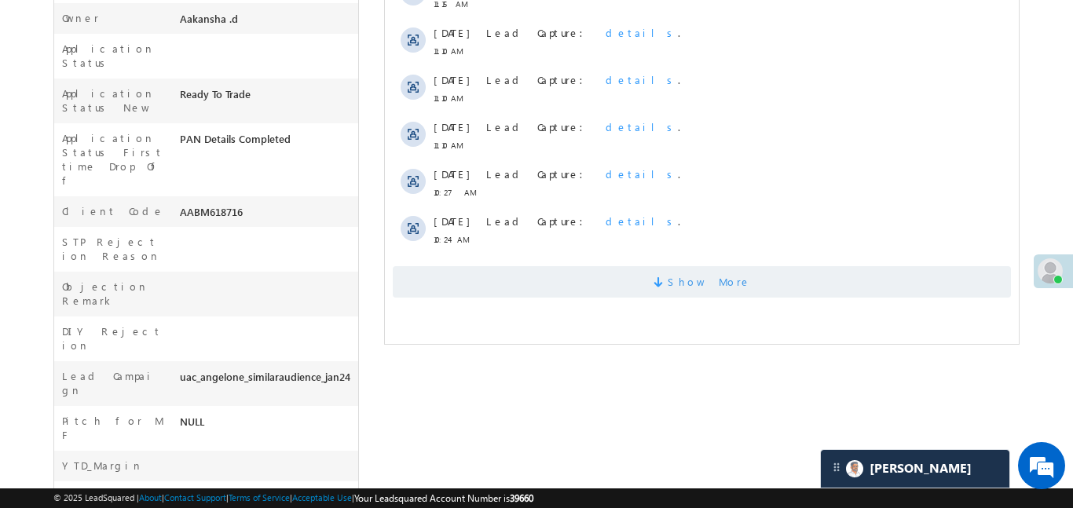
click at [691, 278] on span "Show More" at bounding box center [708, 281] width 83 height 31
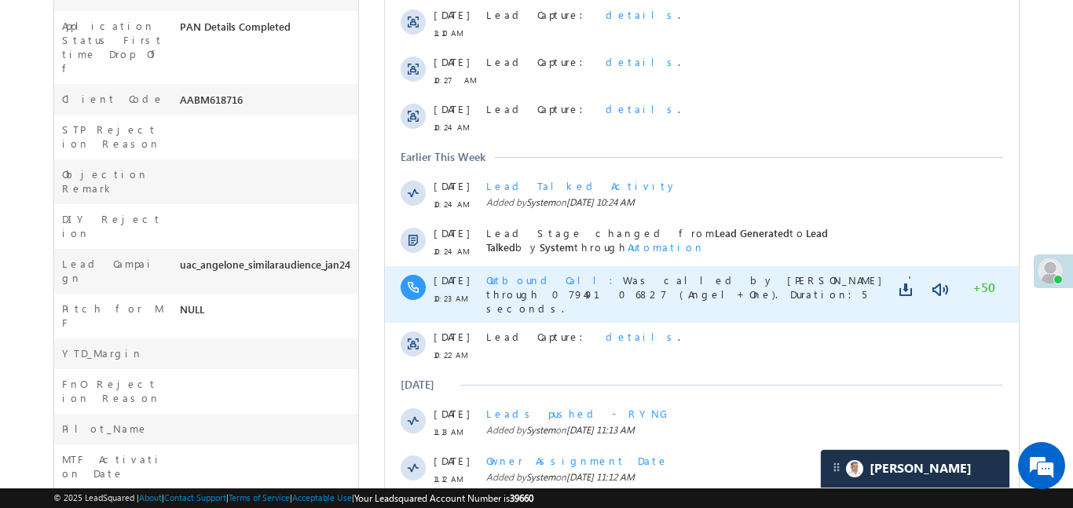
scroll to position [631, 0]
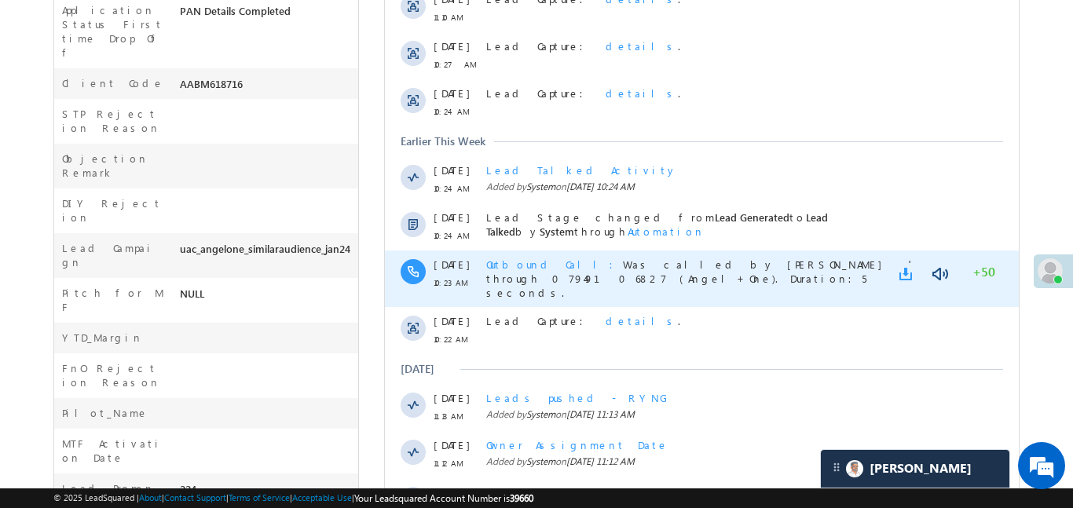
click at [907, 278] on link at bounding box center [907, 274] width 19 height 16
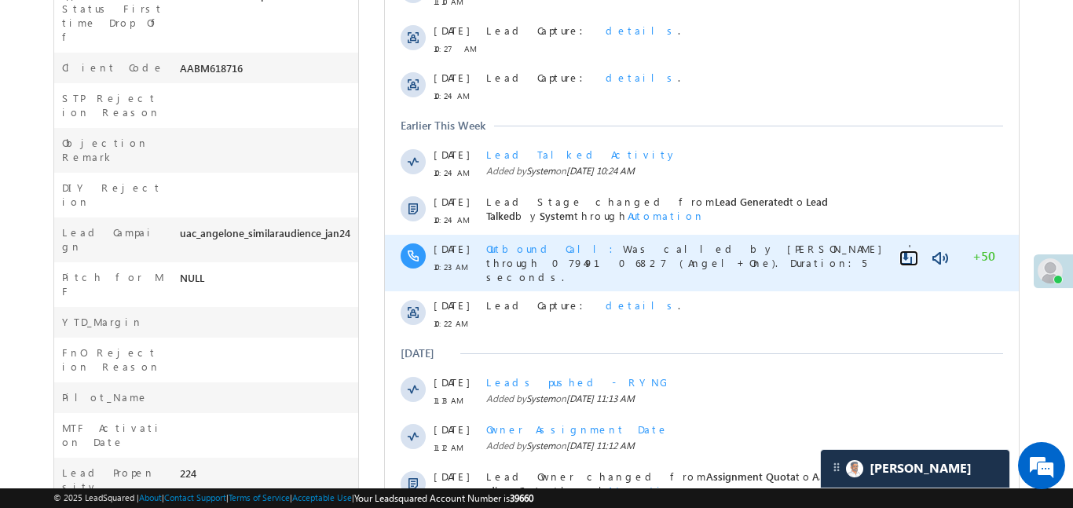
scroll to position [890, 0]
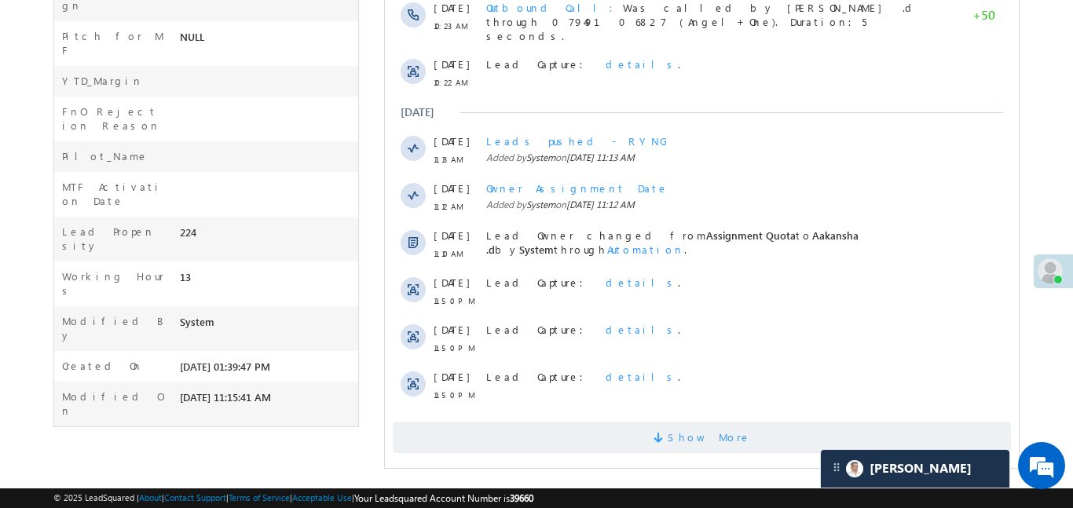
click at [667, 433] on span at bounding box center [660, 440] width 14 height 15
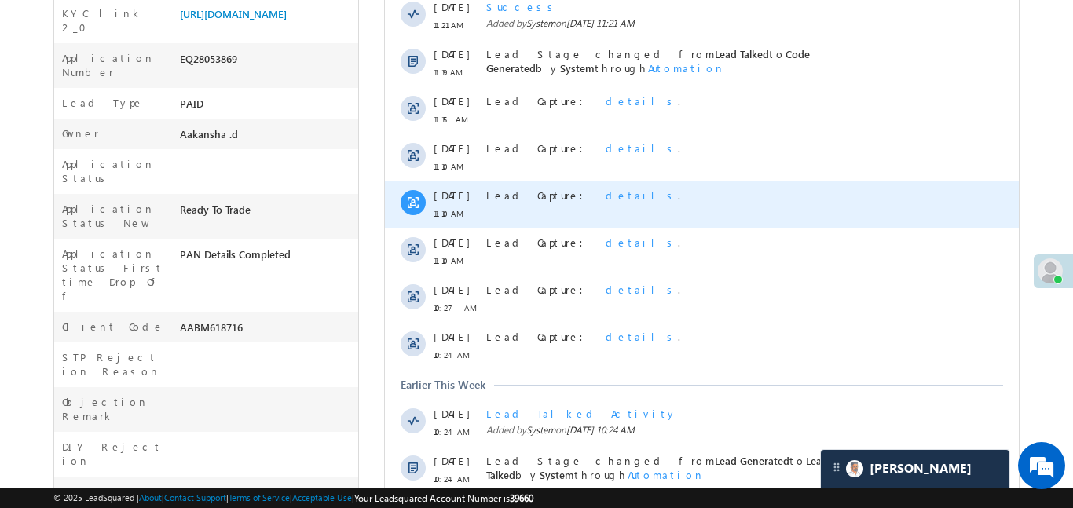
scroll to position [0, 0]
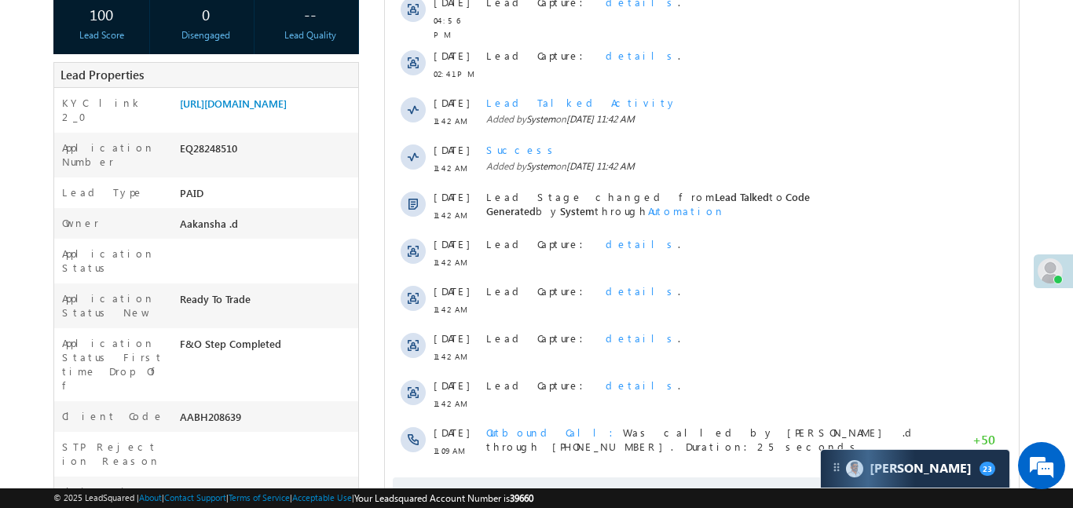
scroll to position [413, 0]
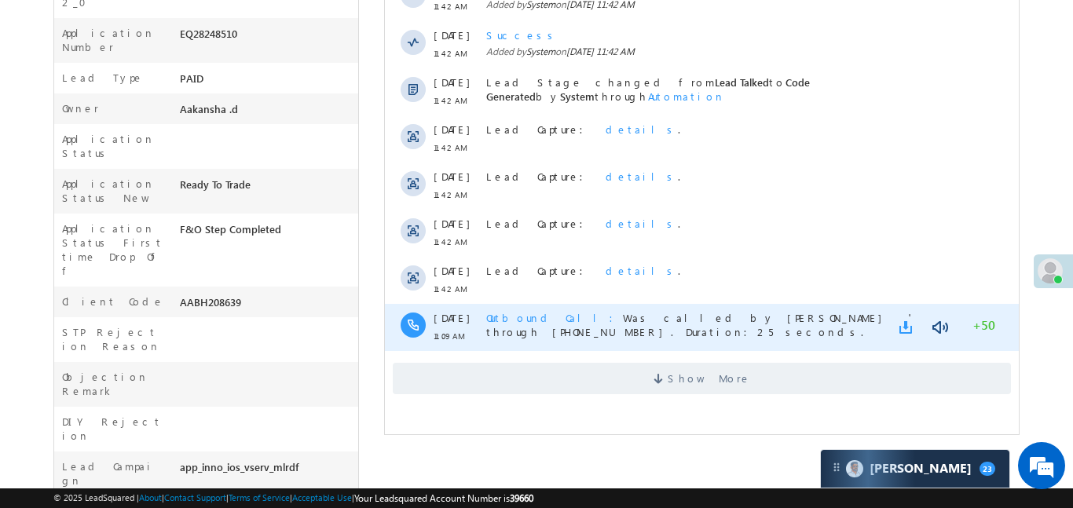
click at [905, 320] on link at bounding box center [907, 328] width 19 height 16
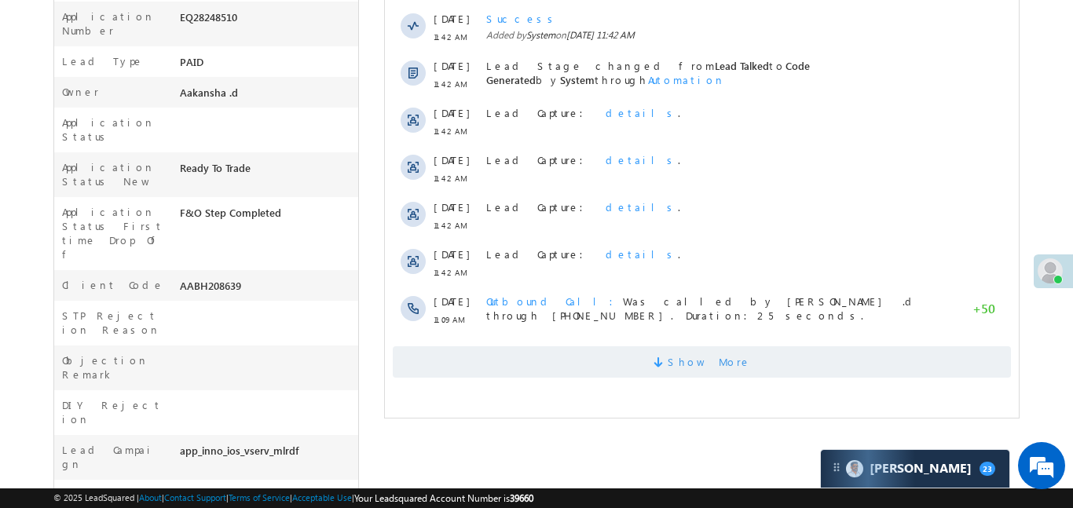
click at [648, 365] on span "Show More" at bounding box center [701, 361] width 618 height 31
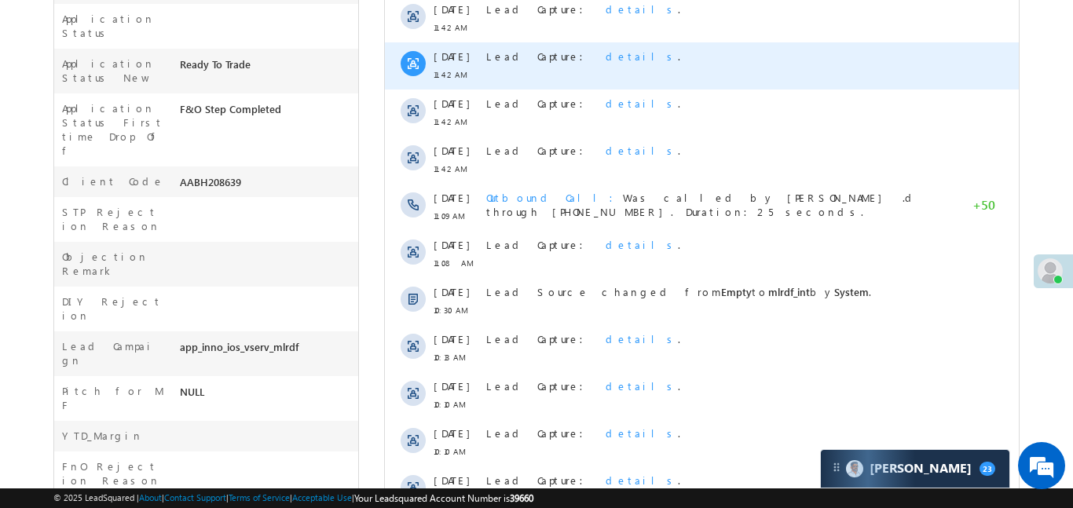
scroll to position [551, 0]
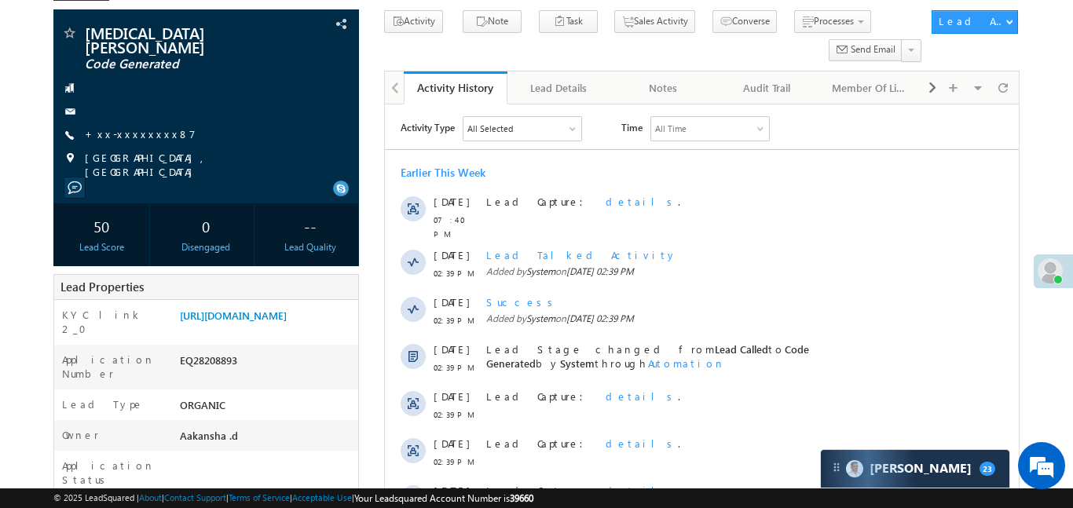
scroll to position [391, 0]
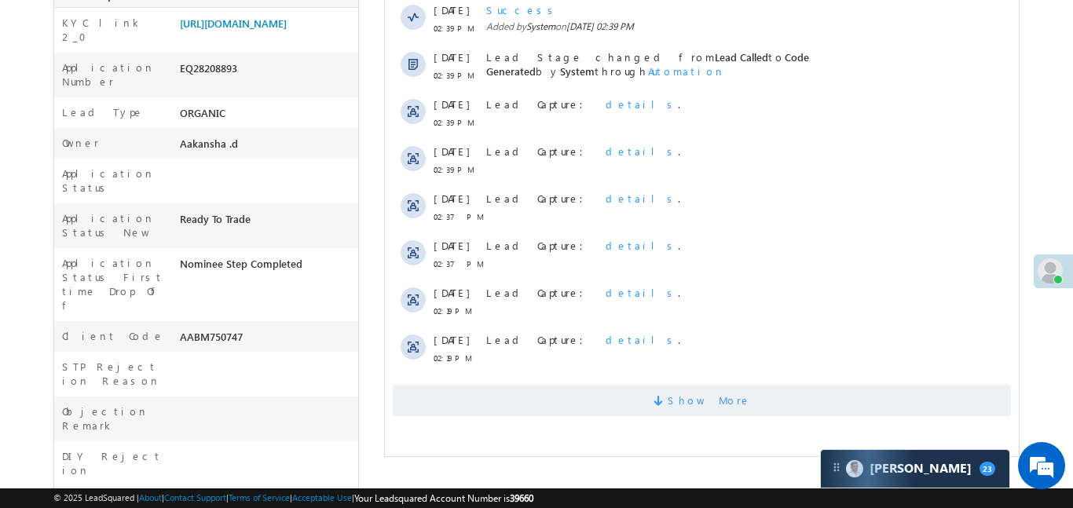
click at [685, 401] on span "Show More" at bounding box center [708, 400] width 83 height 31
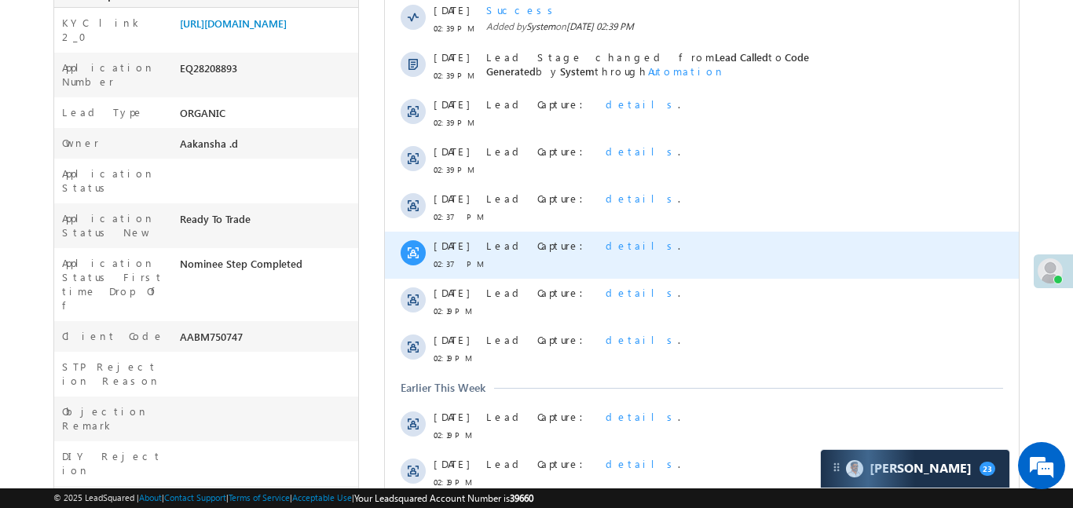
scroll to position [860, 0]
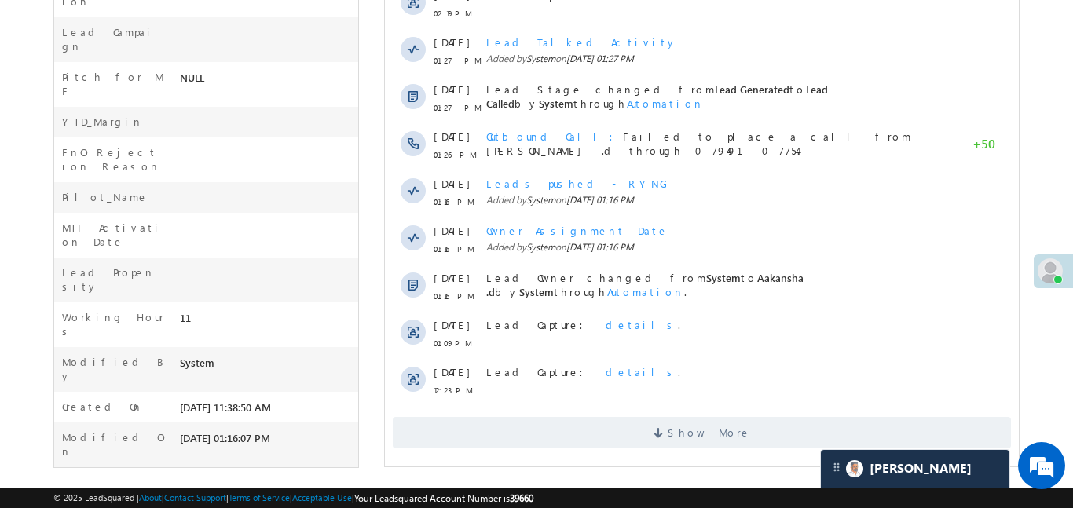
drag, startPoint x: 771, startPoint y: 430, endPoint x: 751, endPoint y: 402, distance: 34.9
click at [773, 430] on span "Show More" at bounding box center [701, 432] width 618 height 31
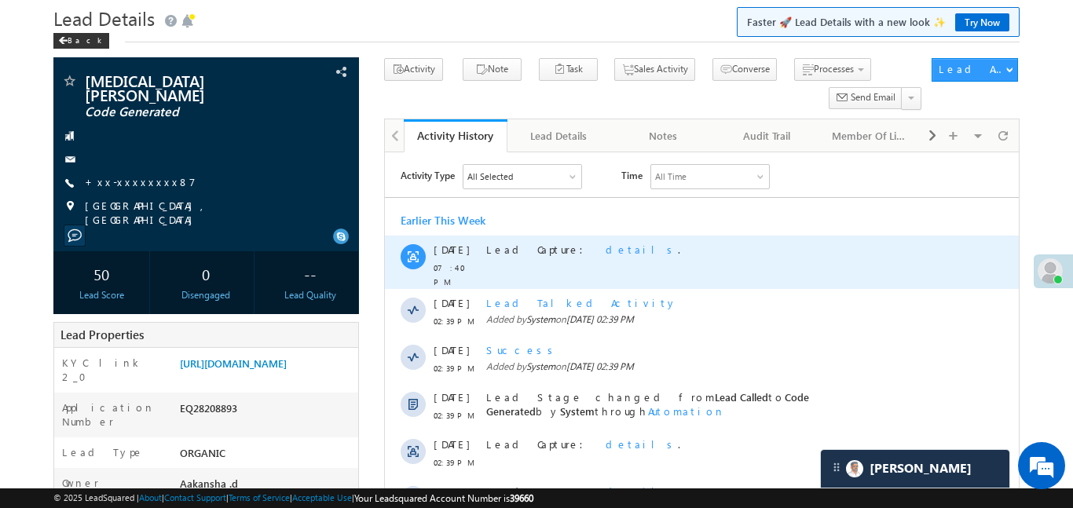
scroll to position [0, 0]
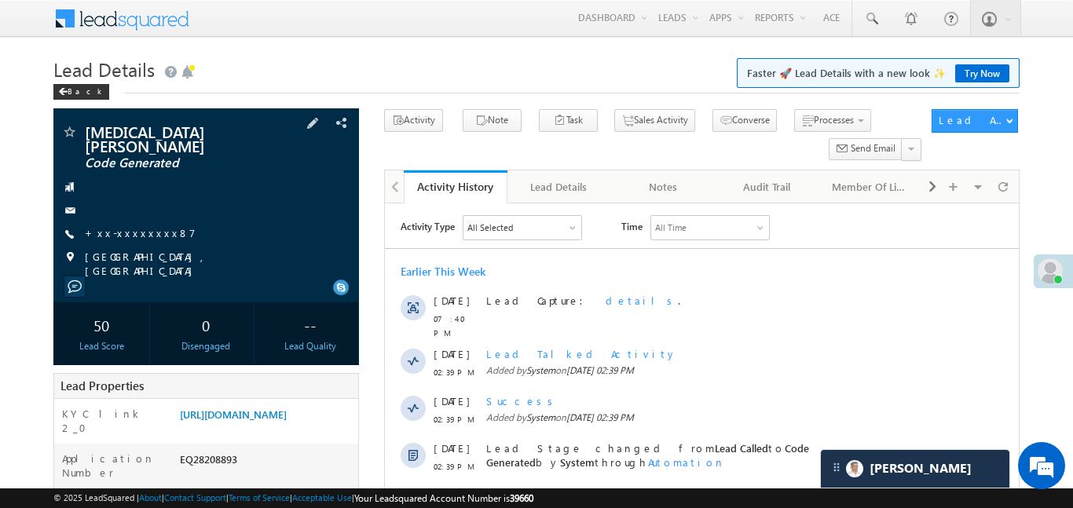
click at [140, 229] on div "Nikita Kanaujiya Code Generated +xx-xxxxxxxx87" at bounding box center [206, 201] width 290 height 154
click at [140, 226] on link "+xx-xxxxxxxx87" at bounding box center [140, 232] width 111 height 13
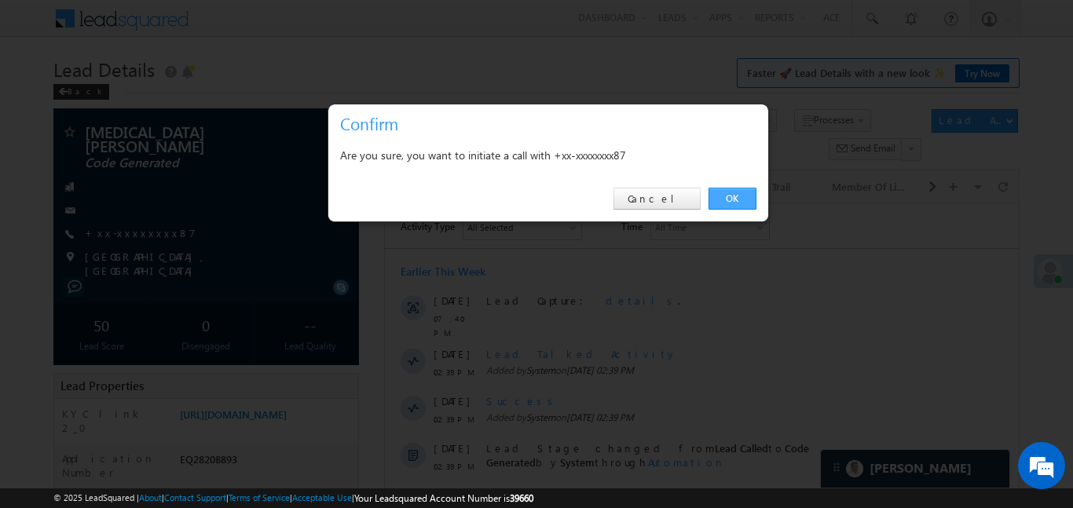
click at [727, 199] on link "OK" at bounding box center [732, 199] width 48 height 22
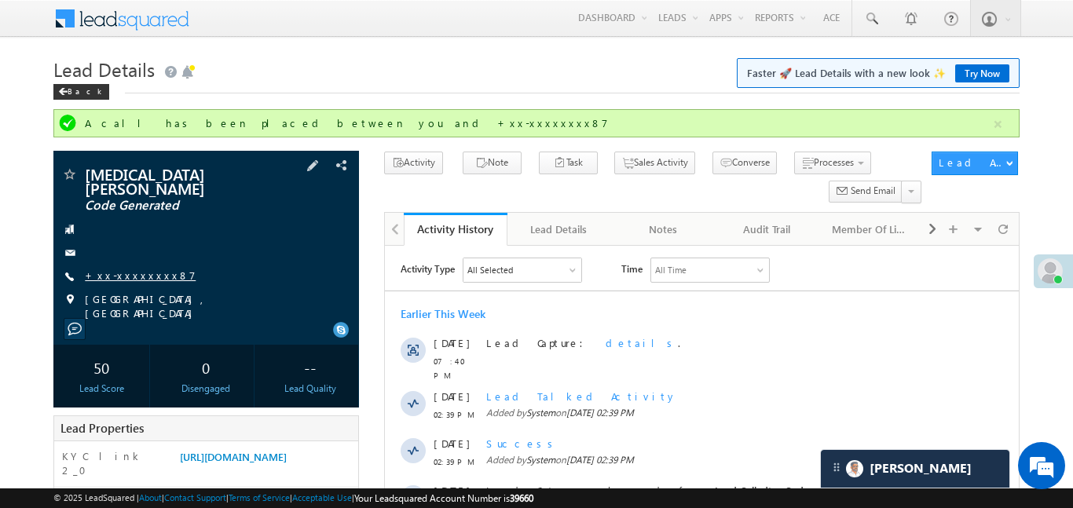
click at [145, 269] on link "+xx-xxxxxxxx87" at bounding box center [140, 275] width 111 height 13
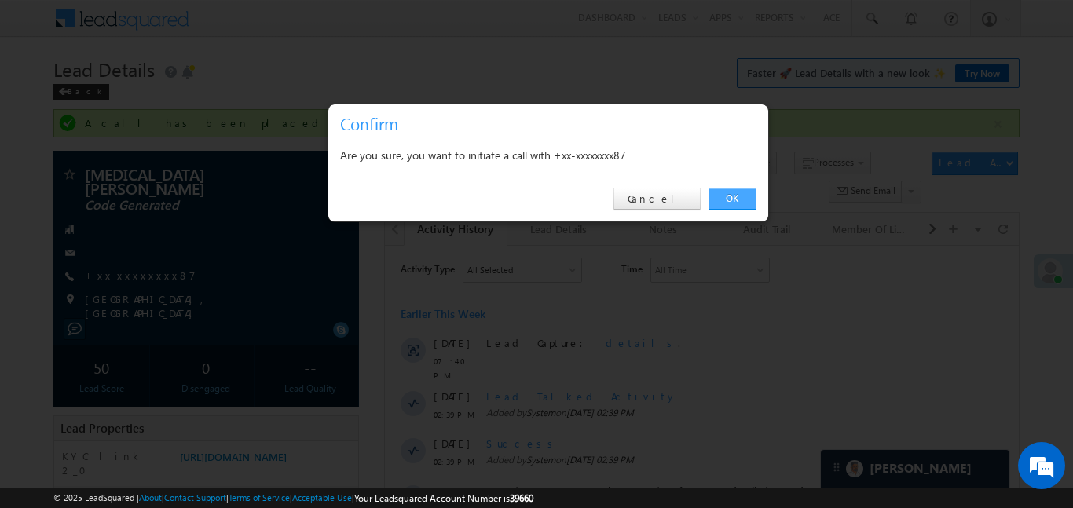
click at [744, 197] on link "OK" at bounding box center [732, 199] width 48 height 22
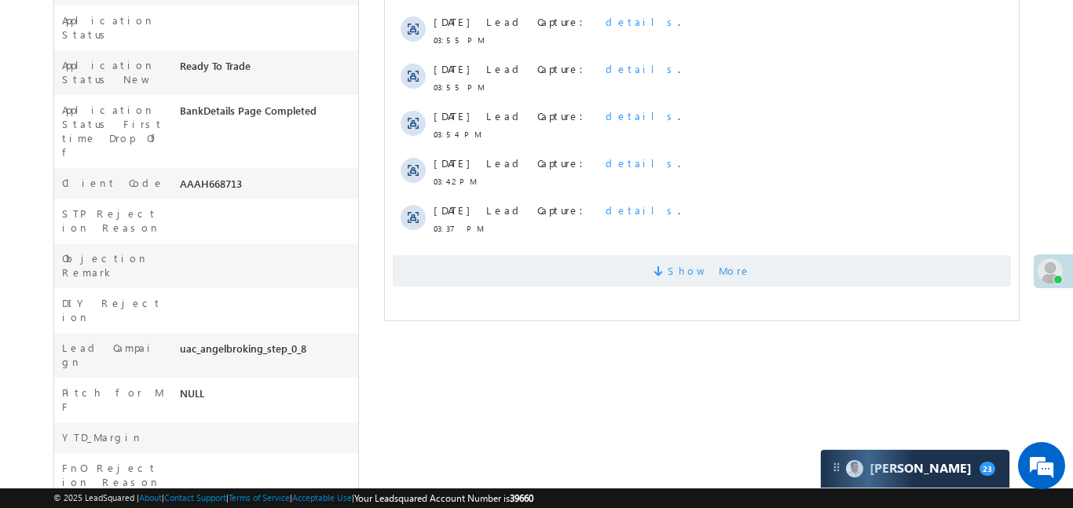
scroll to position [532, 0]
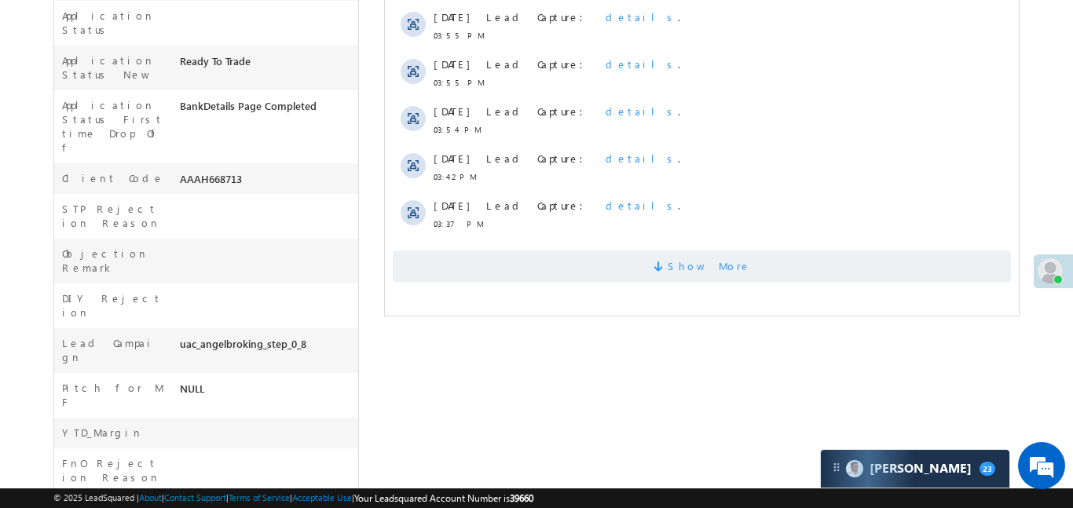
click at [651, 251] on span "Show More" at bounding box center [701, 266] width 618 height 31
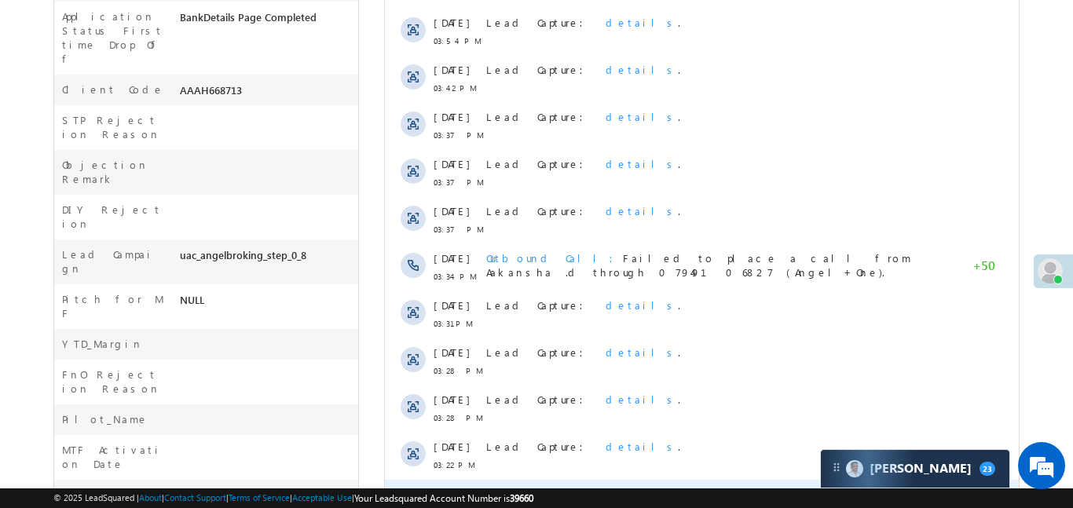
scroll to position [830, 0]
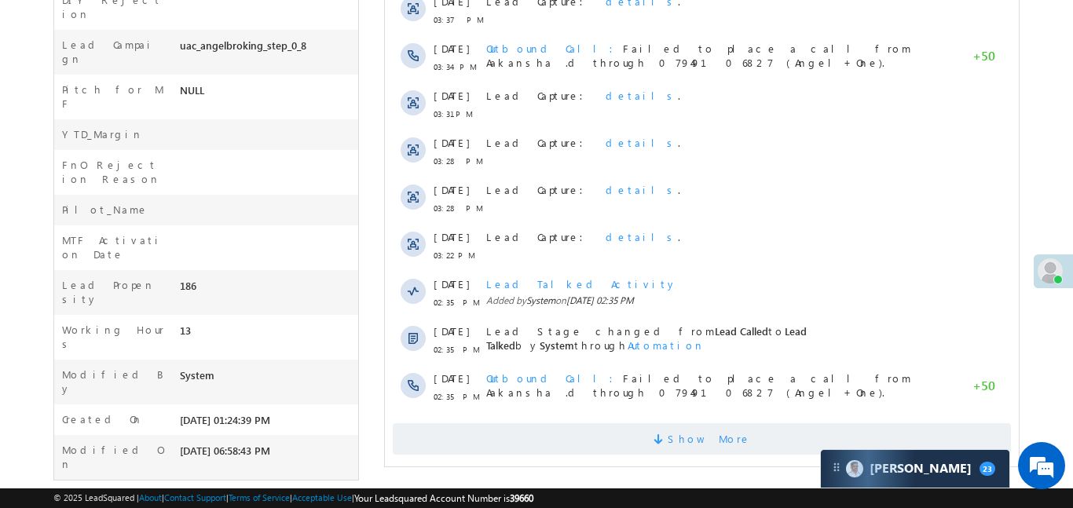
click at [830, 429] on span "Show More" at bounding box center [701, 438] width 618 height 31
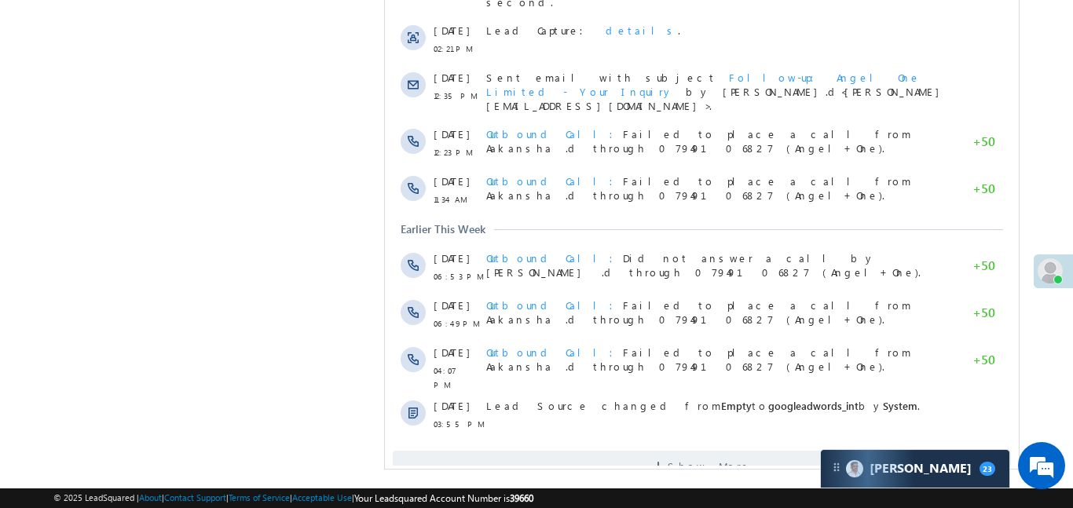
scroll to position [1331, 0]
click at [742, 450] on span "Show More" at bounding box center [701, 465] width 618 height 31
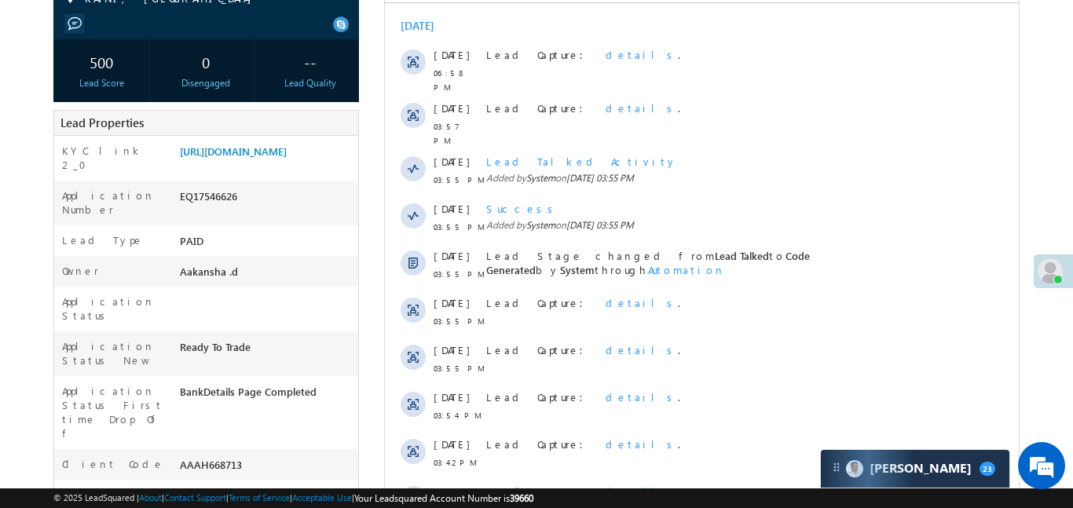
scroll to position [0, 0]
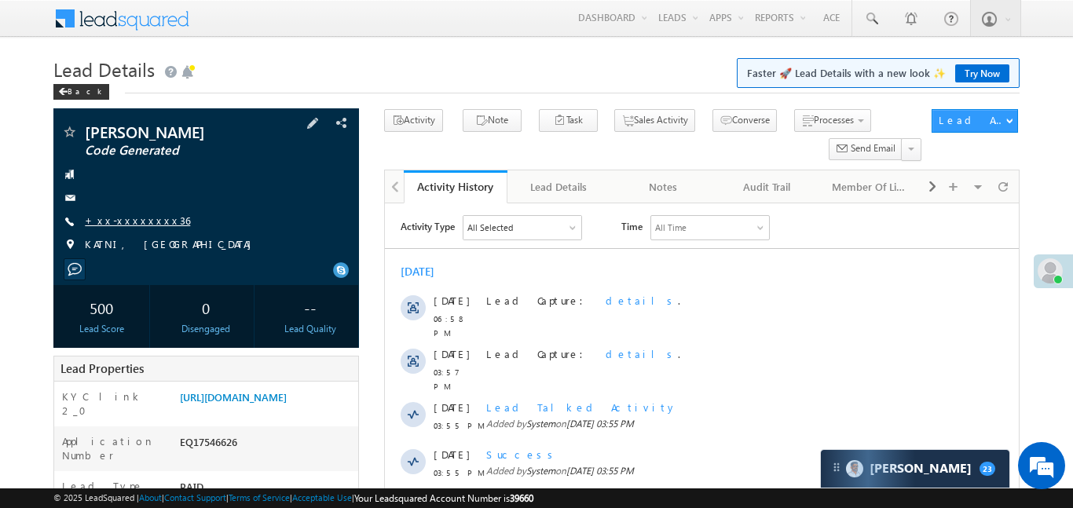
click at [123, 215] on link "+xx-xxxxxxxx36" at bounding box center [137, 220] width 105 height 13
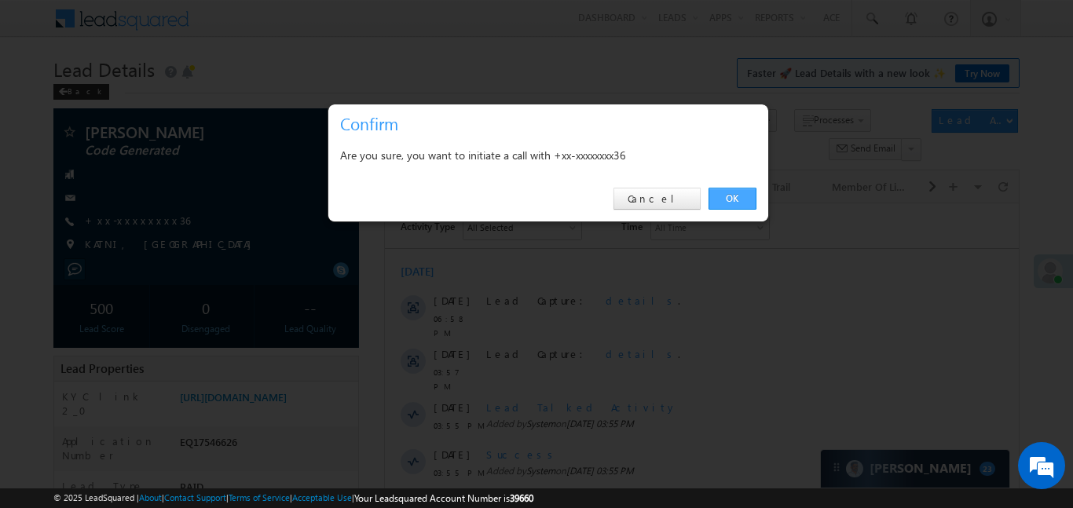
drag, startPoint x: 756, startPoint y: 196, endPoint x: 716, endPoint y: 191, distance: 40.3
click at [716, 191] on link "OK" at bounding box center [732, 199] width 48 height 22
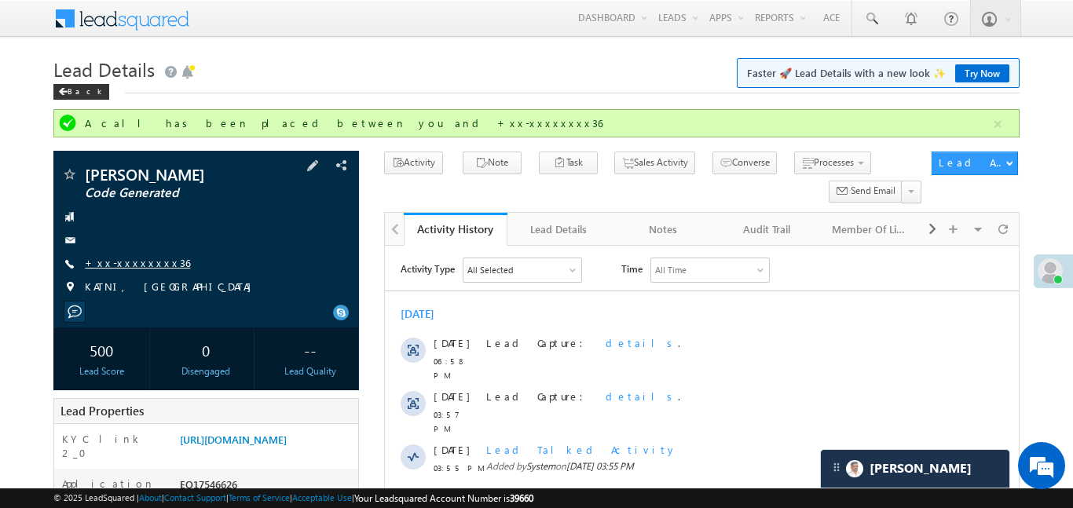
click at [145, 266] on link "+xx-xxxxxxxx36" at bounding box center [137, 262] width 105 height 13
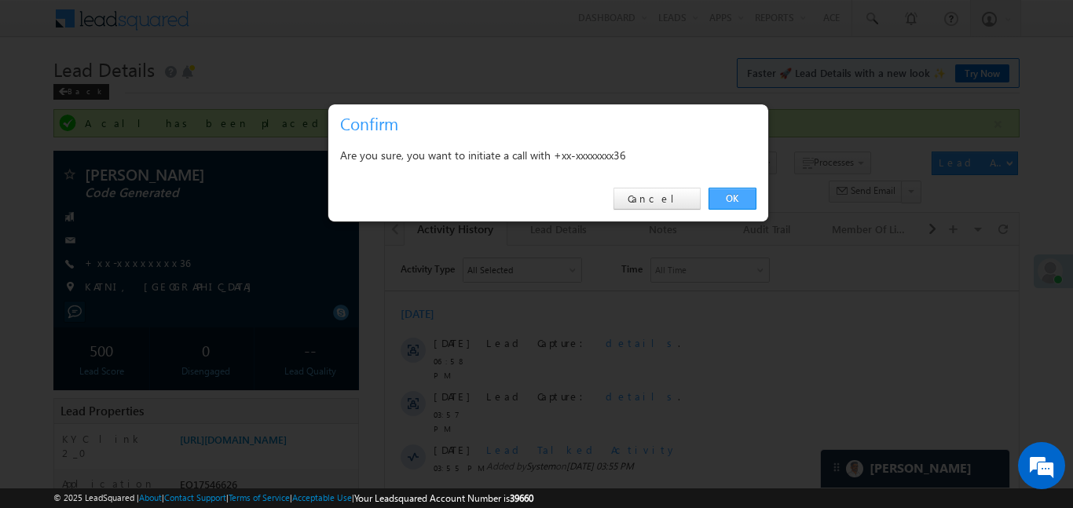
click at [748, 195] on link "OK" at bounding box center [732, 199] width 48 height 22
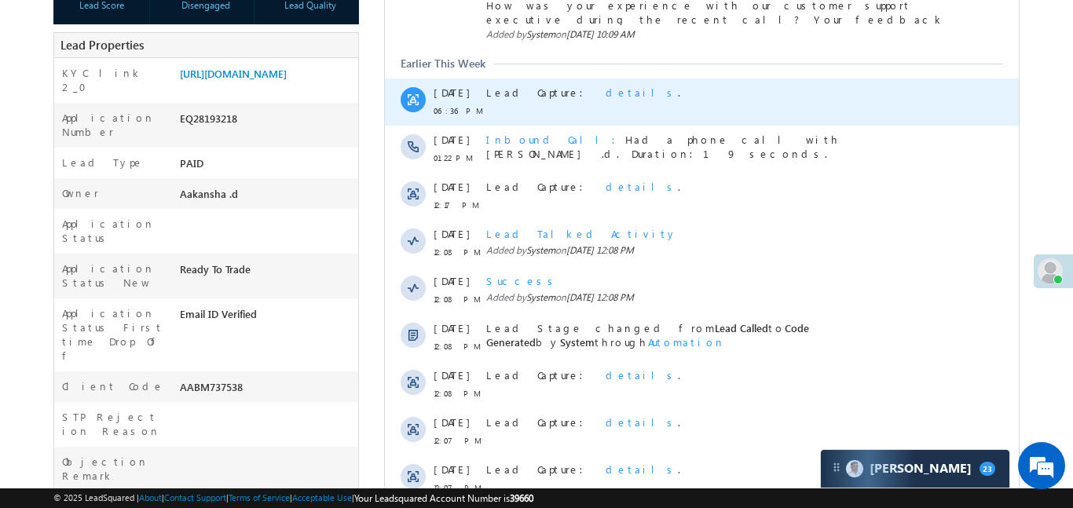
scroll to position [292, 0]
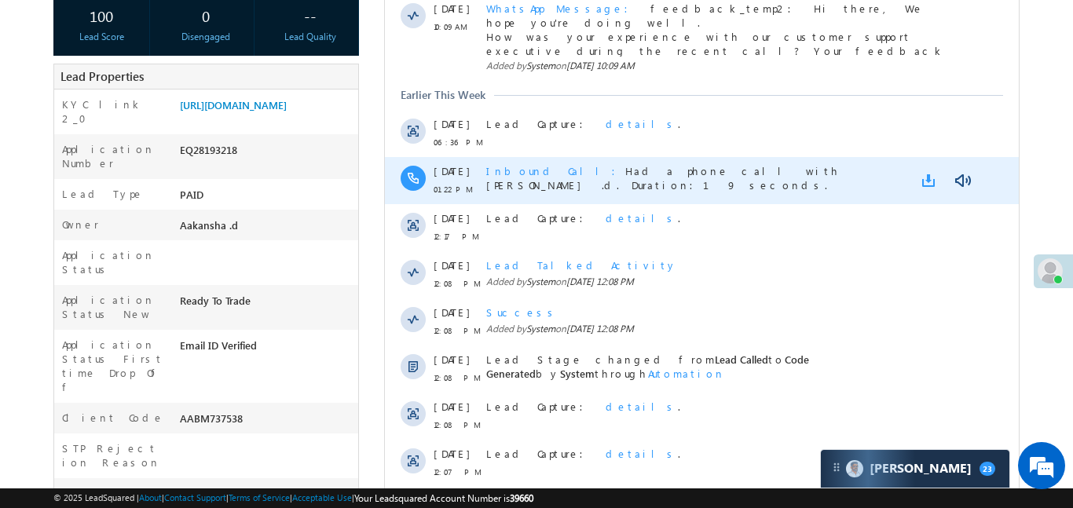
click at [922, 173] on link at bounding box center [930, 181] width 19 height 16
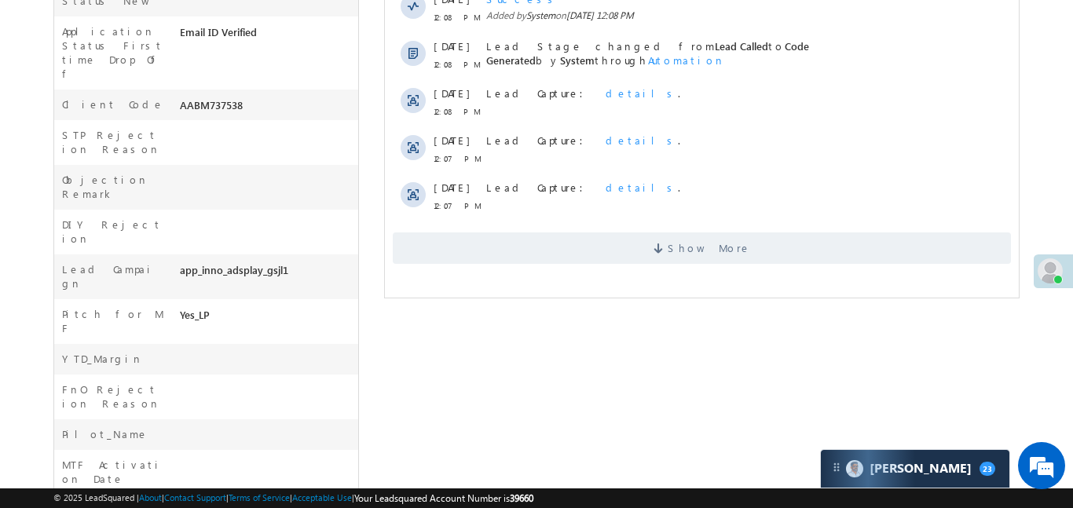
scroll to position [663, 0]
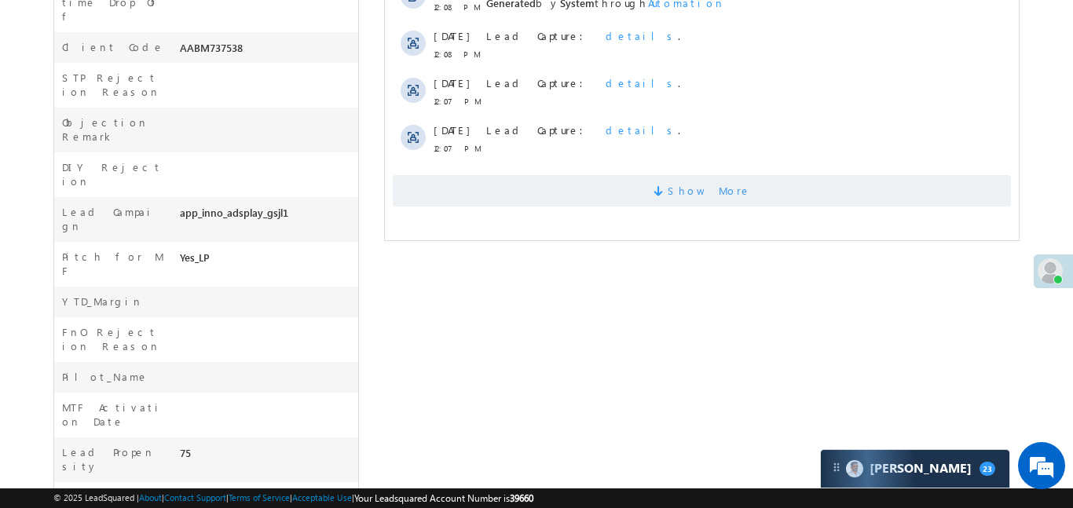
click at [806, 180] on span "Show More" at bounding box center [701, 190] width 618 height 31
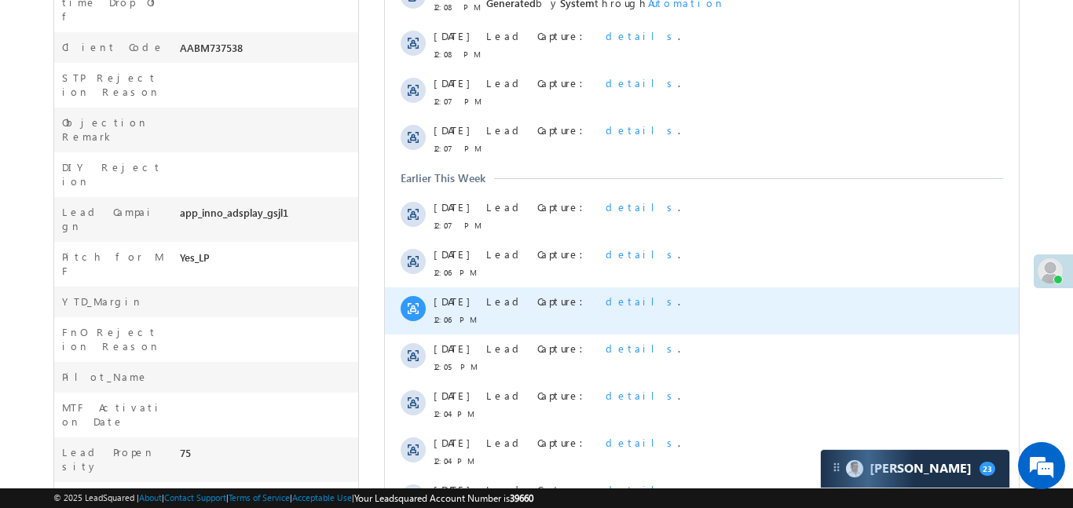
scroll to position [916, 0]
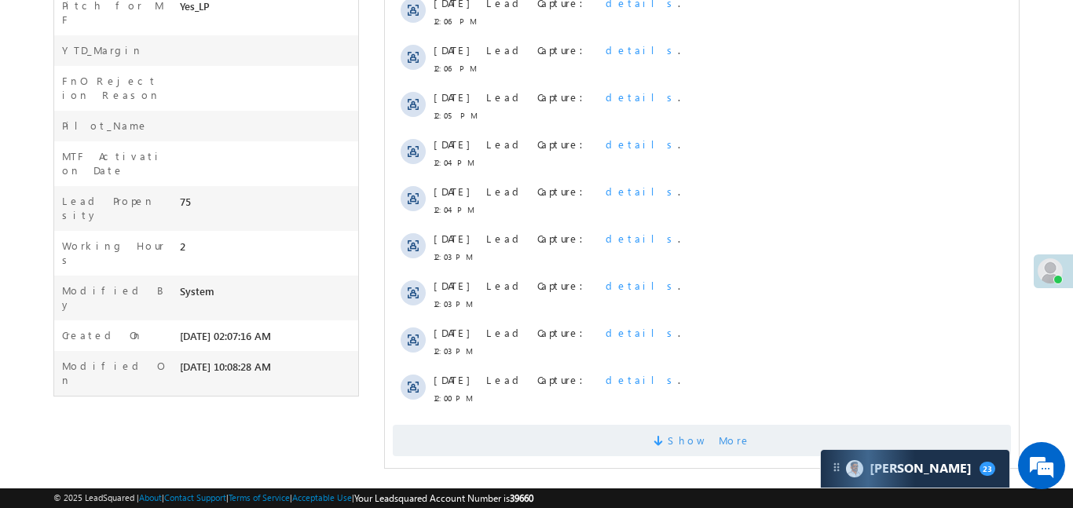
click at [840, 436] on span "Show More" at bounding box center [701, 440] width 618 height 31
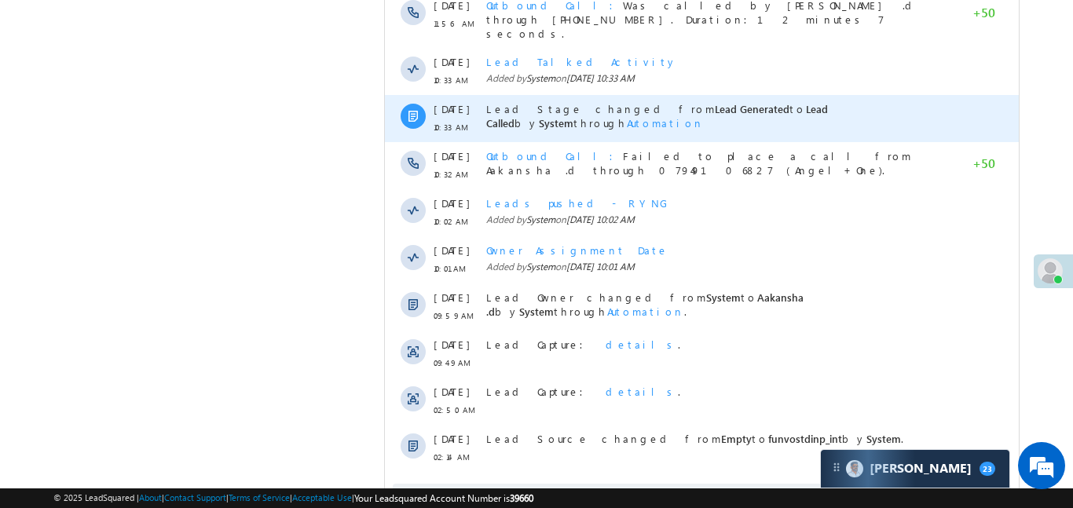
scroll to position [1295, 0]
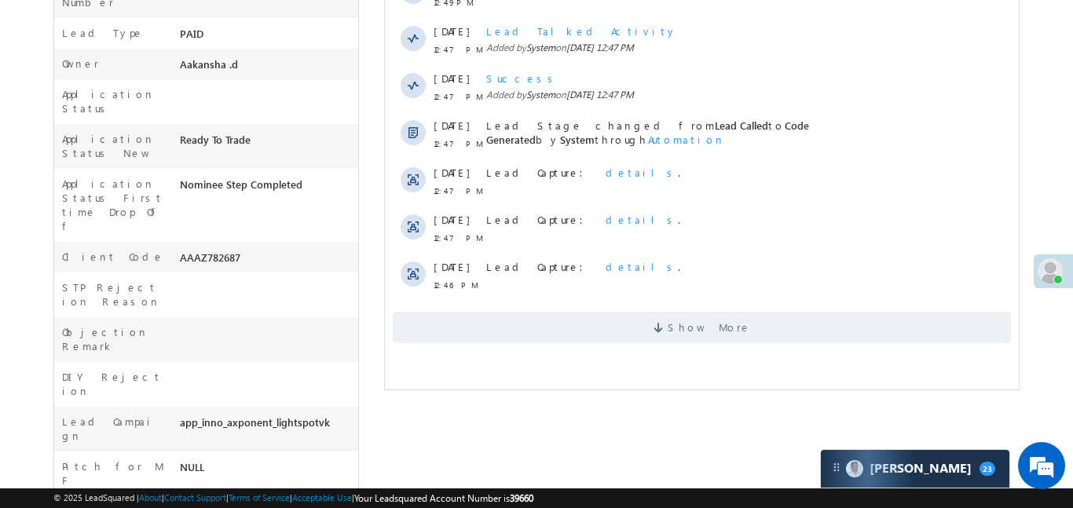
scroll to position [467, 0]
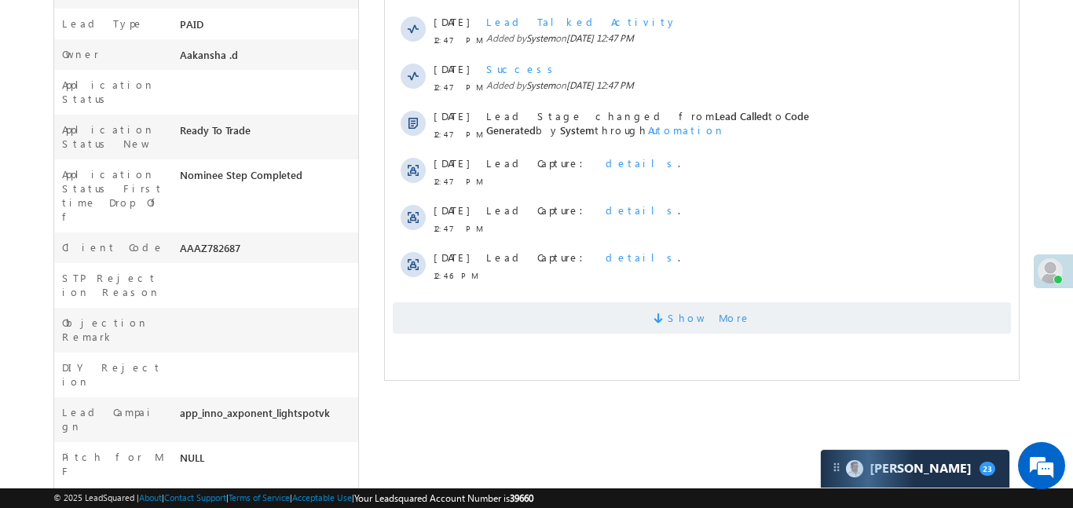
click at [687, 305] on span "Show More" at bounding box center [708, 317] width 83 height 31
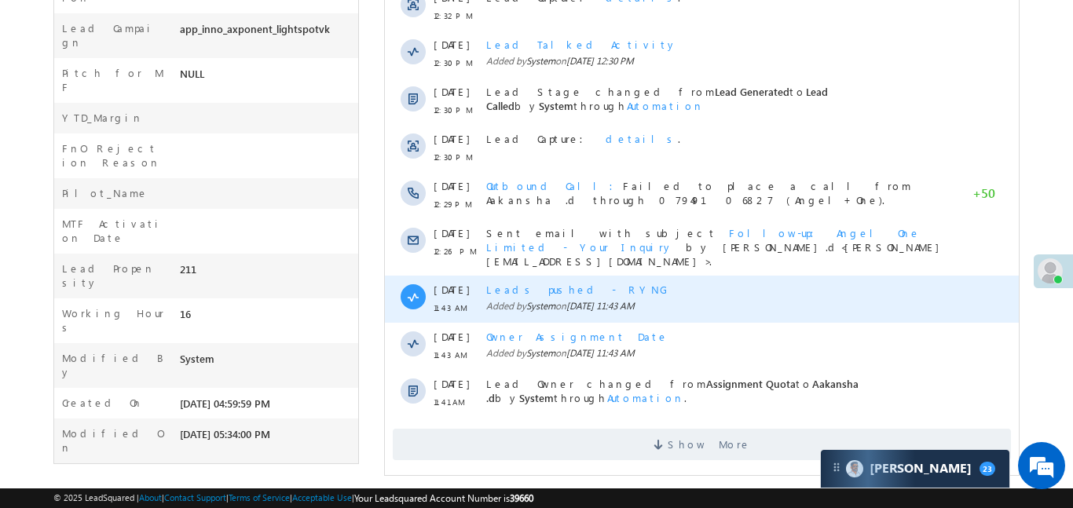
scroll to position [860, 0]
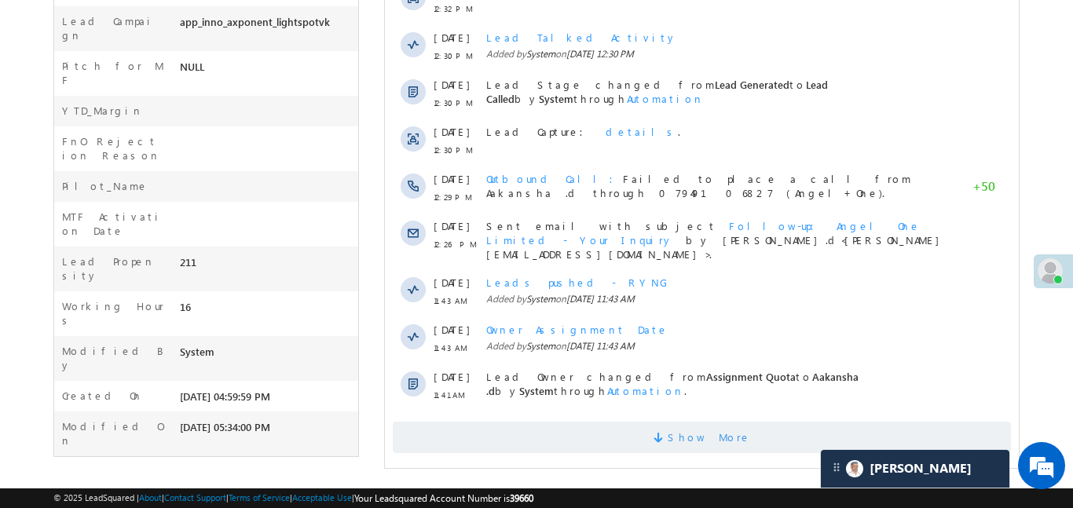
click at [792, 422] on span "Show More" at bounding box center [701, 437] width 618 height 31
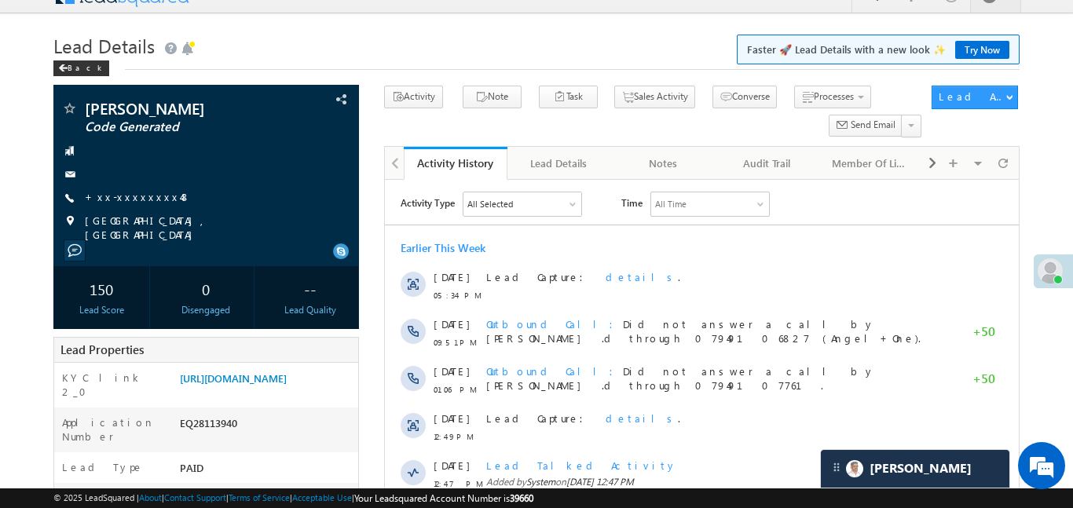
scroll to position [0, 0]
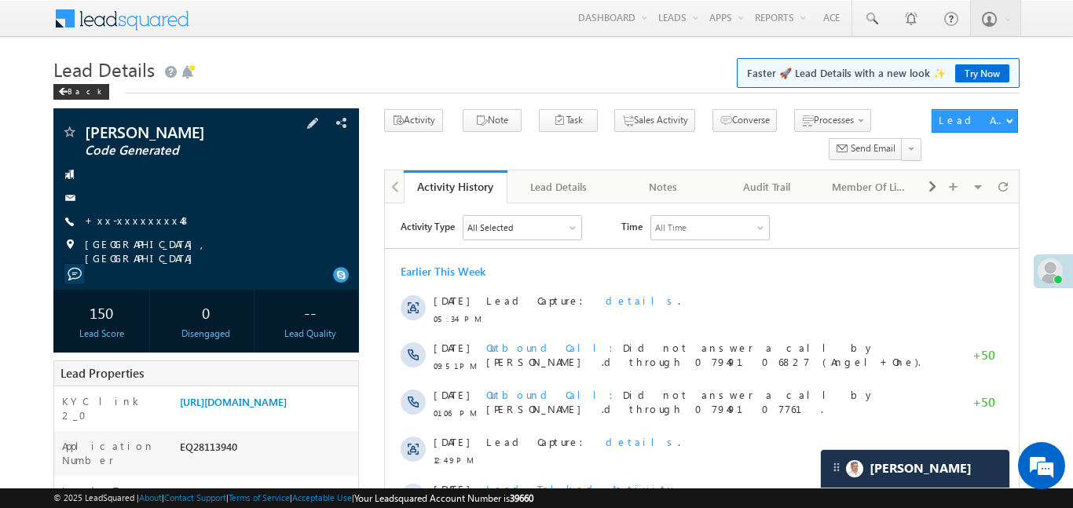
click at [126, 231] on div "Badri bhujel Code Generated +xx-xxxxxxxx48" at bounding box center [206, 194] width 290 height 141
click at [130, 223] on link "+xx-xxxxxxxx48" at bounding box center [138, 220] width 106 height 13
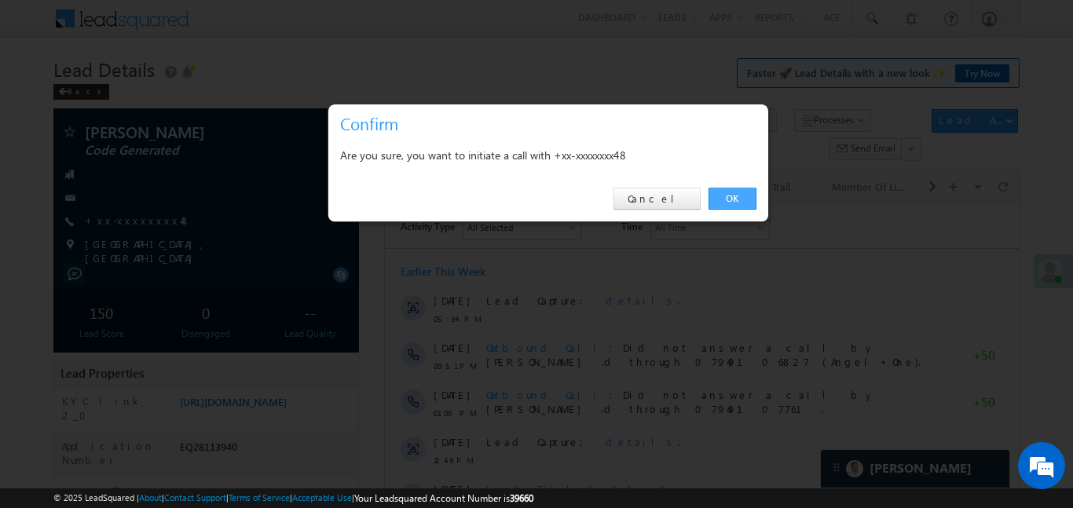
click at [730, 202] on link "OK" at bounding box center [732, 199] width 48 height 22
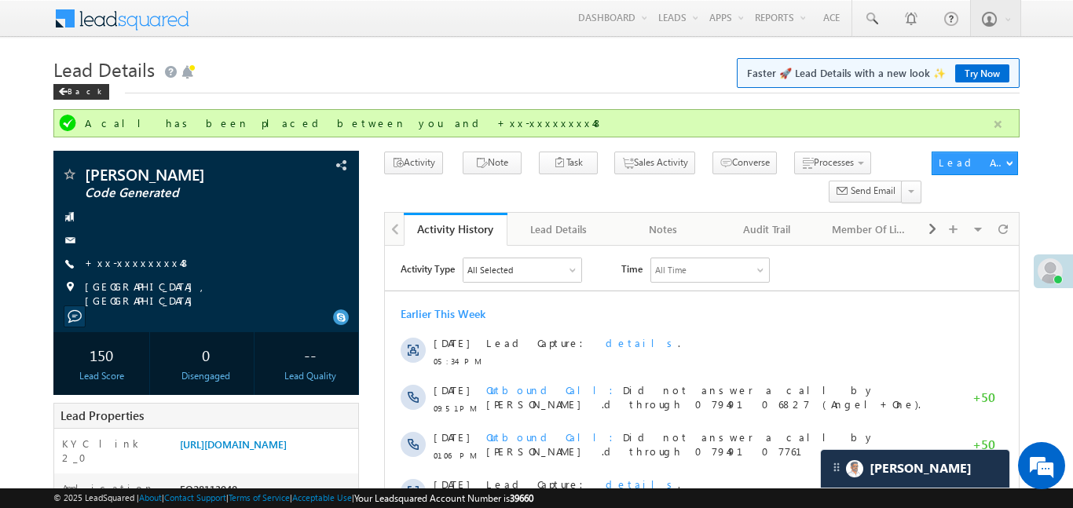
click at [996, 130] on button "button" at bounding box center [998, 125] width 20 height 20
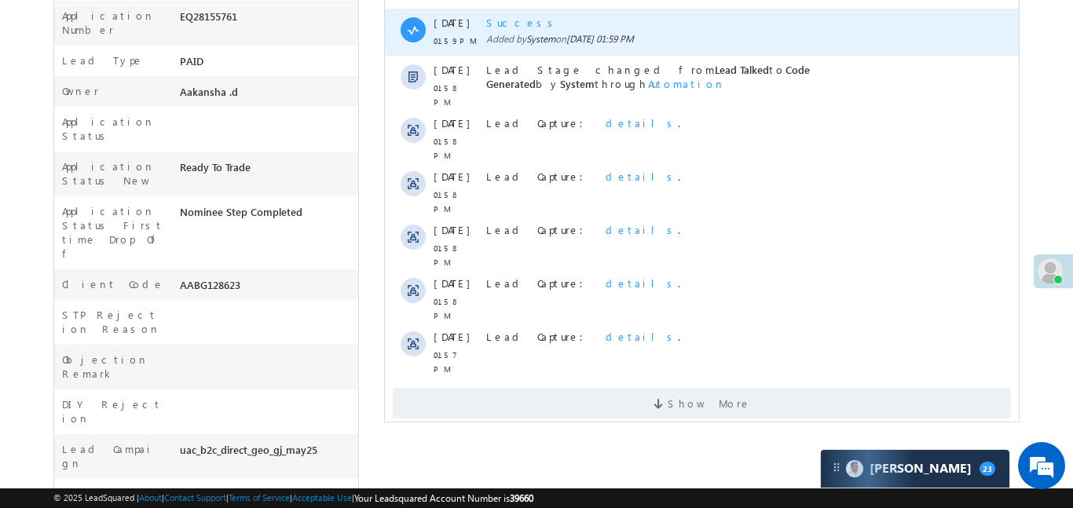
scroll to position [430, 0]
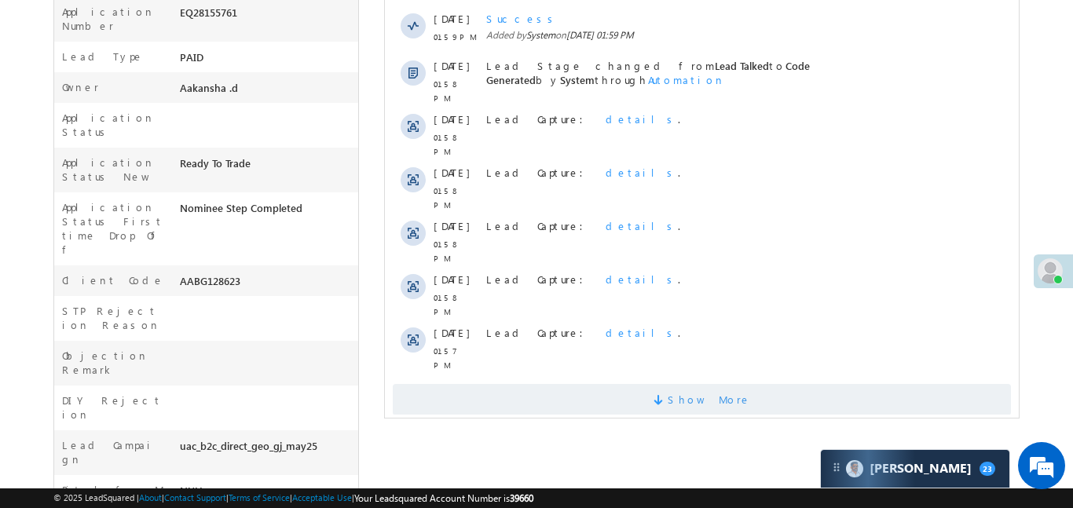
click at [710, 384] on span "Show More" at bounding box center [708, 399] width 83 height 31
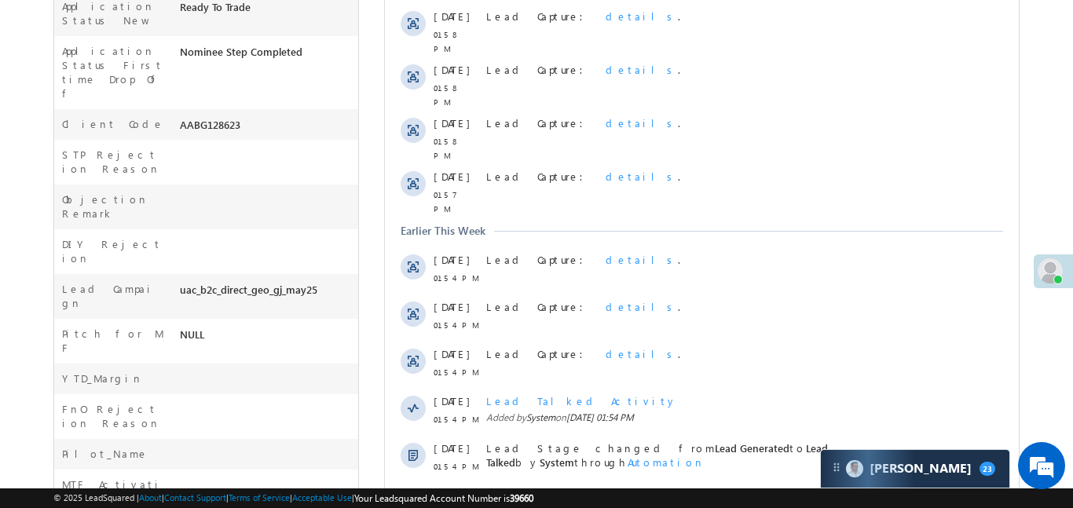
scroll to position [860, 0]
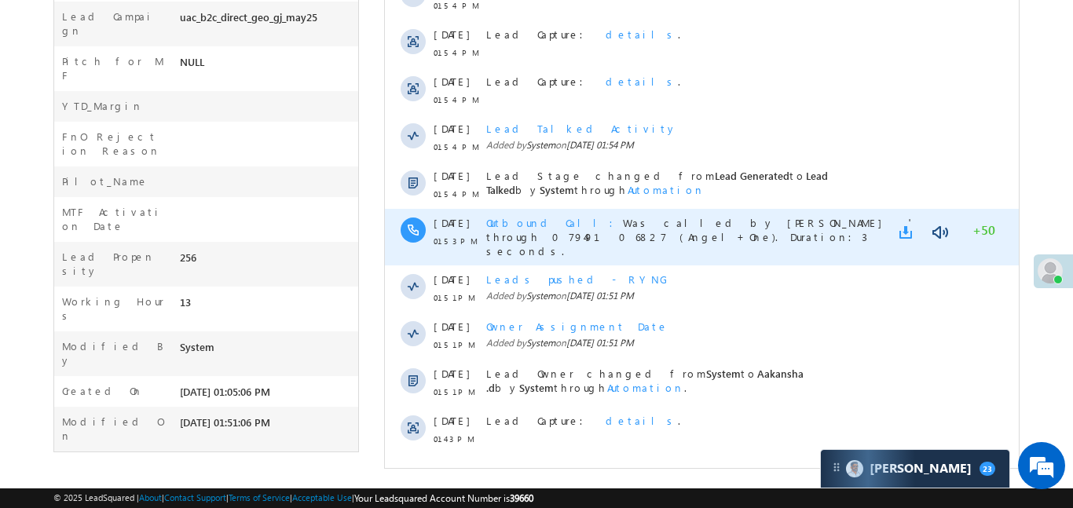
click at [909, 225] on link at bounding box center [907, 233] width 19 height 16
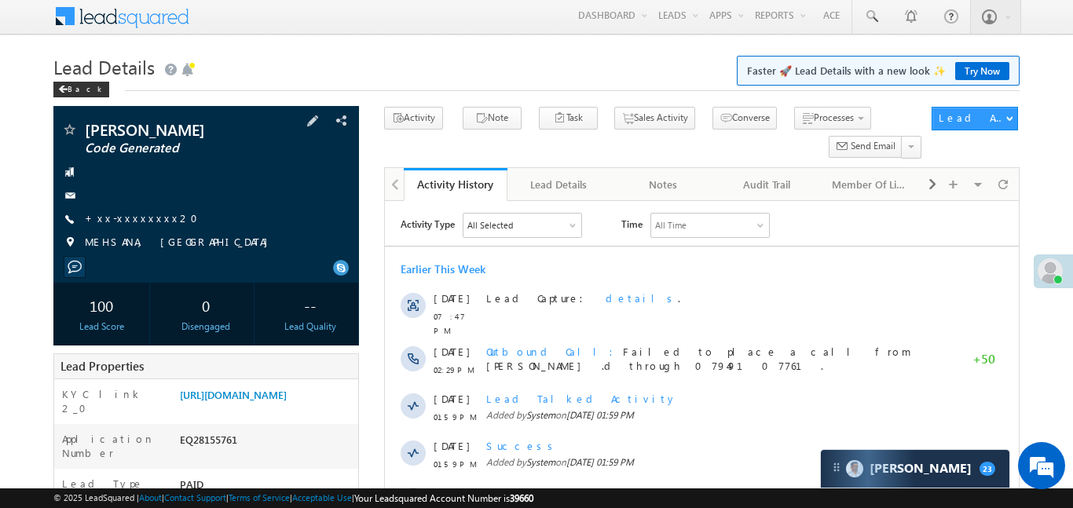
scroll to position [0, 0]
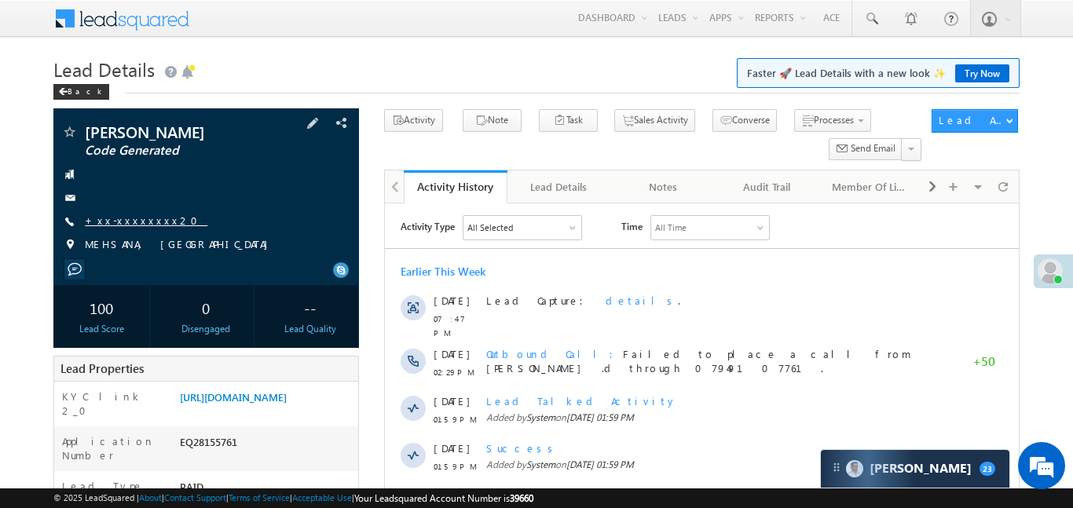
click at [141, 219] on link "+xx-xxxxxxxx20" at bounding box center [146, 220] width 123 height 13
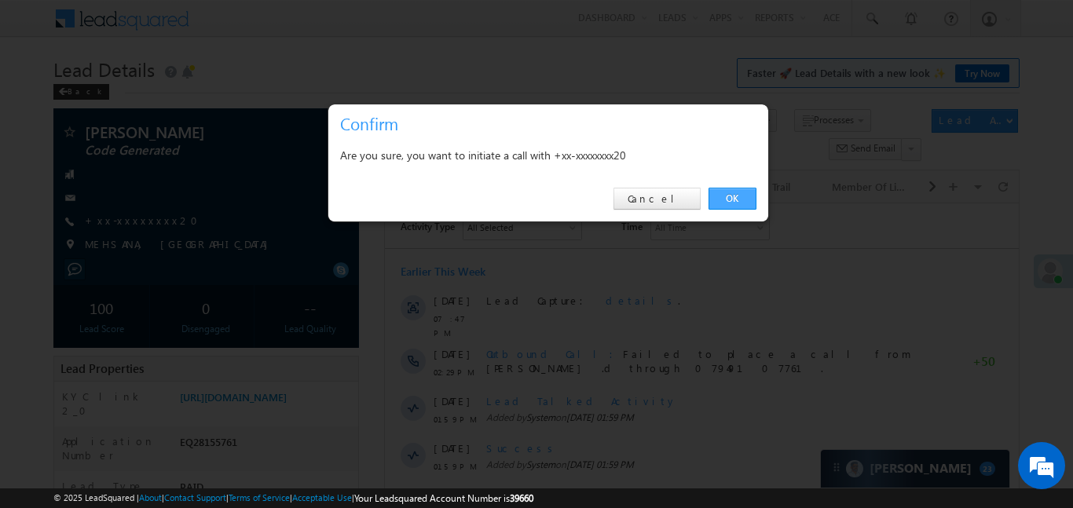
click at [735, 199] on link "OK" at bounding box center [732, 199] width 48 height 22
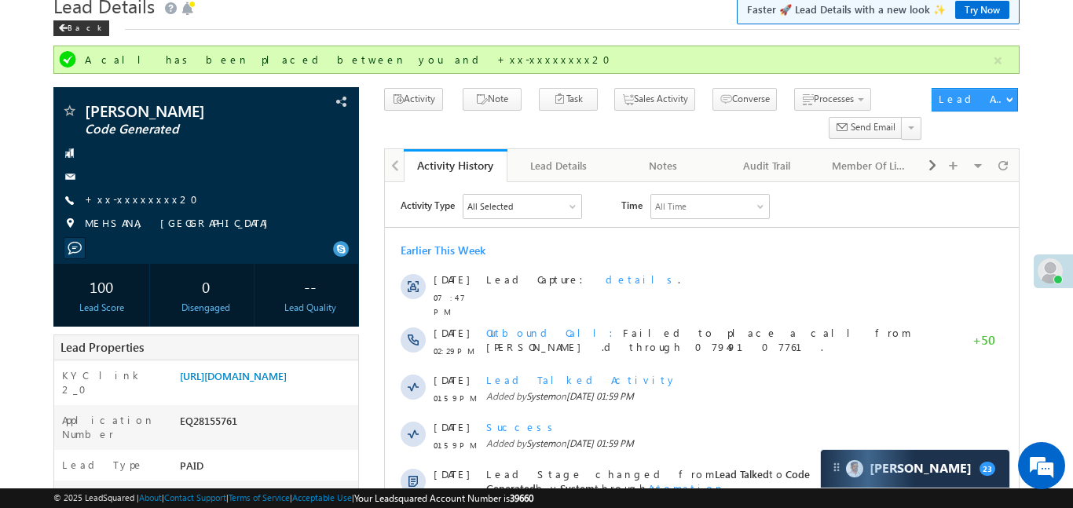
scroll to position [68, 0]
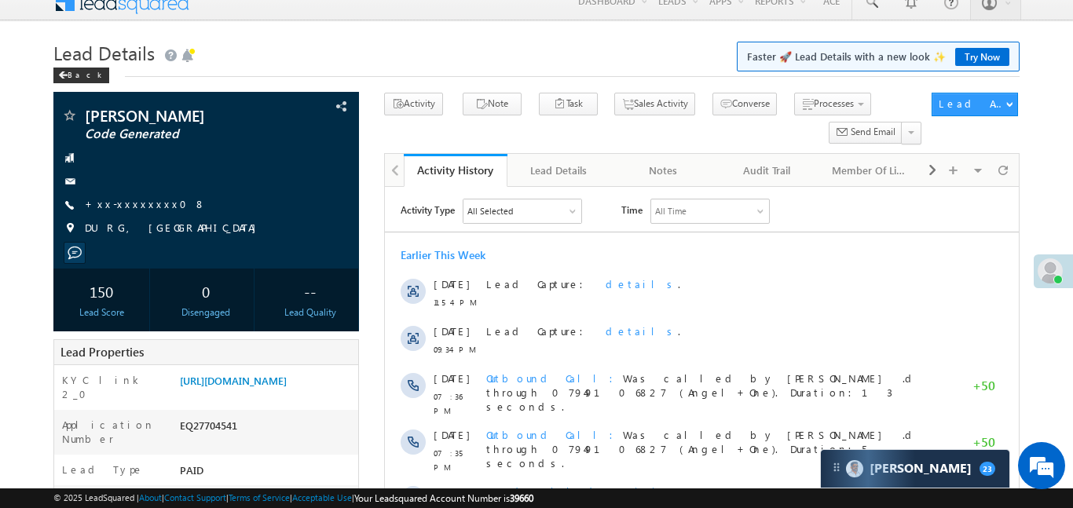
scroll to position [114, 0]
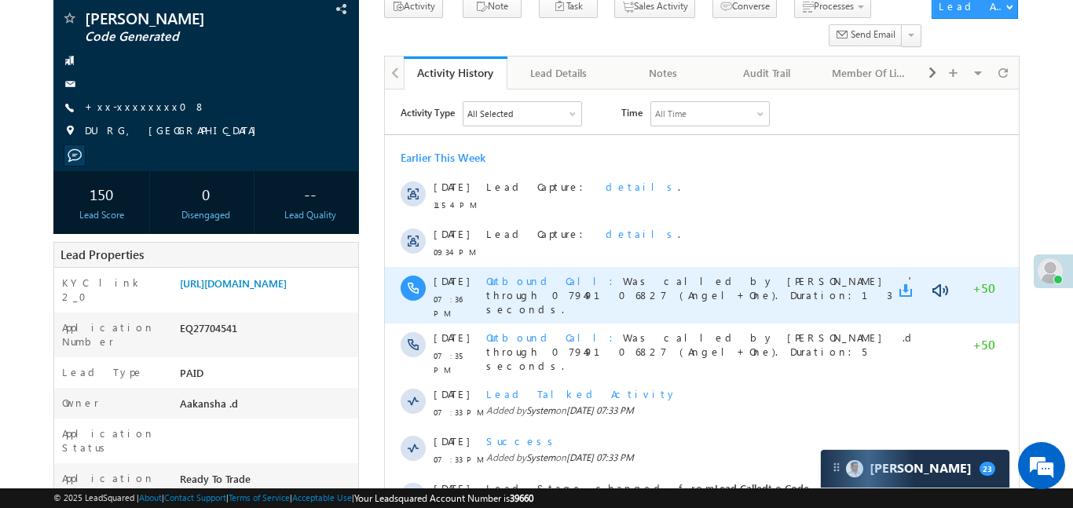
click at [905, 286] on link at bounding box center [907, 291] width 19 height 16
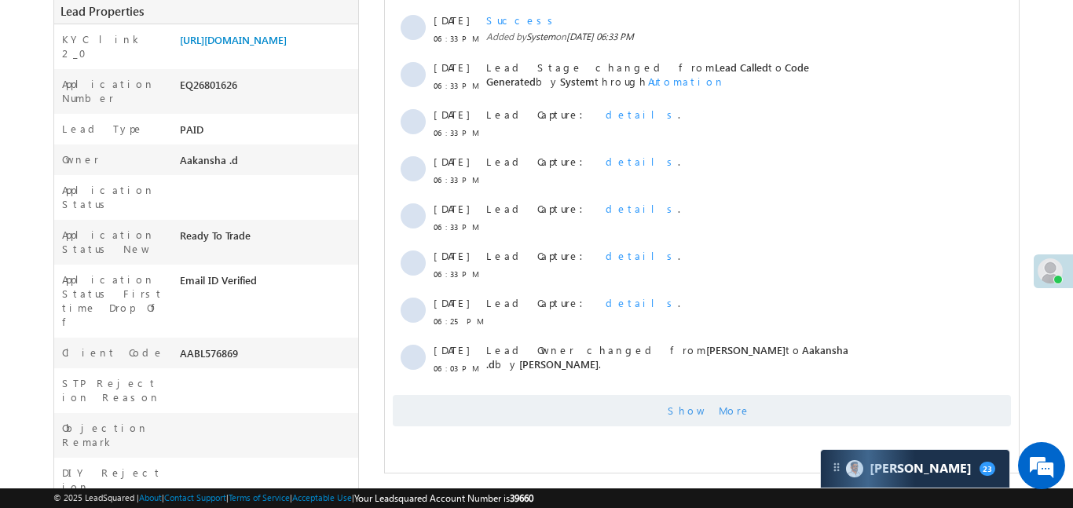
scroll to position [474, 0]
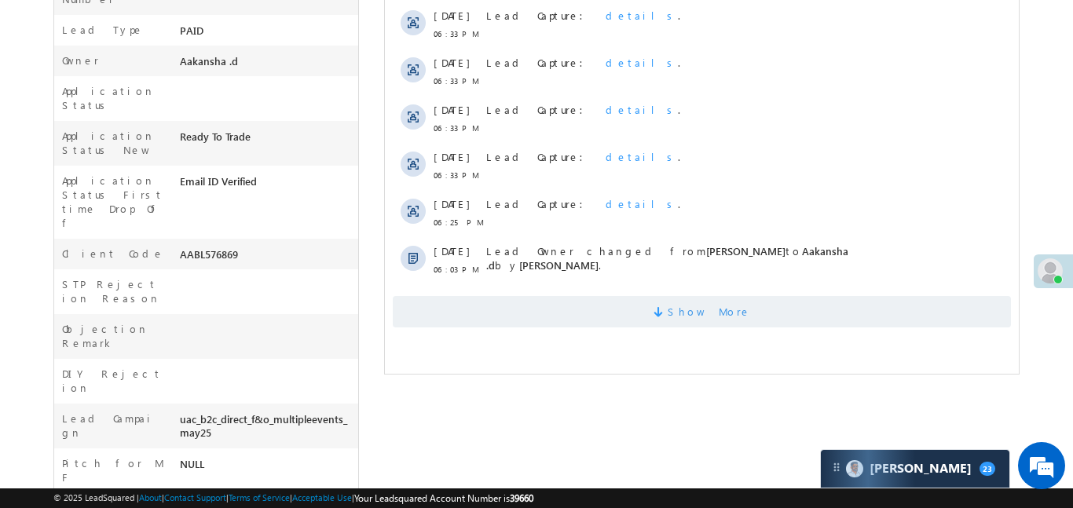
click at [711, 309] on span "Show More" at bounding box center [708, 311] width 83 height 31
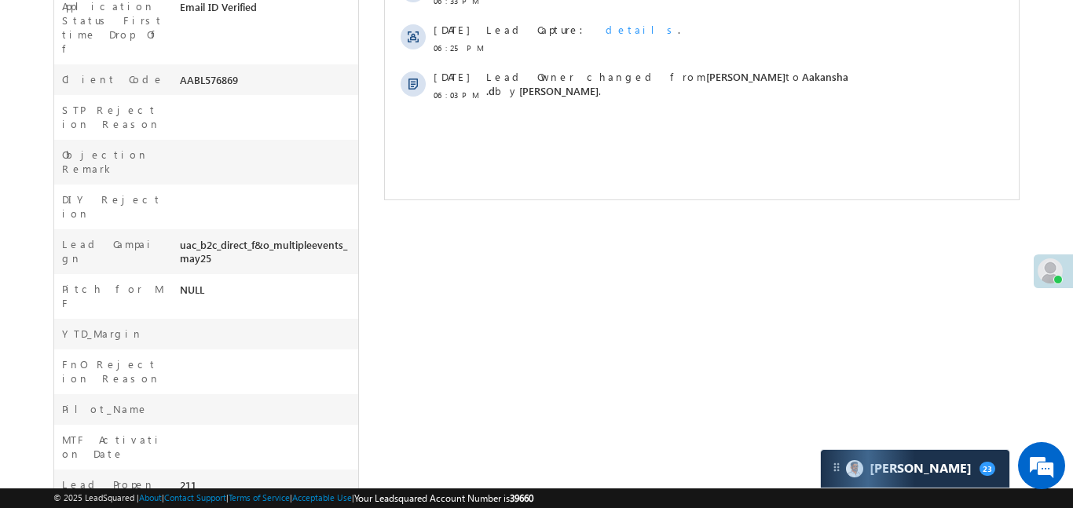
scroll to position [688, 0]
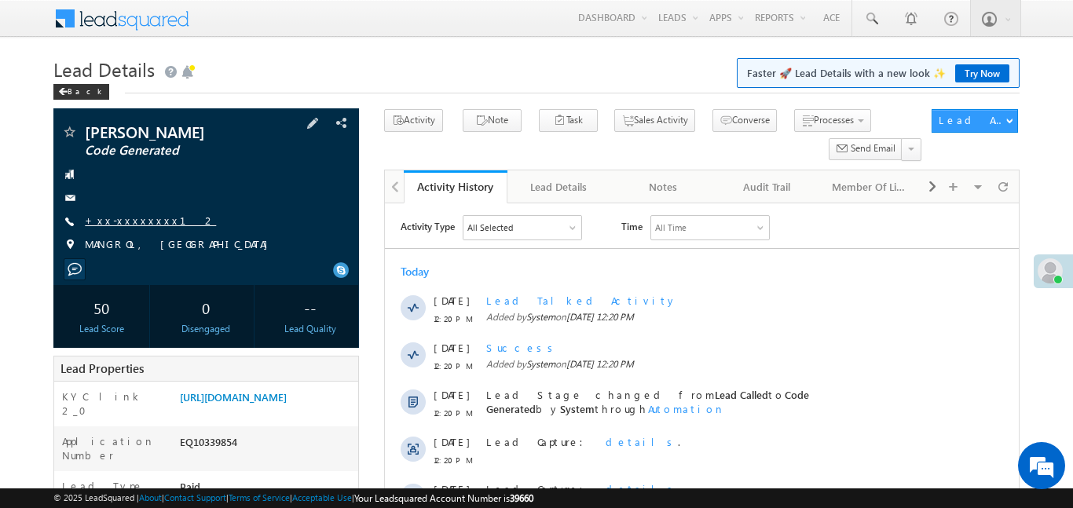
click at [136, 214] on link "+xx-xxxxxxxx12" at bounding box center [150, 220] width 131 height 13
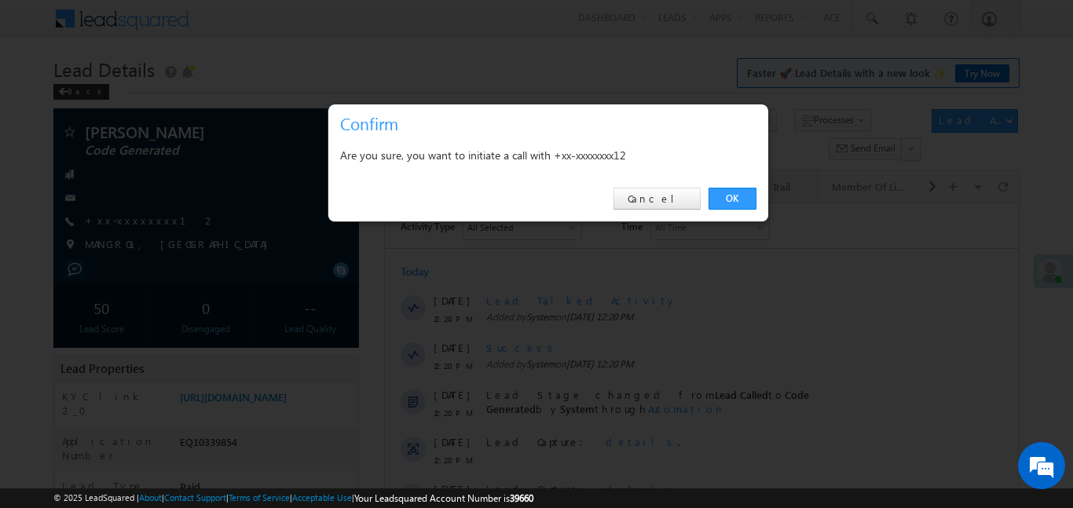
drag, startPoint x: 737, startPoint y: 194, endPoint x: 780, endPoint y: 183, distance: 43.8
click at [738, 194] on link "OK" at bounding box center [732, 199] width 48 height 22
click at [734, 203] on link "OK" at bounding box center [732, 199] width 48 height 22
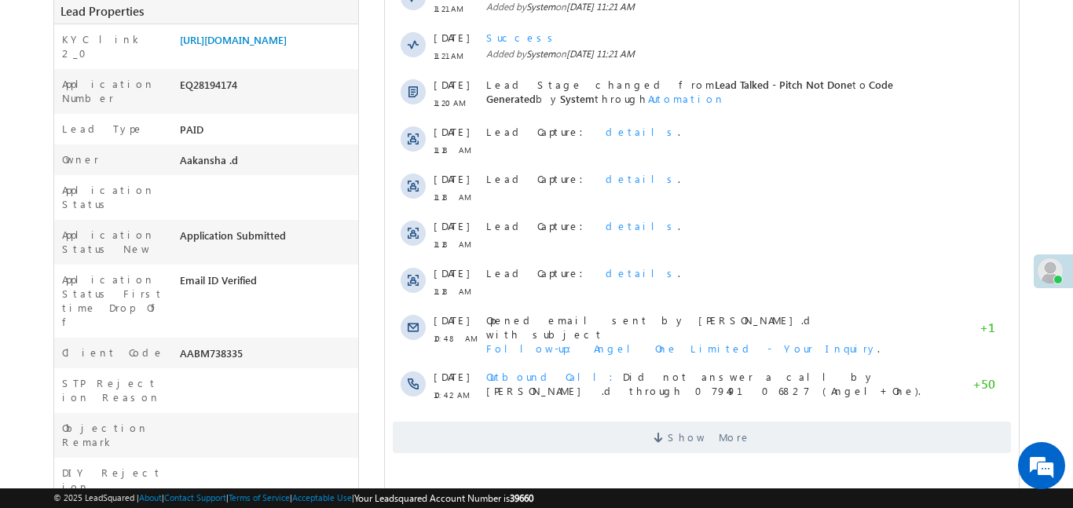
scroll to position [166, 0]
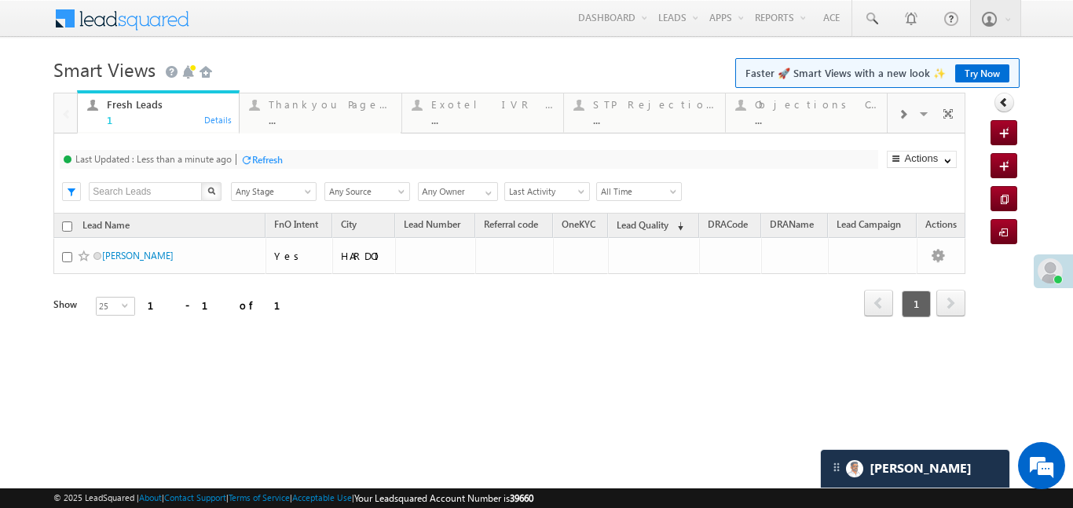
click at [908, 98] on div at bounding box center [902, 113] width 30 height 35
click at [903, 104] on div at bounding box center [902, 113] width 30 height 35
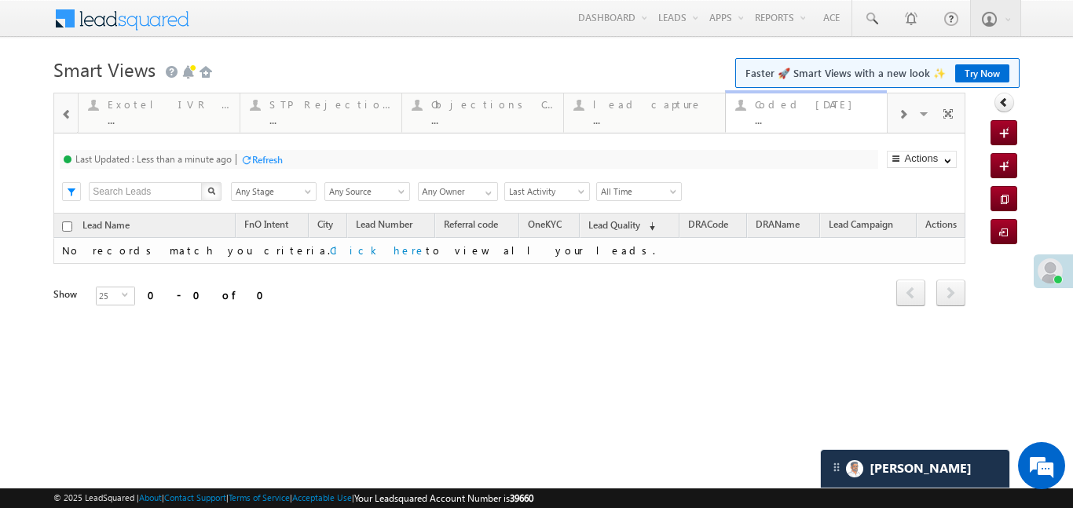
click at [796, 99] on div "Coded Today" at bounding box center [816, 104] width 123 height 13
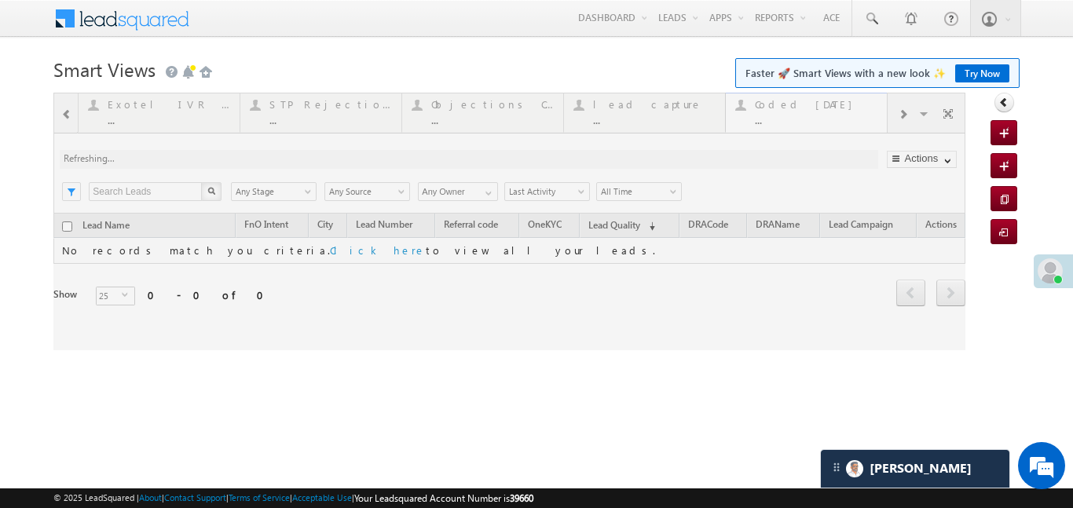
click at [796, 99] on div at bounding box center [509, 222] width 912 height 258
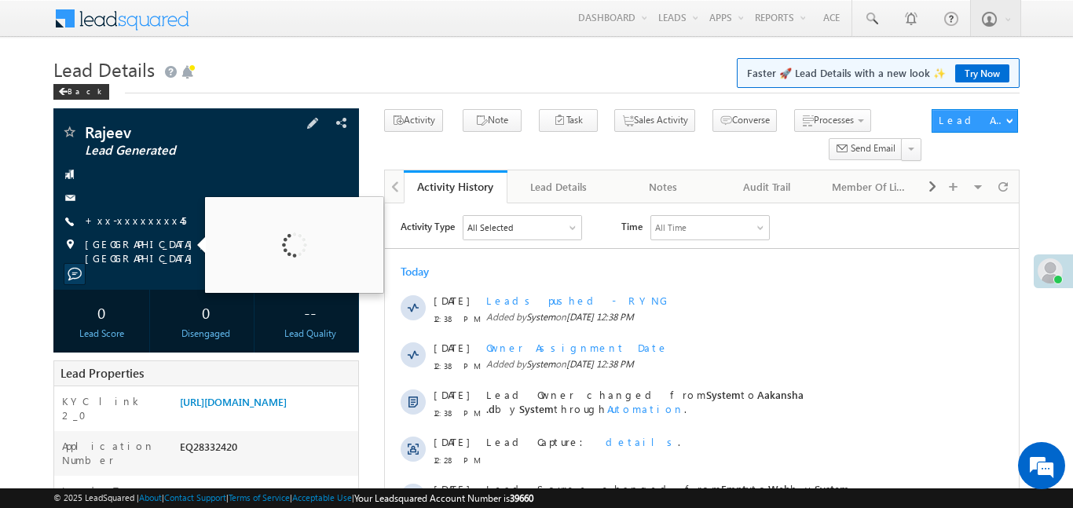
click at [138, 210] on div "Rajeev Lead Generated +xx-xxxxxxxx45" at bounding box center [206, 194] width 290 height 141
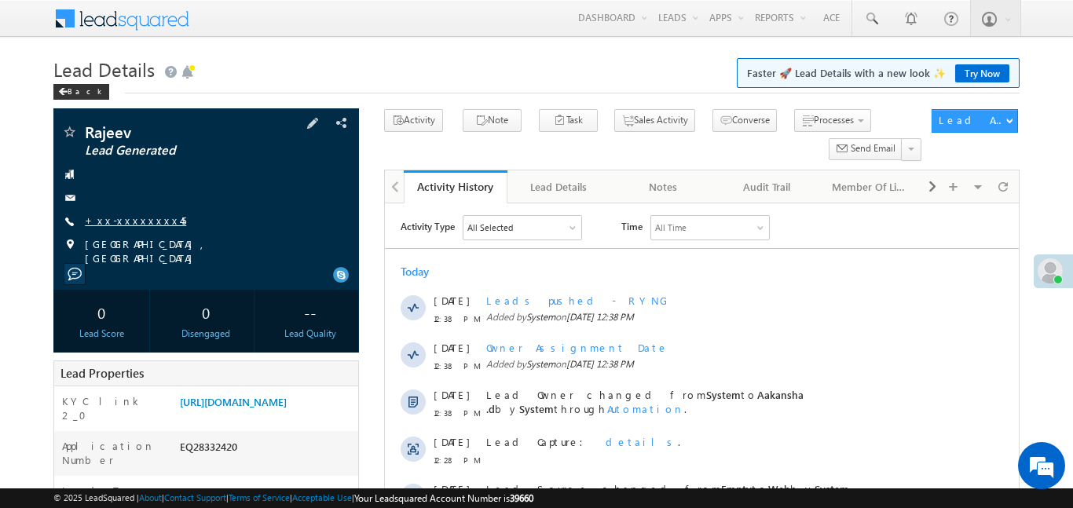
click at [130, 220] on link "+xx-xxxxxxxx45" at bounding box center [135, 220] width 101 height 13
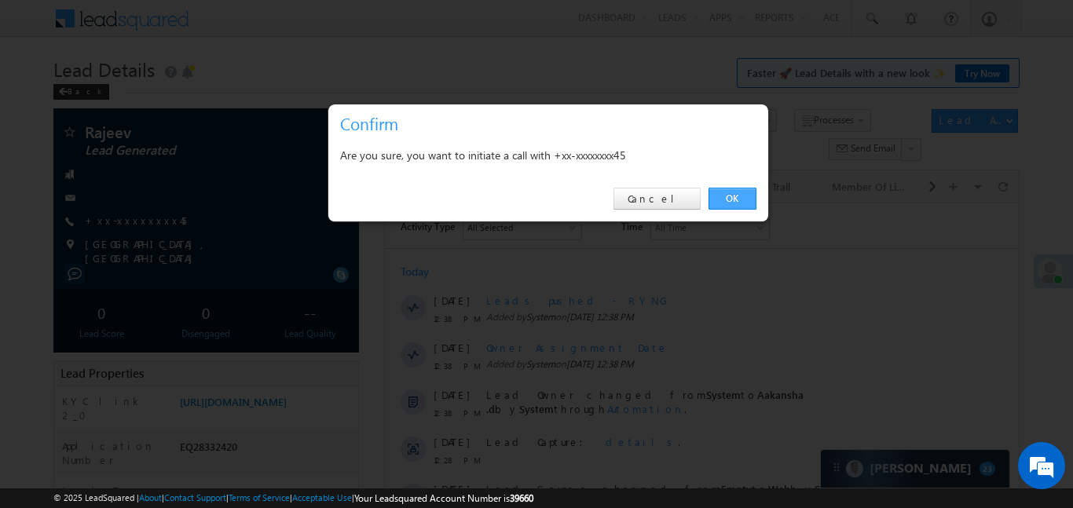
click at [737, 193] on link "OK" at bounding box center [732, 199] width 48 height 22
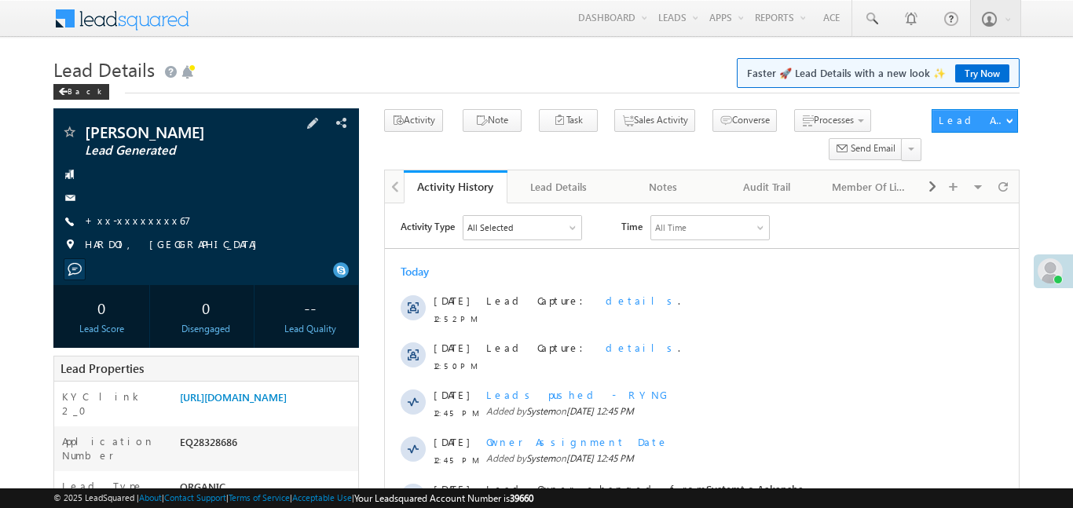
click at [155, 229] on div "+xx-xxxxxxxx67" at bounding box center [206, 222] width 290 height 16
click at [145, 227] on link "+xx-xxxxxxxx67" at bounding box center [138, 220] width 106 height 13
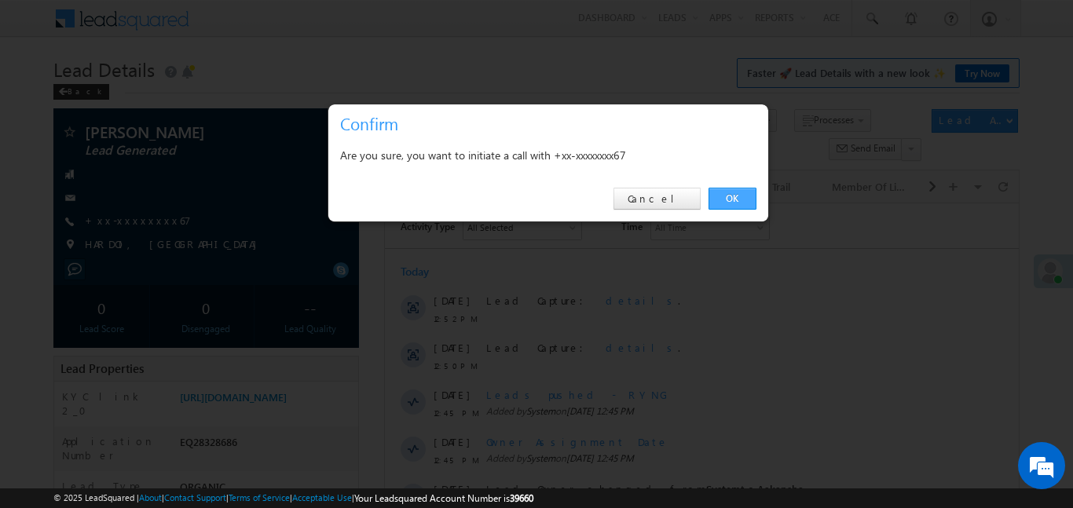
click at [746, 196] on link "OK" at bounding box center [732, 199] width 48 height 22
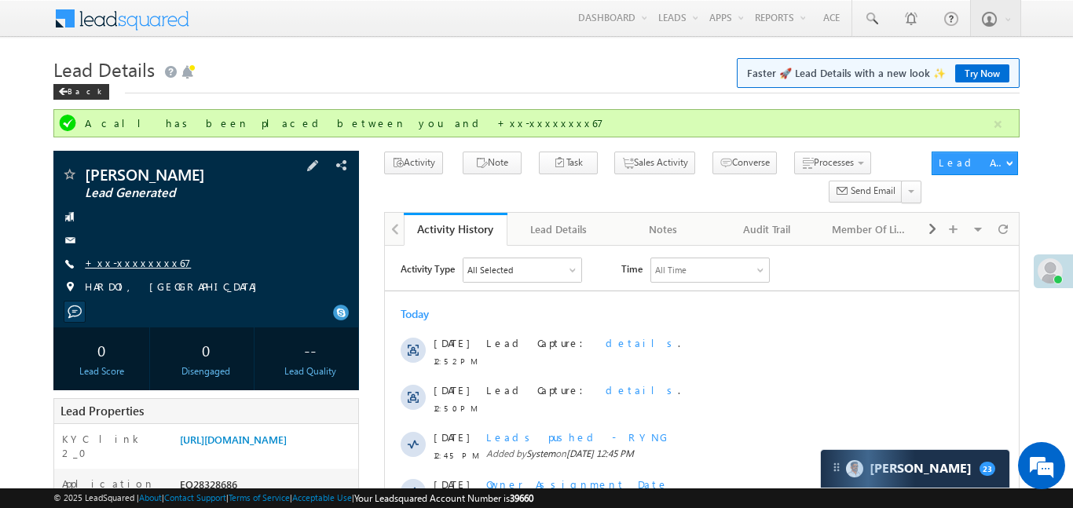
click at [150, 269] on link "+xx-xxxxxxxx67" at bounding box center [138, 262] width 106 height 13
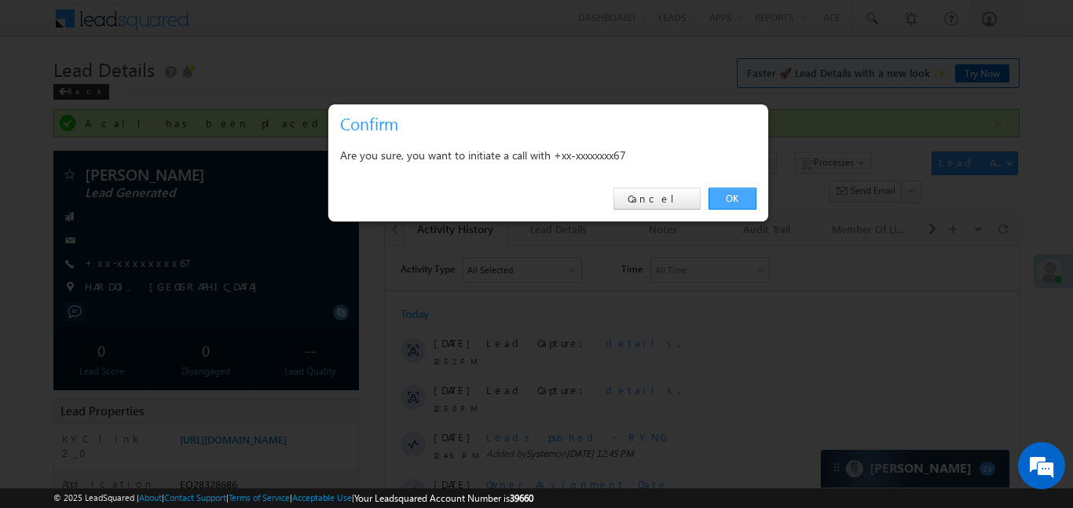
click at [743, 196] on link "OK" at bounding box center [732, 199] width 48 height 22
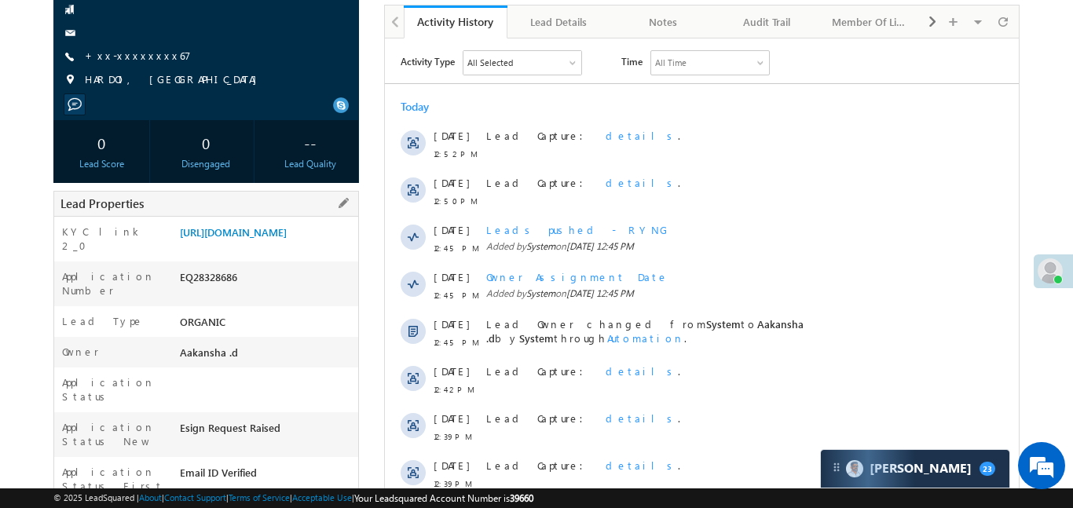
scroll to position [379, 0]
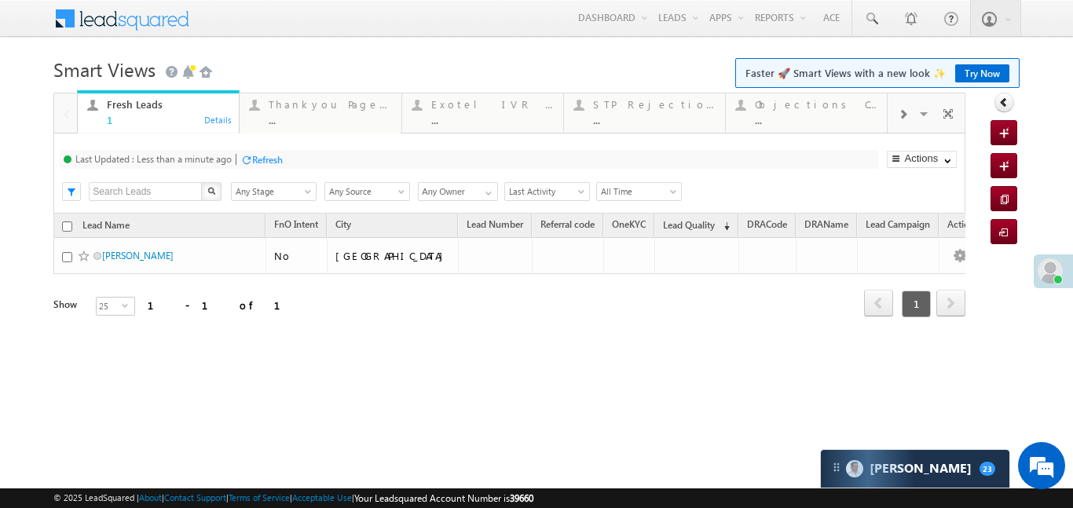
click at [902, 122] on div at bounding box center [902, 113] width 30 height 35
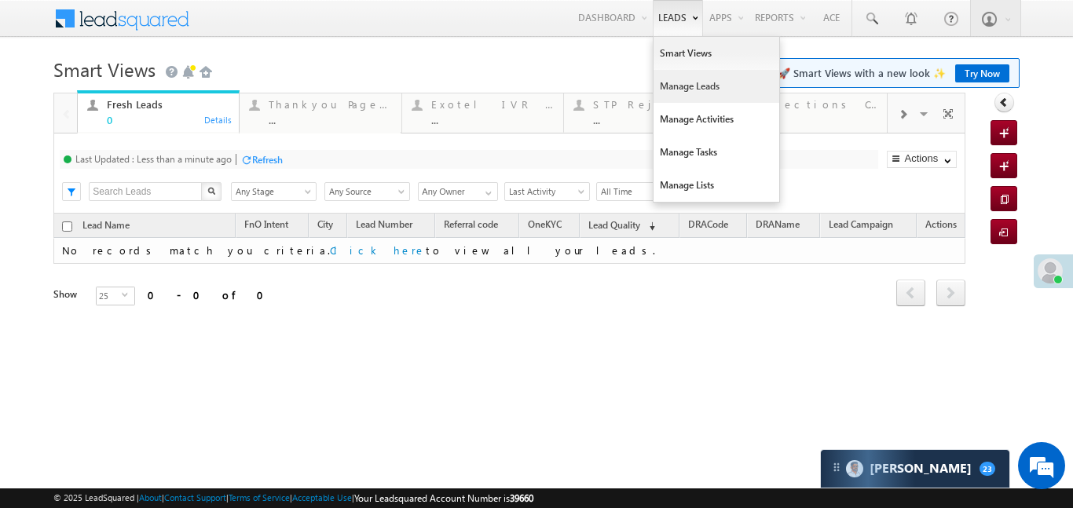
click at [681, 88] on link "Manage Leads" at bounding box center [716, 86] width 126 height 33
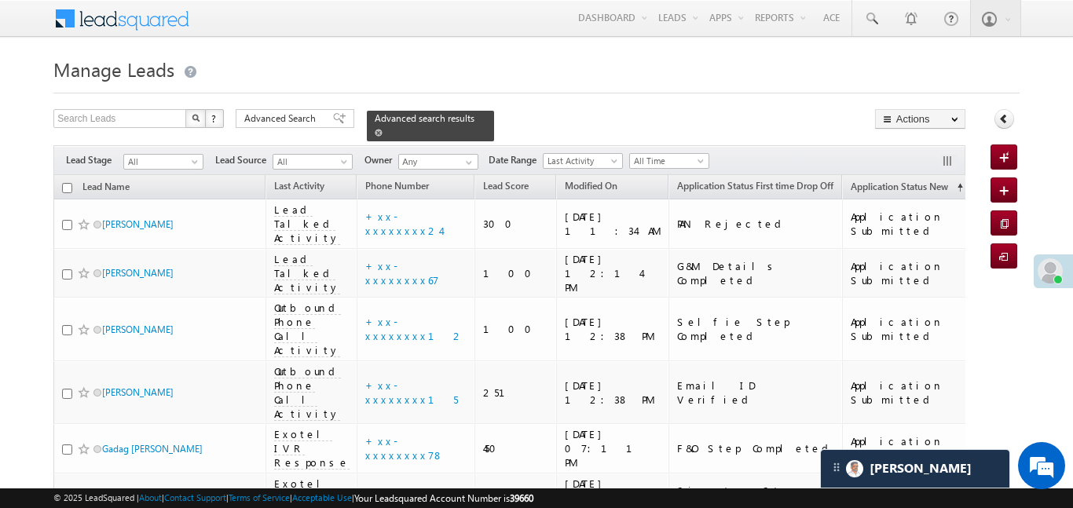
click at [466, 119] on div "Advanced search results" at bounding box center [430, 126] width 127 height 31
click at [382, 129] on span at bounding box center [379, 133] width 8 height 8
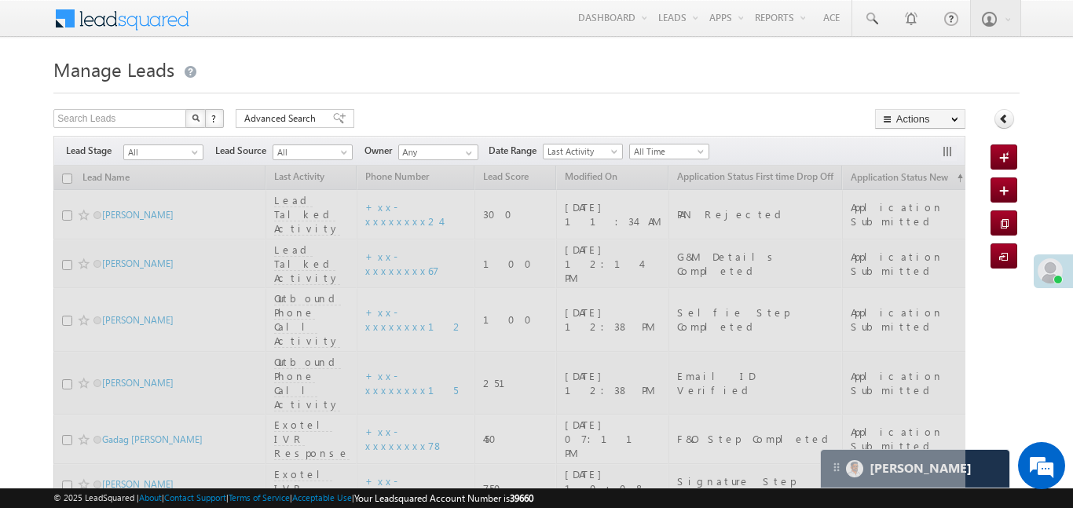
click at [677, 154] on span "All Time" at bounding box center [667, 152] width 75 height 14
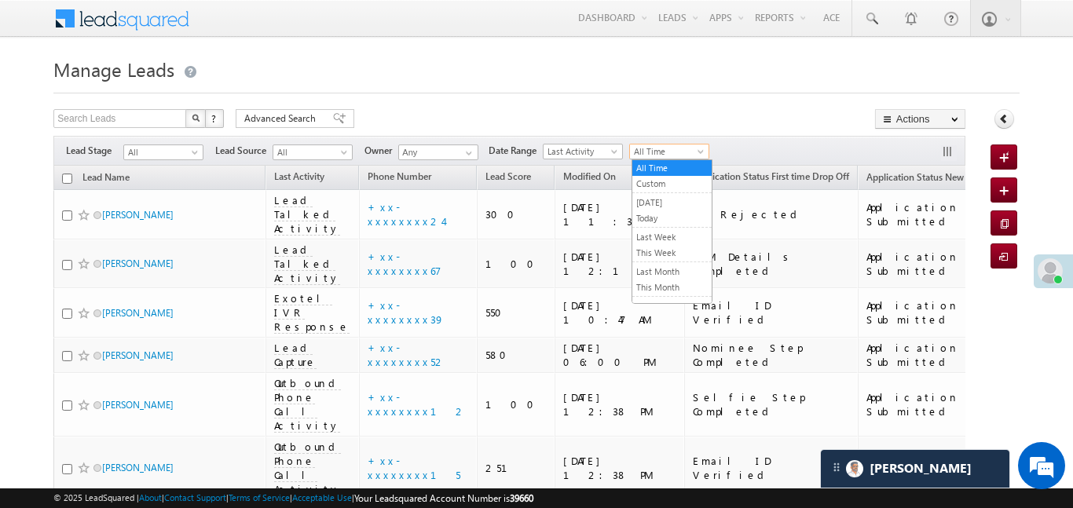
click at [672, 148] on span "All Time" at bounding box center [667, 152] width 75 height 14
click at [649, 153] on span "All Time" at bounding box center [667, 152] width 75 height 14
click at [664, 221] on link "Today" at bounding box center [671, 218] width 79 height 14
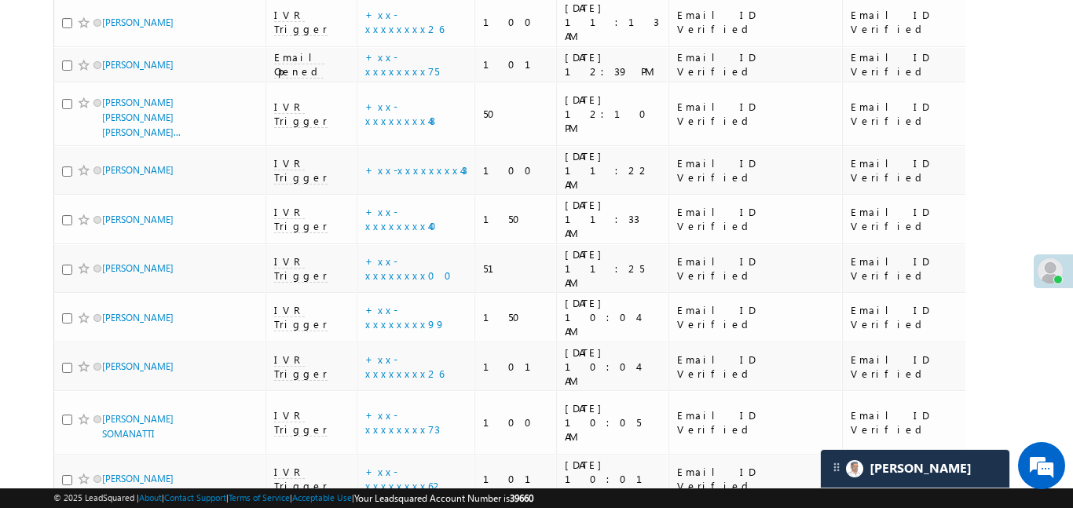
scroll to position [4881, 0]
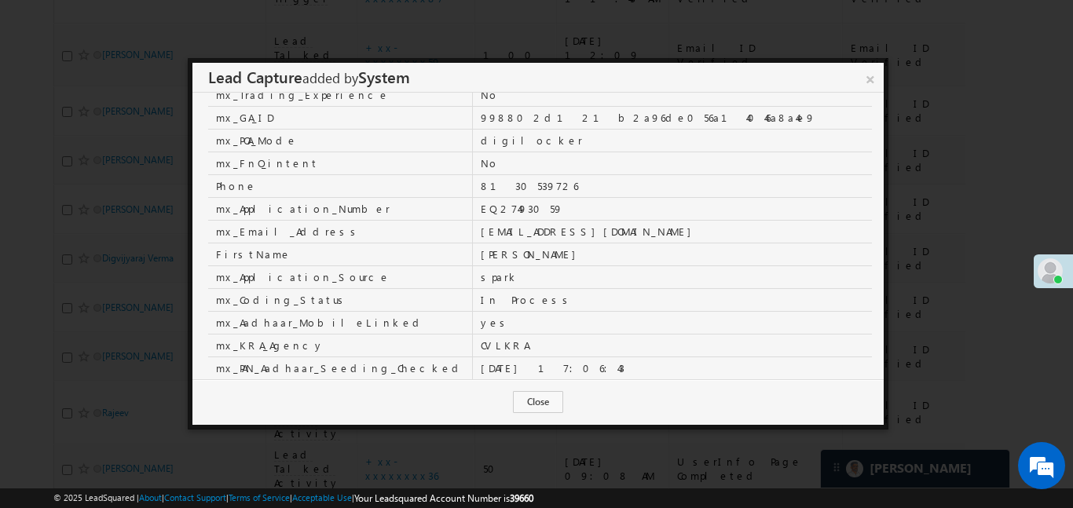
scroll to position [225, 0]
click at [866, 83] on link "×" at bounding box center [870, 76] width 27 height 27
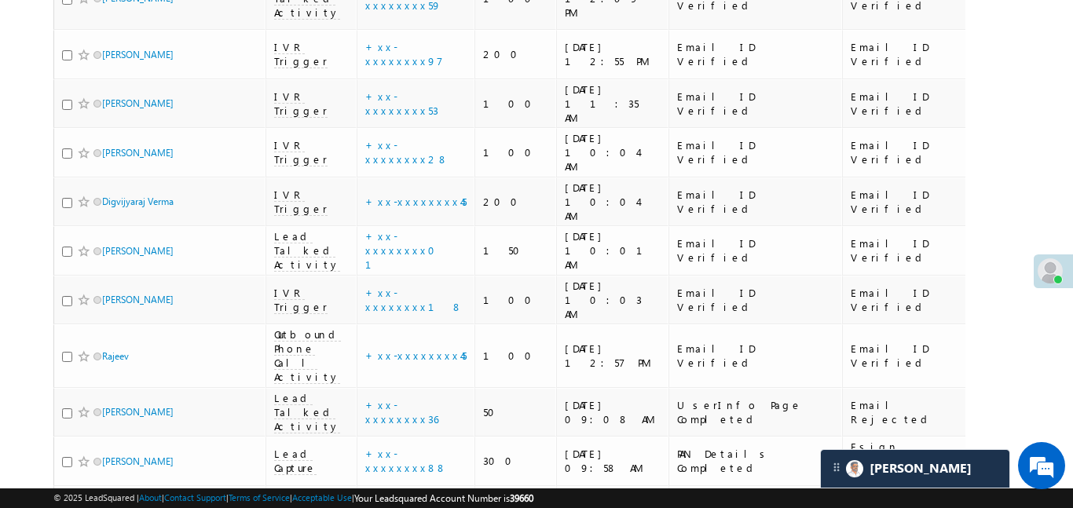
scroll to position [5253, 0]
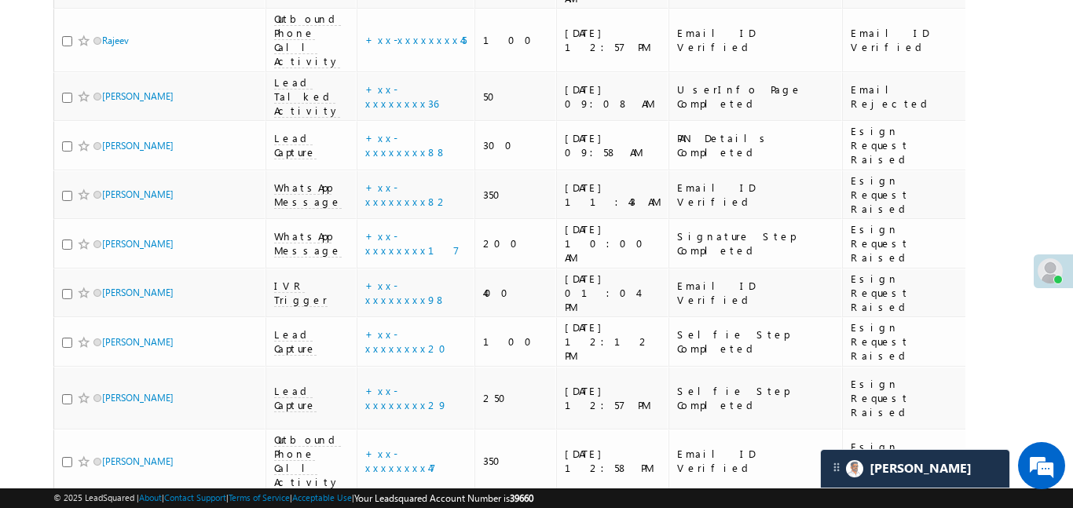
click at [441, 251] on link "details" at bounding box center [454, 254] width 27 height 12
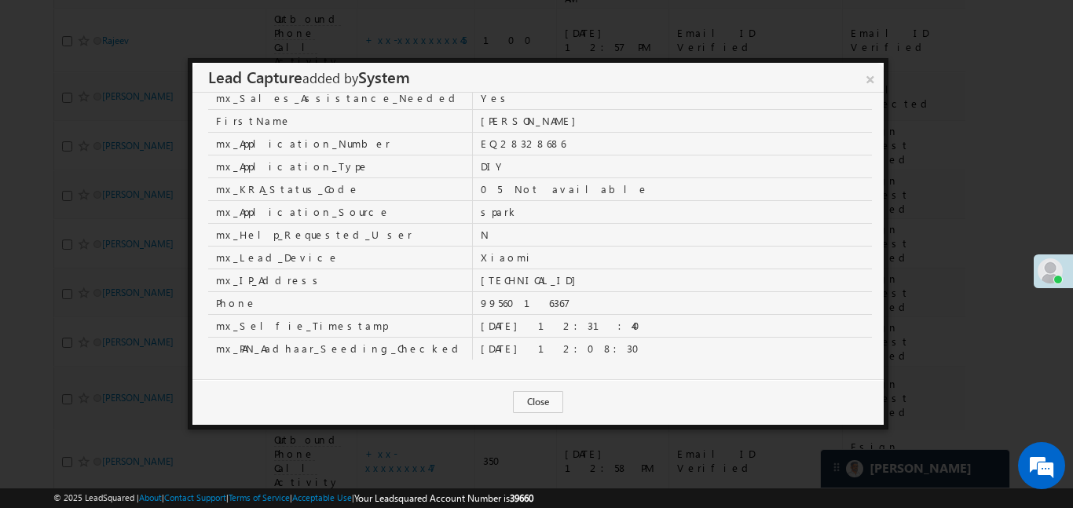
scroll to position [545, 0]
click at [876, 80] on link "×" at bounding box center [869, 76] width 27 height 27
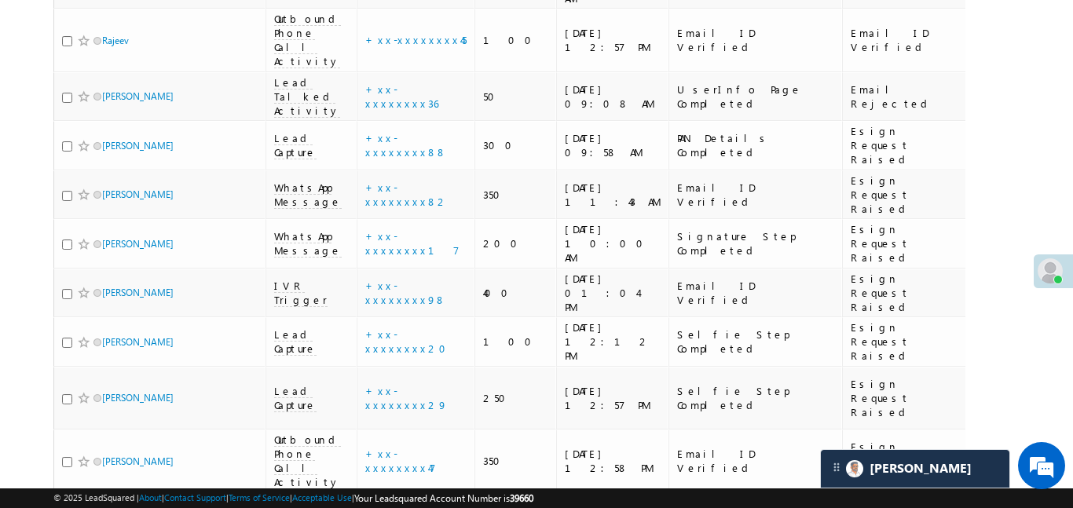
scroll to position [5087, 0]
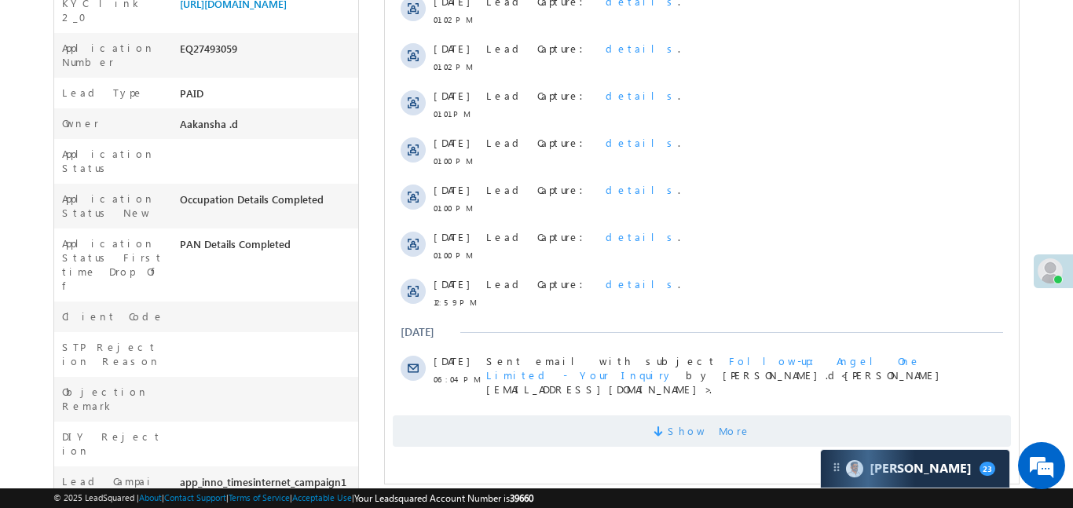
scroll to position [430, 0]
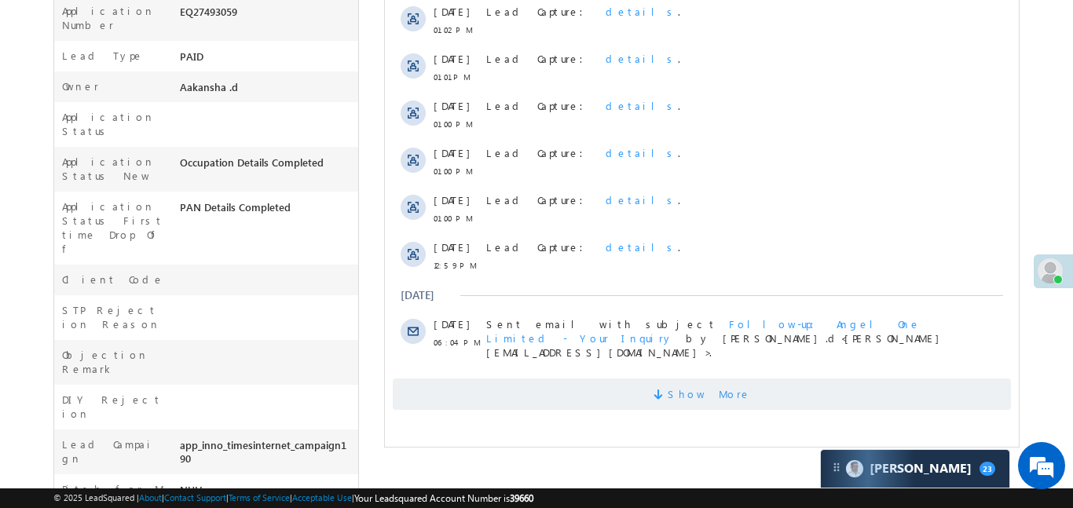
click at [611, 393] on span "Show More" at bounding box center [701, 394] width 618 height 31
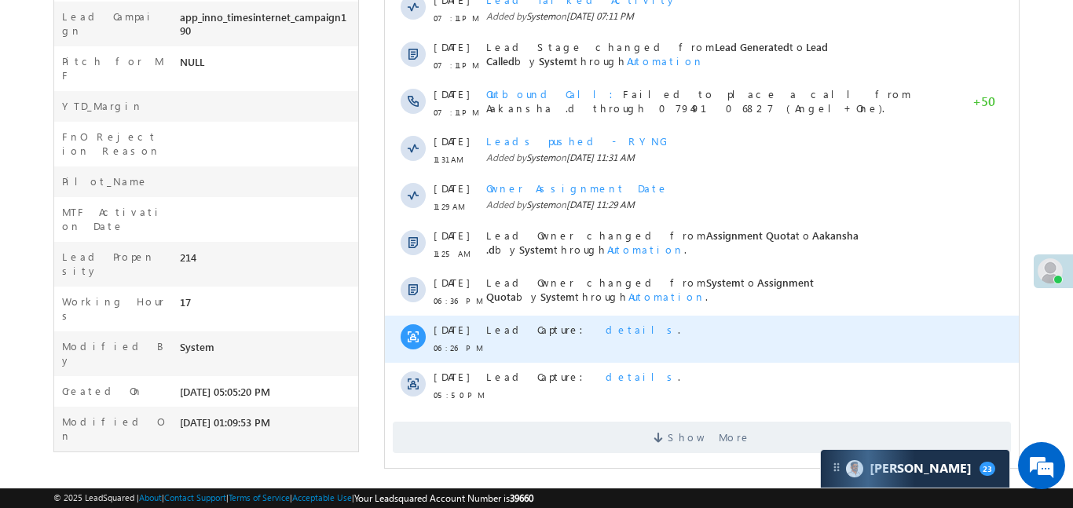
scroll to position [860, 0]
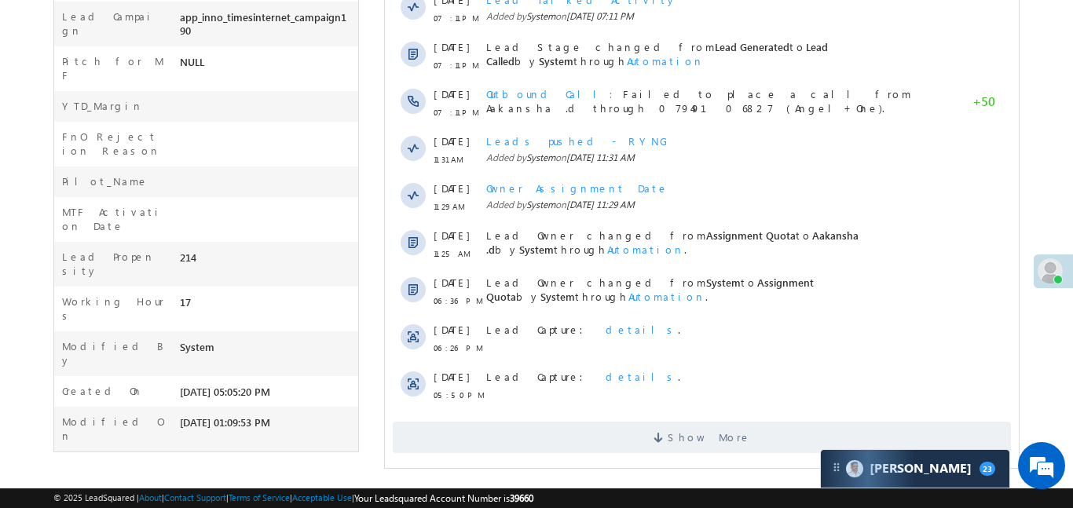
click at [659, 411] on div "Show More" at bounding box center [701, 431] width 634 height 43
click at [664, 422] on span "Show More" at bounding box center [701, 437] width 618 height 31
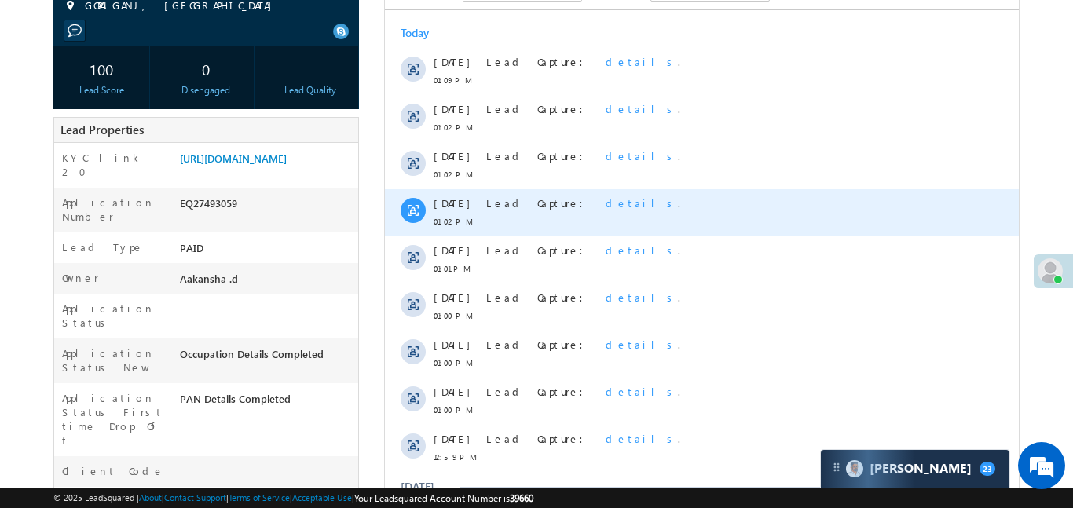
scroll to position [238, 0]
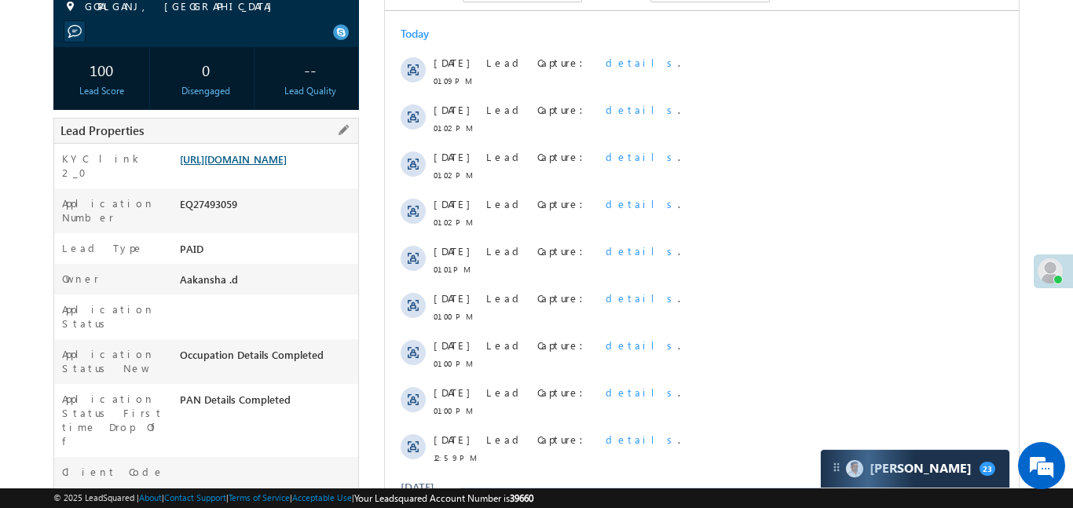
click at [280, 166] on link "https://angelbroking1-pk3em7sa.customui-test.leadsquared.com?leadId=9263c358-d4…" at bounding box center [233, 158] width 107 height 13
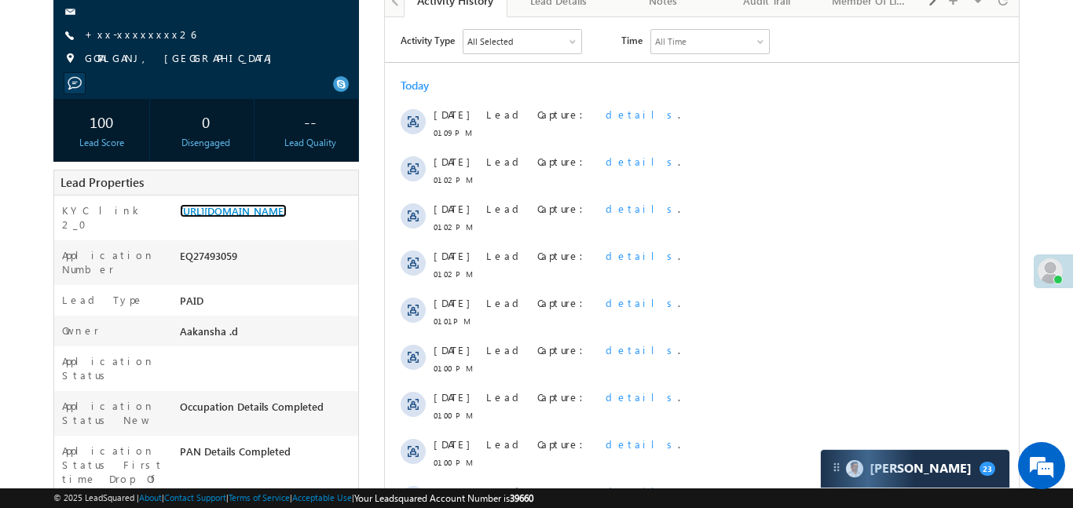
scroll to position [168, 0]
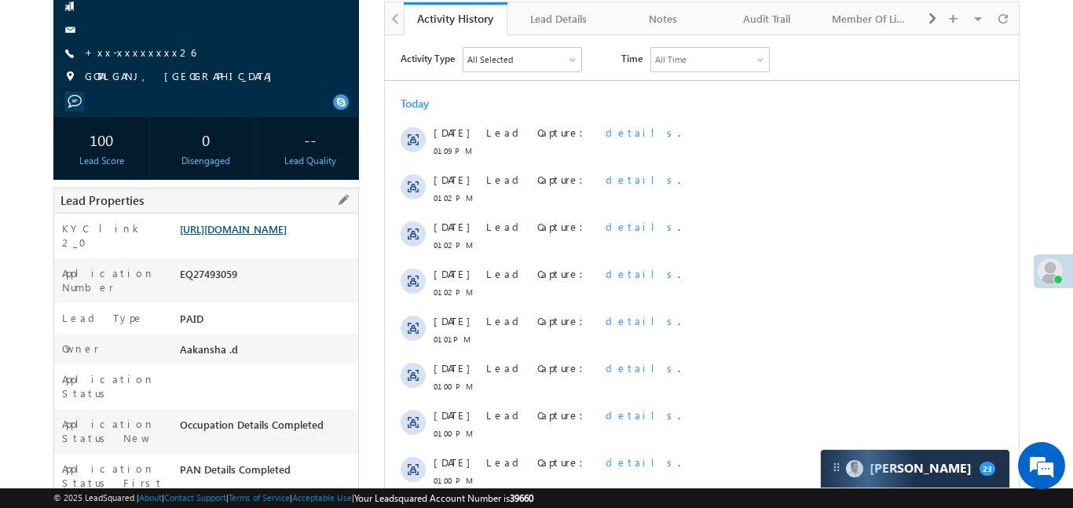
click at [287, 228] on link "https://angelbroking1-pk3em7sa.customui-test.leadsquared.com?leadId=9263c358-d4…" at bounding box center [233, 228] width 107 height 13
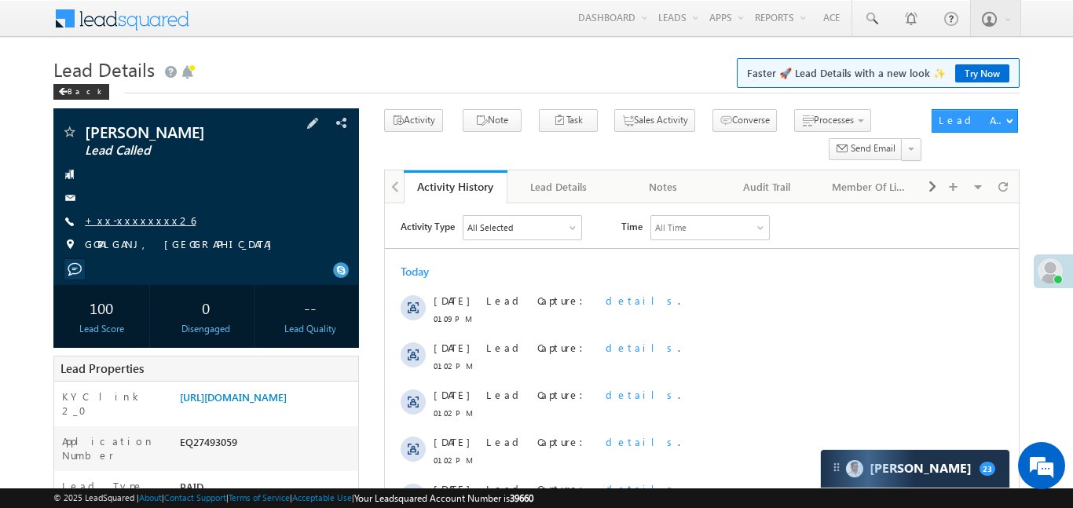
click at [137, 221] on link "+xx-xxxxxxxx26" at bounding box center [140, 220] width 111 height 13
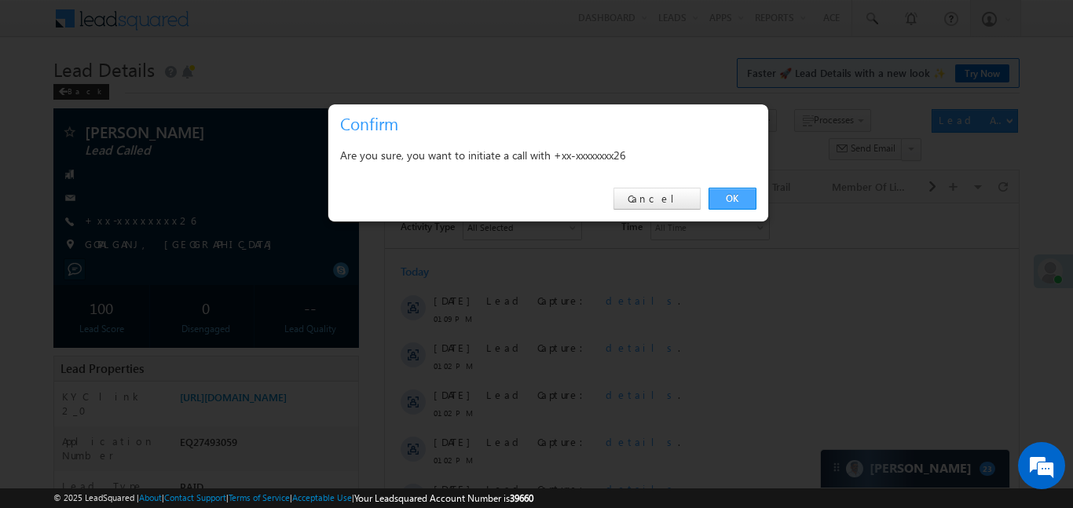
click at [723, 195] on link "OK" at bounding box center [732, 199] width 48 height 22
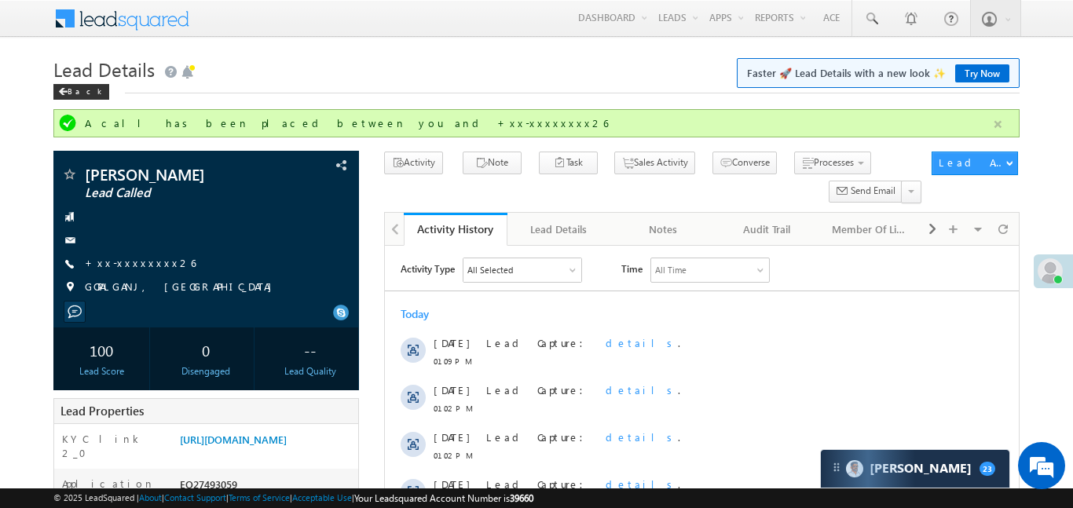
click at [997, 118] on button "button" at bounding box center [998, 125] width 20 height 20
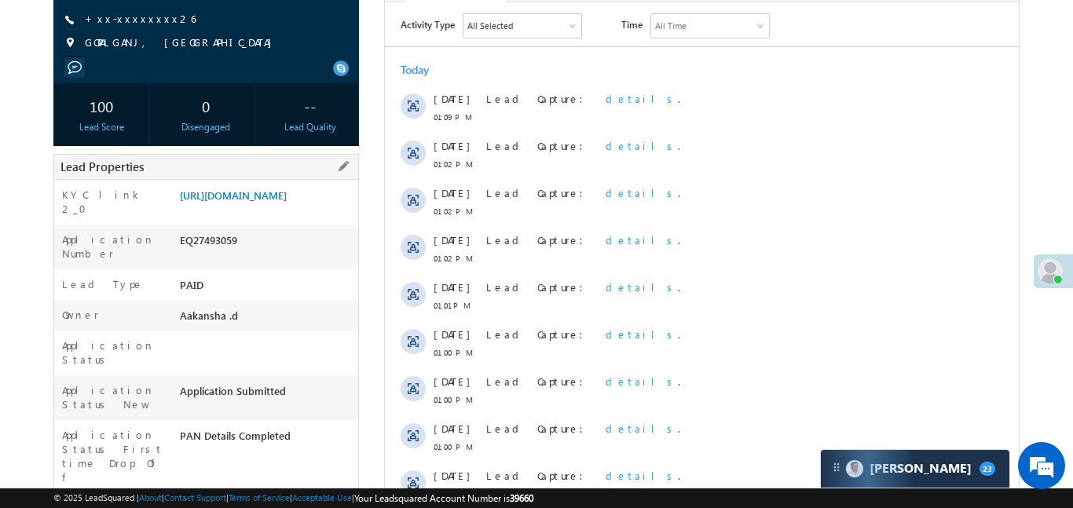
scroll to position [203, 0]
click at [265, 201] on link "https://angelbroking1-pk3em7sa.customui-test.leadsquared.com?leadId=9263c358-d4…" at bounding box center [233, 194] width 107 height 13
